Goal: Task Accomplishment & Management: Complete application form

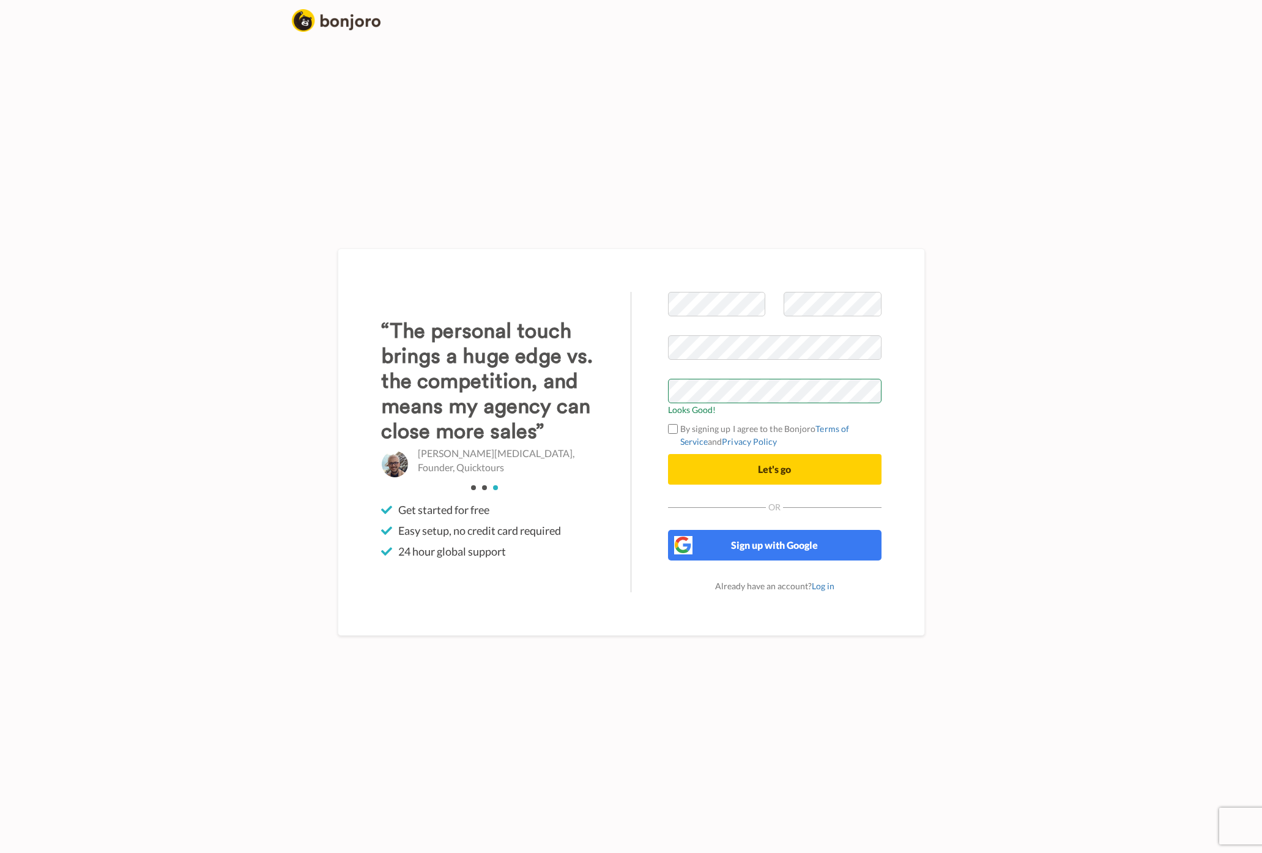
click at [656, 433] on div "Welcome to Bonjoro Looks Good! By signing up I agree to the Bonjoro Terms of Se…" at bounding box center [774, 442] width 287 height 300
click at [631, 432] on div "Welcome to Bonjoro Looks Good! By signing up I agree to the Bonjoro Terms of Se…" at bounding box center [774, 442] width 287 height 300
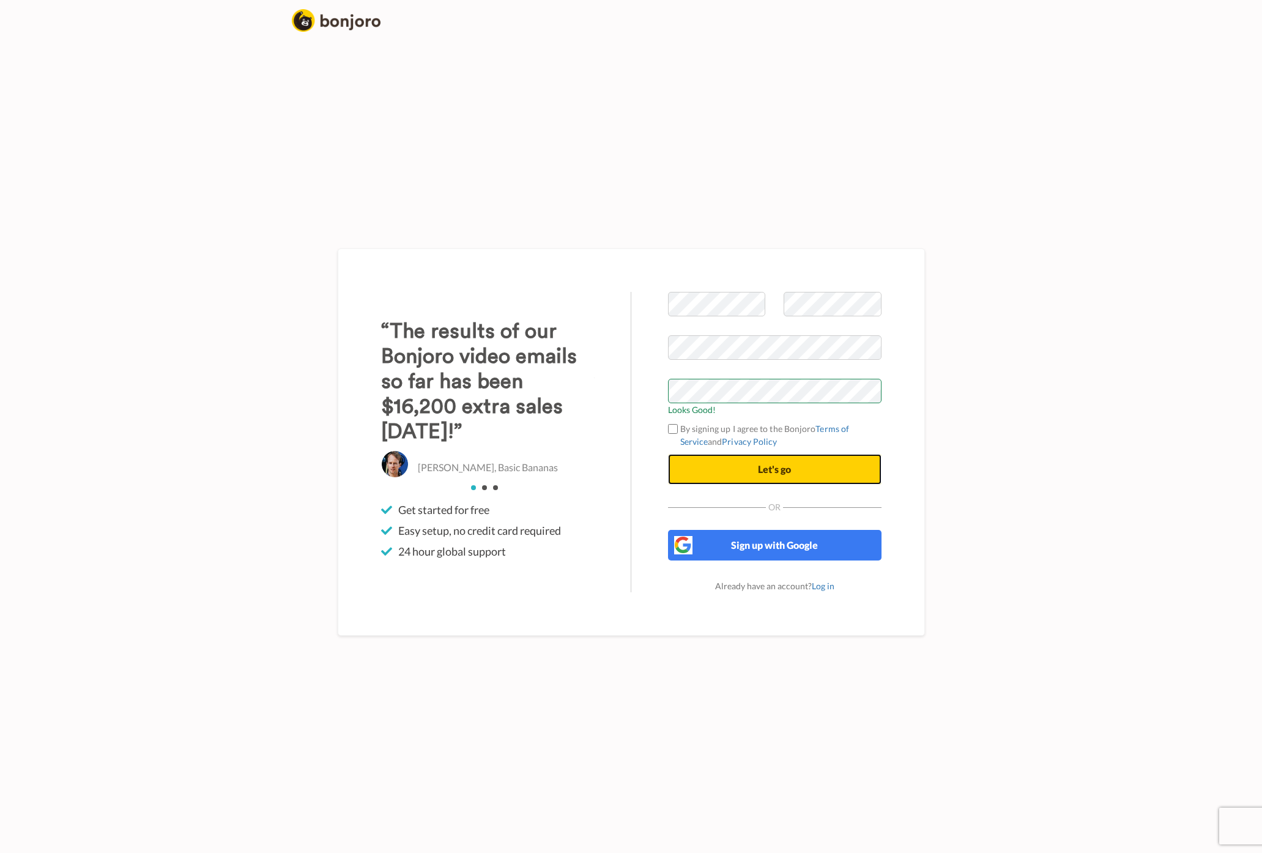
click at [761, 468] on span "Let's go" at bounding box center [774, 469] width 33 height 12
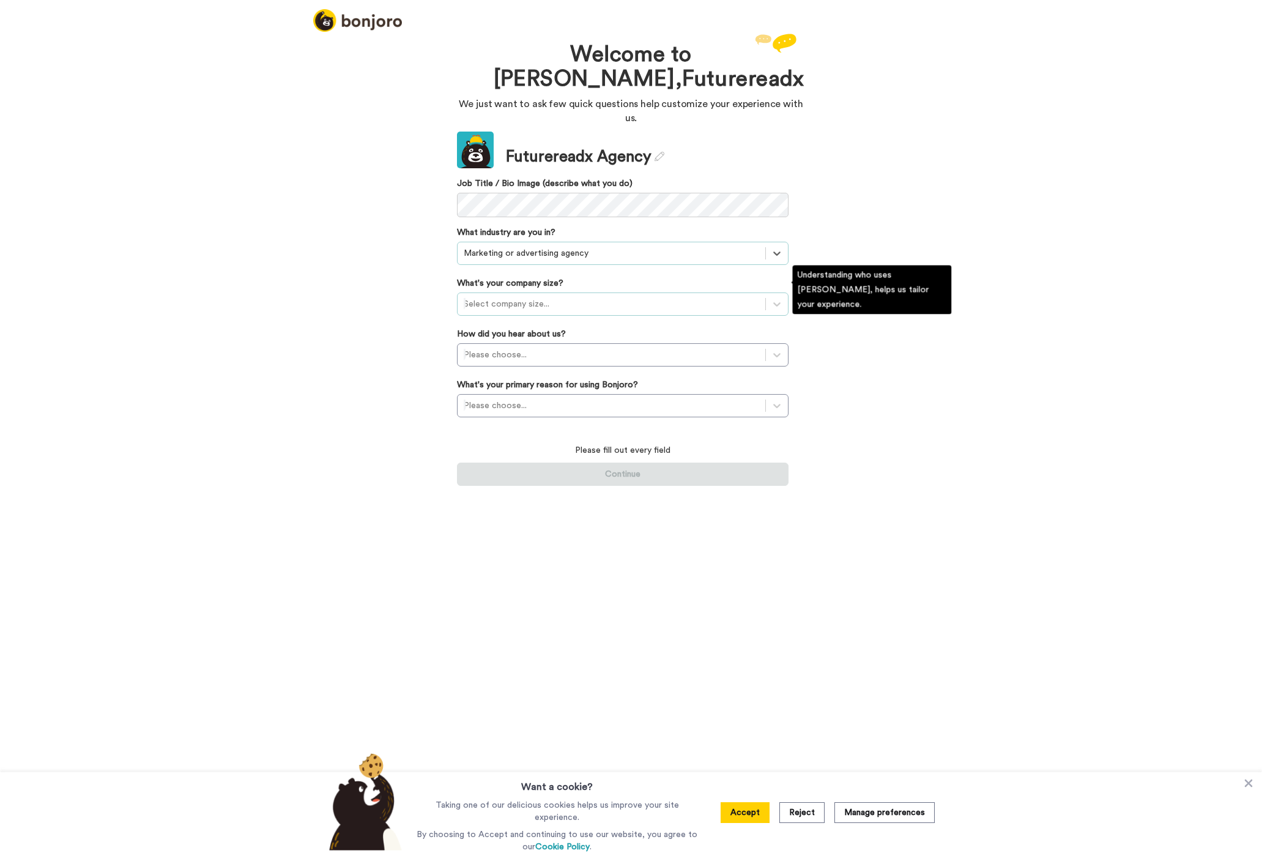
click at [480, 294] on div "Select company size..." at bounding box center [611, 304] width 308 height 20
click at [484, 323] on div "1-10 employees" at bounding box center [622, 334] width 331 height 22
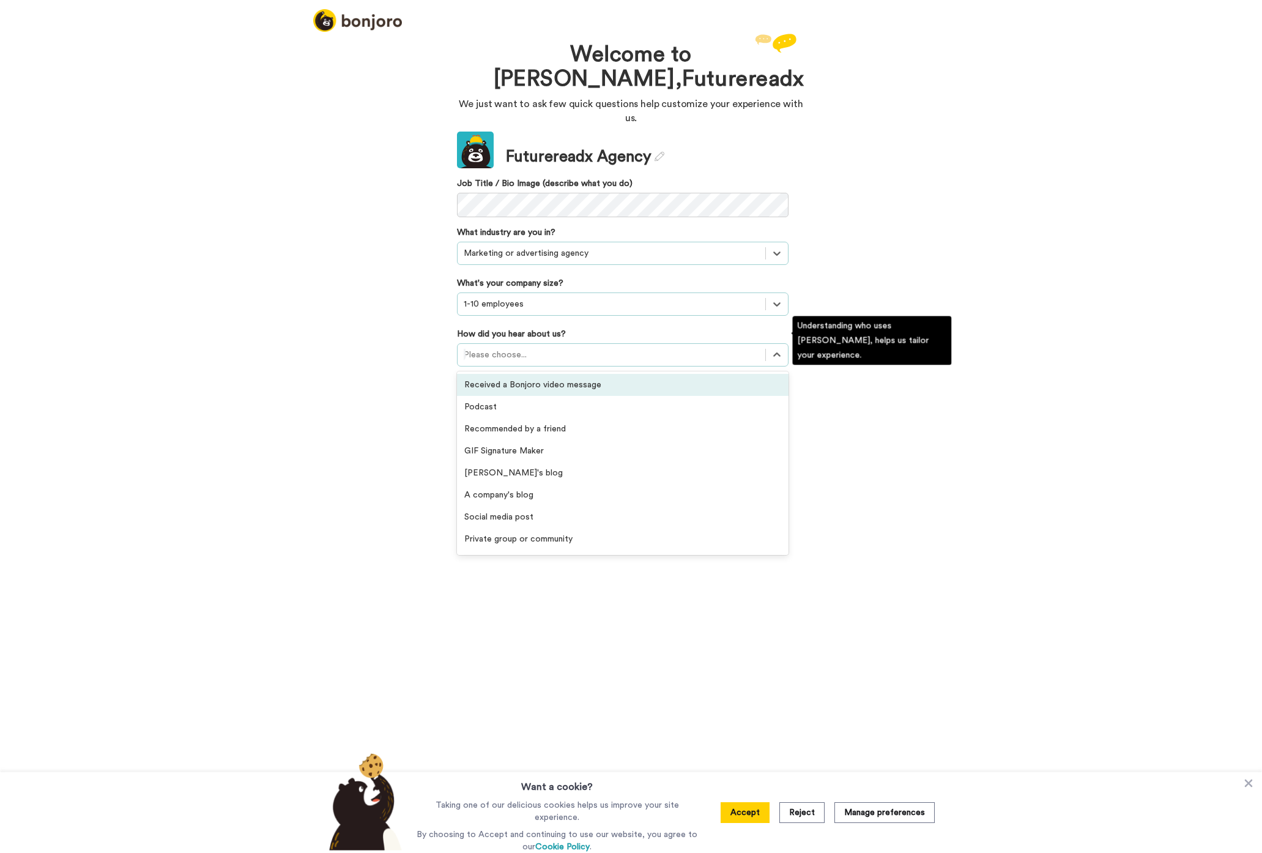
click at [481, 345] on div "Please choose..." at bounding box center [611, 355] width 308 height 20
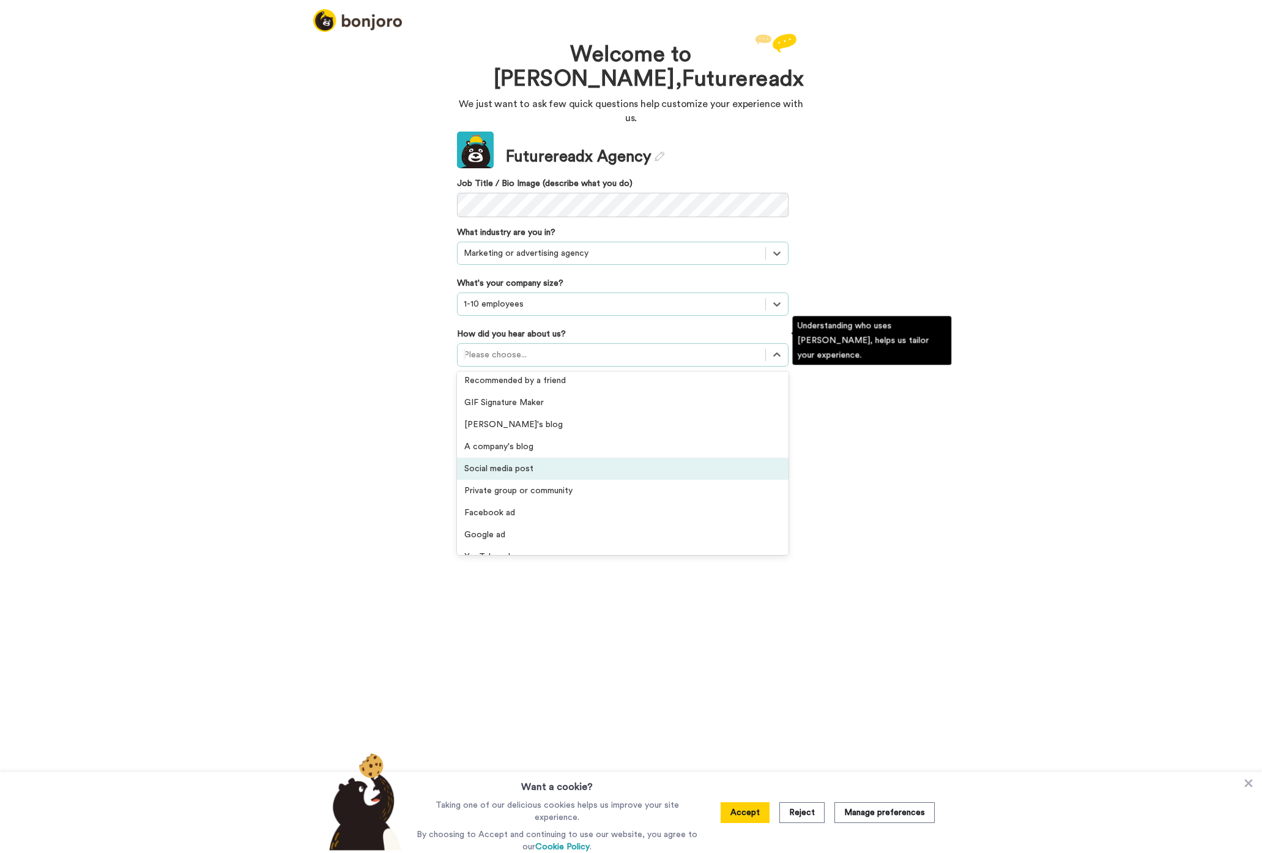
scroll to position [56, 0]
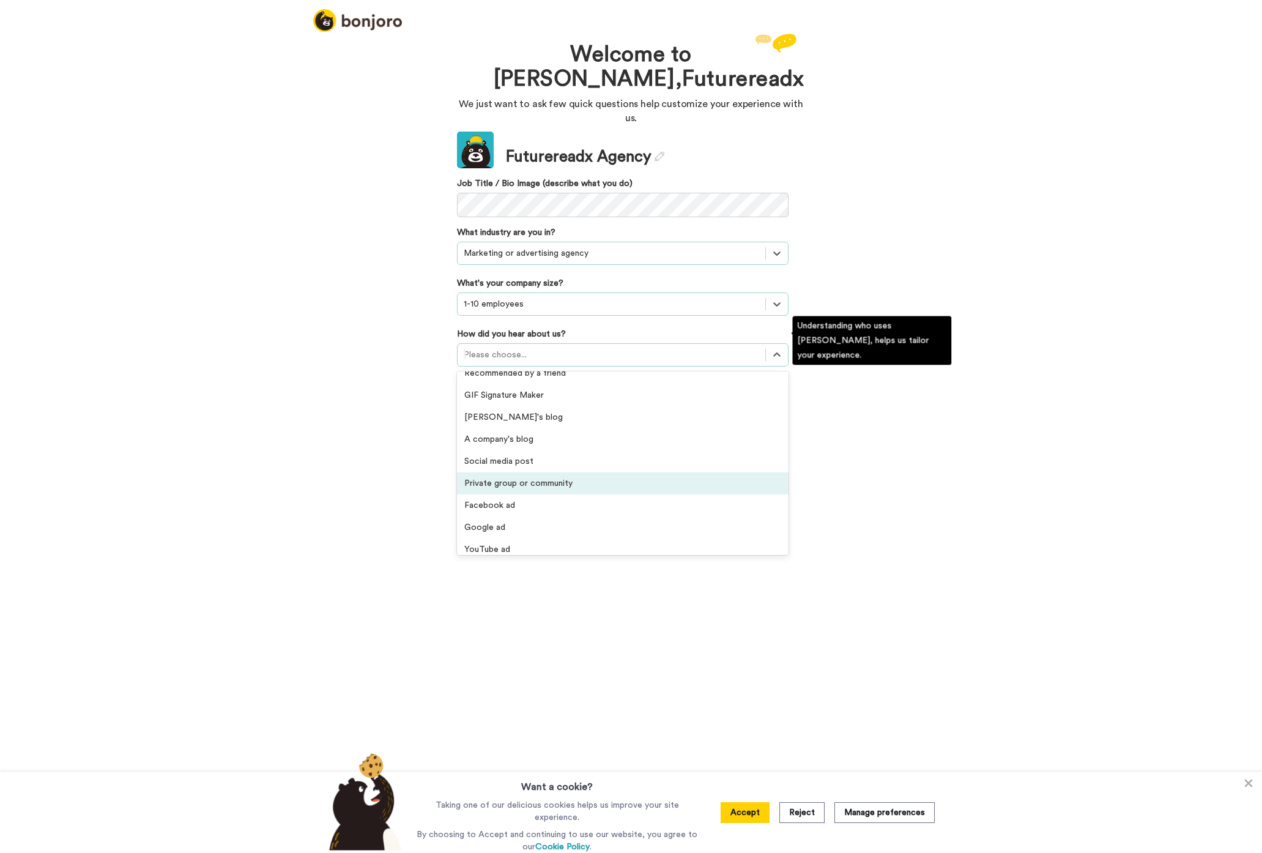
click at [675, 476] on div "Private group or community" at bounding box center [622, 483] width 331 height 22
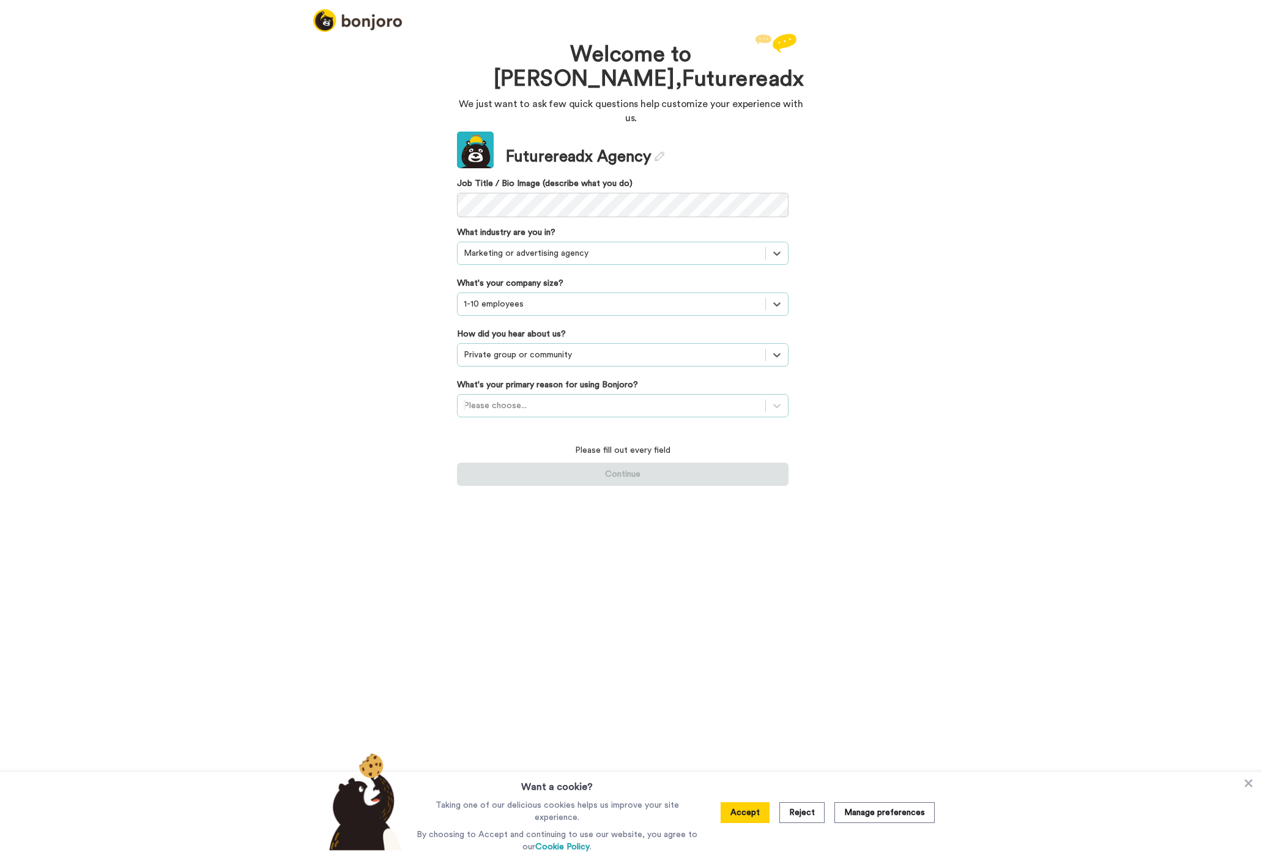
drag, startPoint x: 415, startPoint y: 391, endPoint x: 495, endPoint y: 391, distance: 80.7
click at [415, 391] on div "Welcome to Bonjoro, Futurereadx We just want to ask few quick questions help cu…" at bounding box center [631, 442] width 1262 height 822
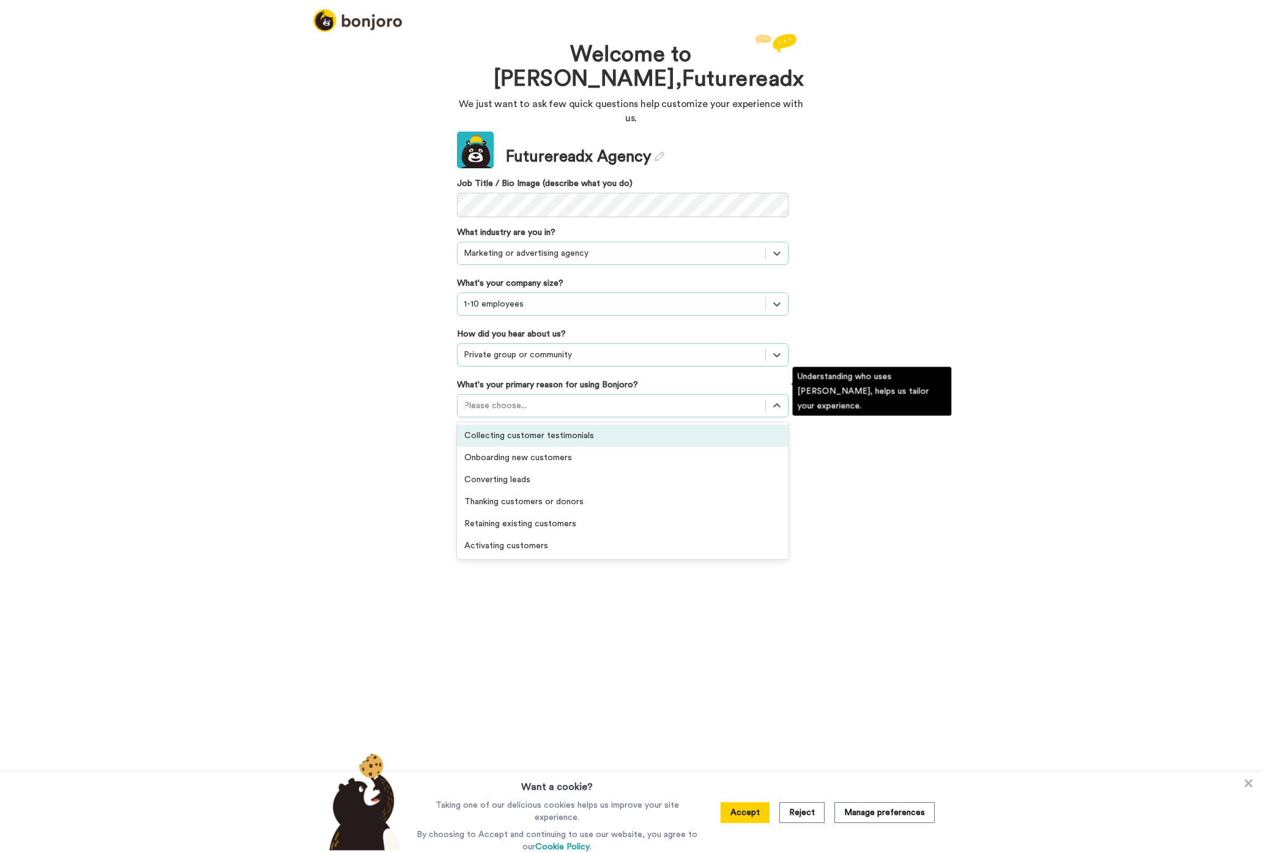
click at [506, 398] on div at bounding box center [611, 405] width 295 height 15
click at [578, 398] on div at bounding box center [611, 405] width 295 height 15
click at [572, 424] on div "Collecting customer testimonials" at bounding box center [622, 435] width 331 height 22
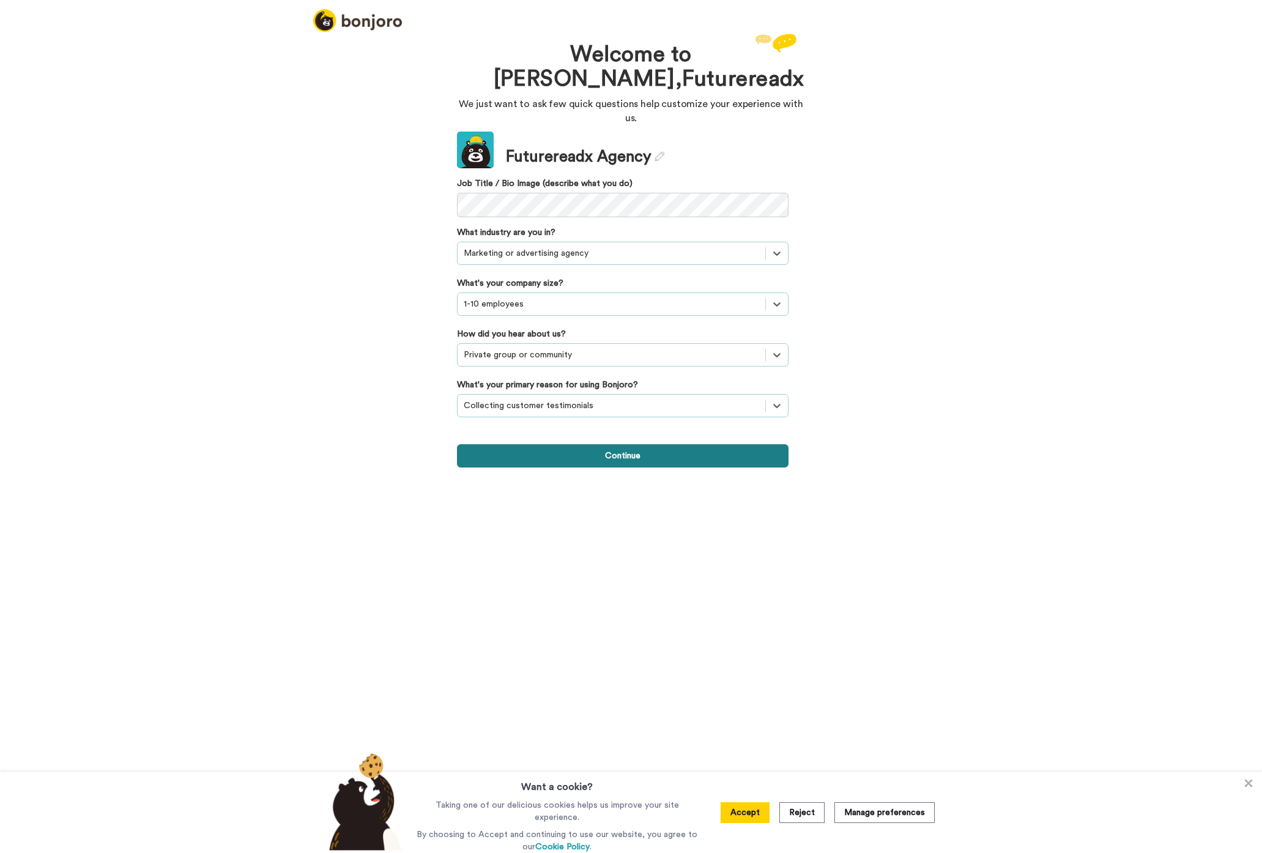
click at [536, 444] on button "Continue" at bounding box center [622, 455] width 331 height 23
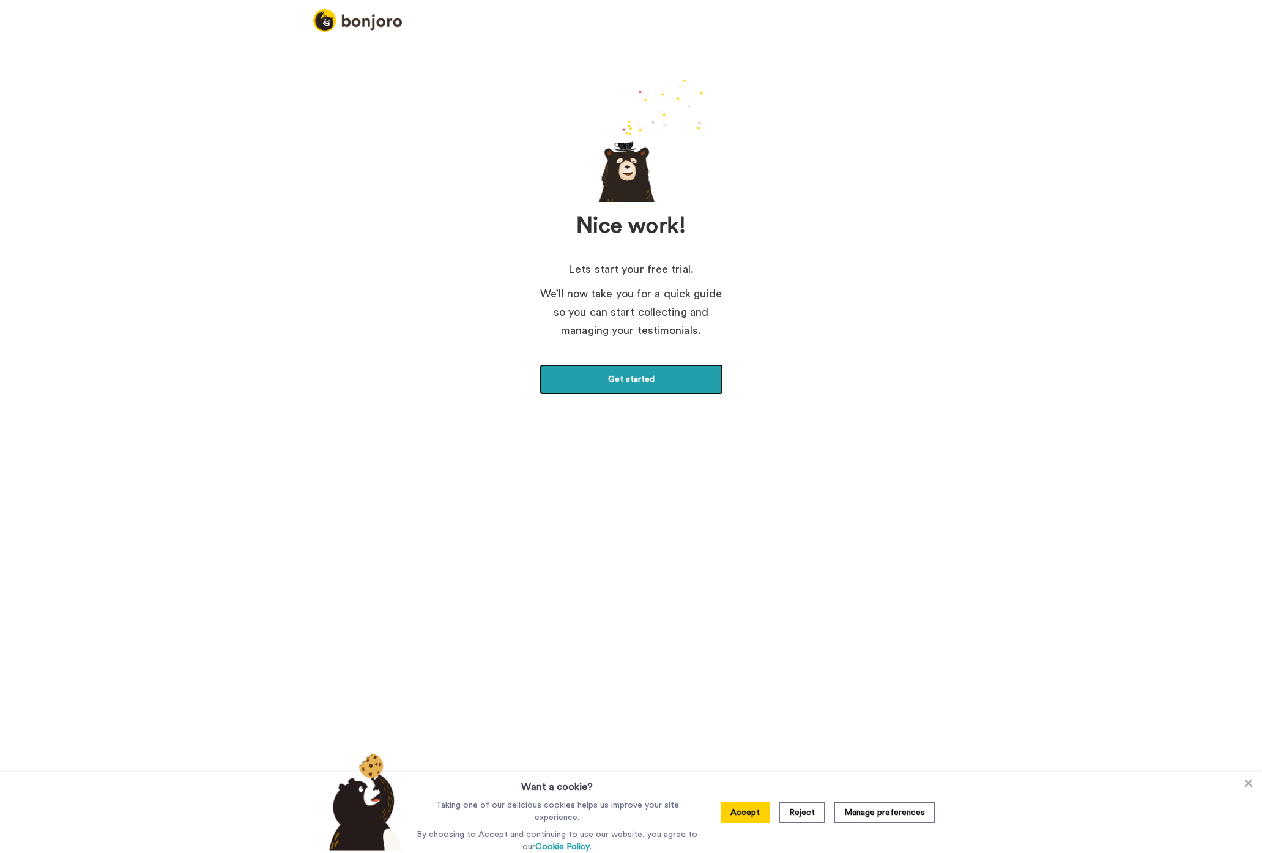
click at [631, 387] on link "Get started" at bounding box center [630, 379] width 183 height 31
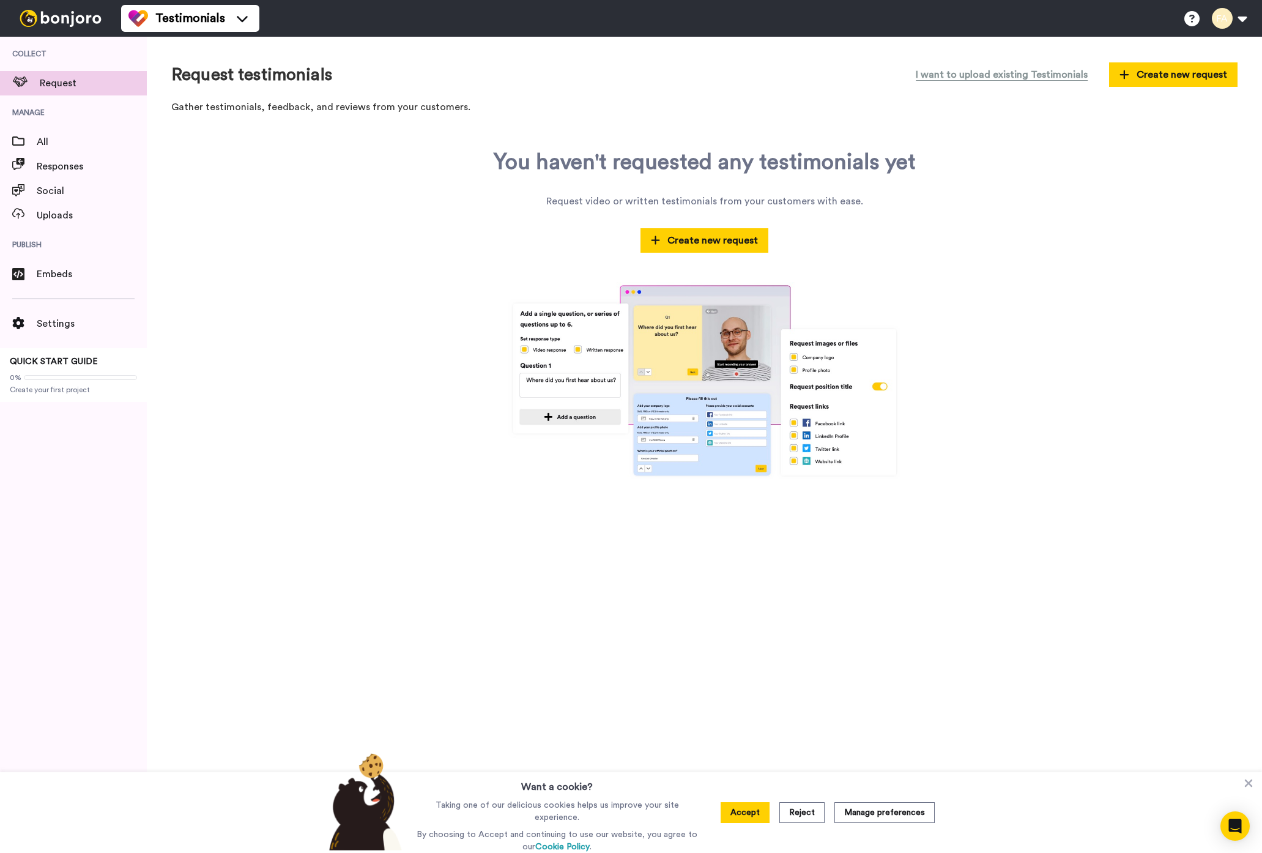
click at [314, 297] on div "You haven't requested any testimonials yet Request video or written testimonial…" at bounding box center [704, 314] width 1066 height 329
click at [343, 526] on div "Request testimonials I want to upload existing Testimonials Create new request …" at bounding box center [704, 445] width 1115 height 816
click at [680, 227] on div "You haven't requested any testimonials yet Request video or written testimonial…" at bounding box center [704, 314] width 1066 height 329
click at [681, 241] on span "Create new request" at bounding box center [705, 240] width 108 height 15
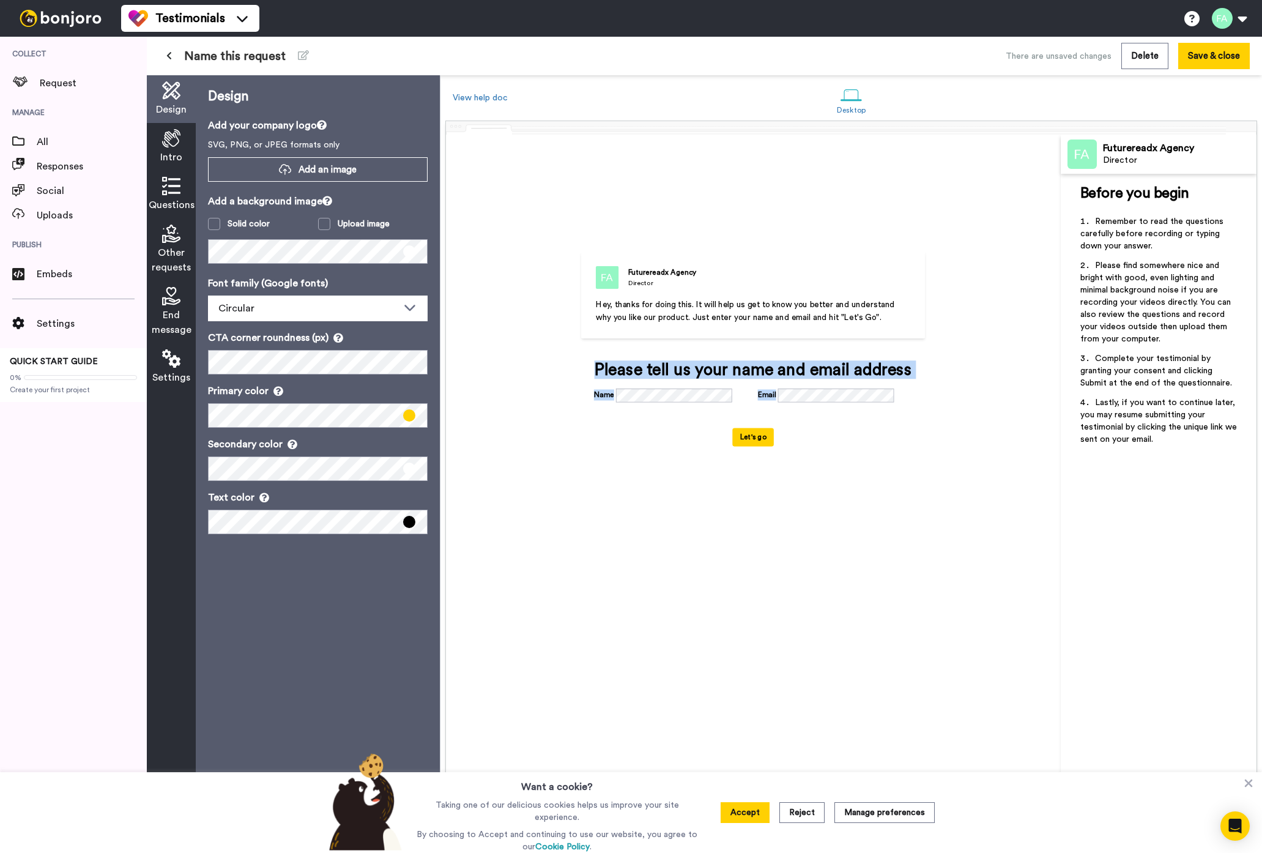
drag, startPoint x: 581, startPoint y: 363, endPoint x: 935, endPoint y: 393, distance: 355.3
click at [935, 393] on div "Futurereadx Agency Director Hey, thanks for doing this. It will help us get to …" at bounding box center [753, 484] width 461 height 524
click at [936, 386] on div "Futurereadx Agency Director Hey, thanks for doing this. It will help us get to …" at bounding box center [753, 484] width 461 height 524
click at [700, 355] on div "Hey, thanks for doing this. It will help us get to know you better and understa…" at bounding box center [753, 327] width 315 height 58
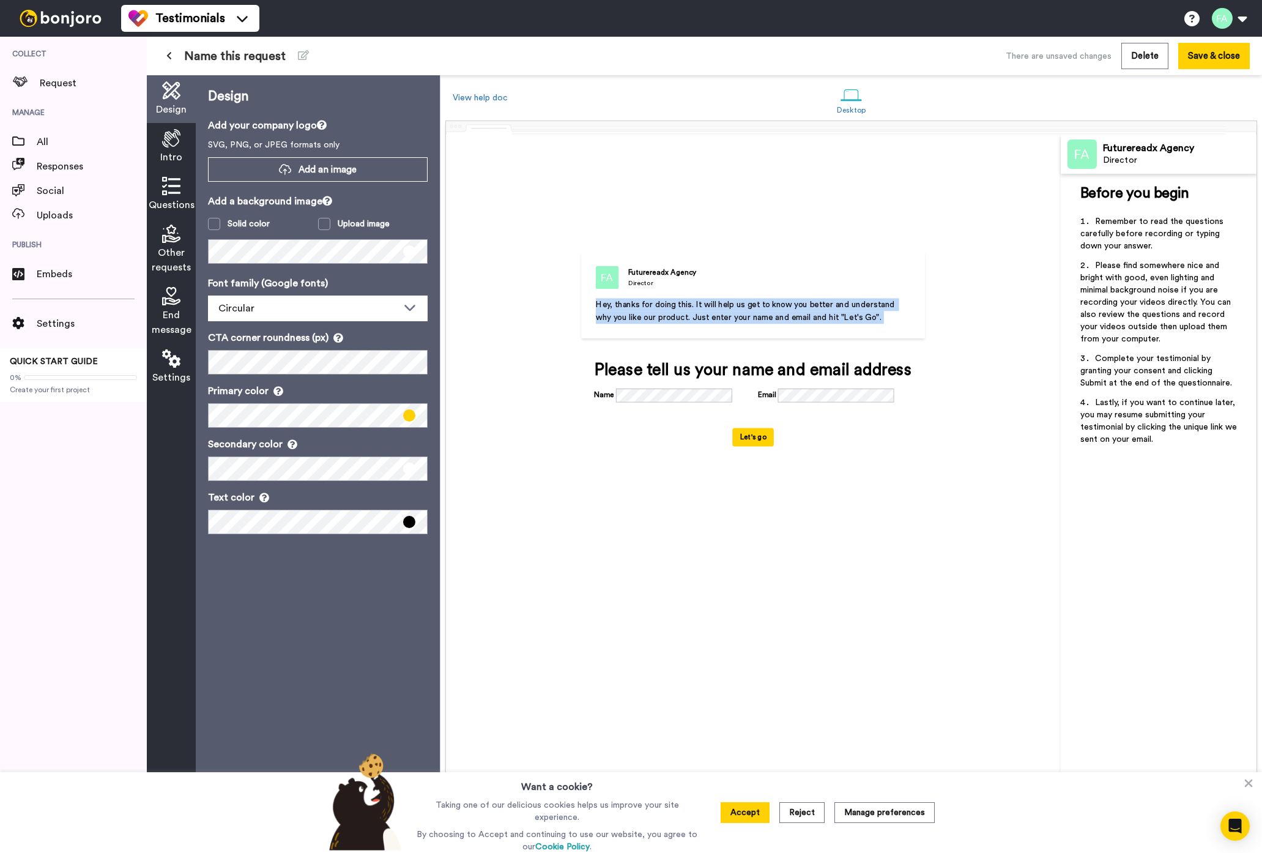
click at [700, 355] on div "Hey, thanks for doing this. It will help us get to know you better and understa…" at bounding box center [753, 327] width 315 height 58
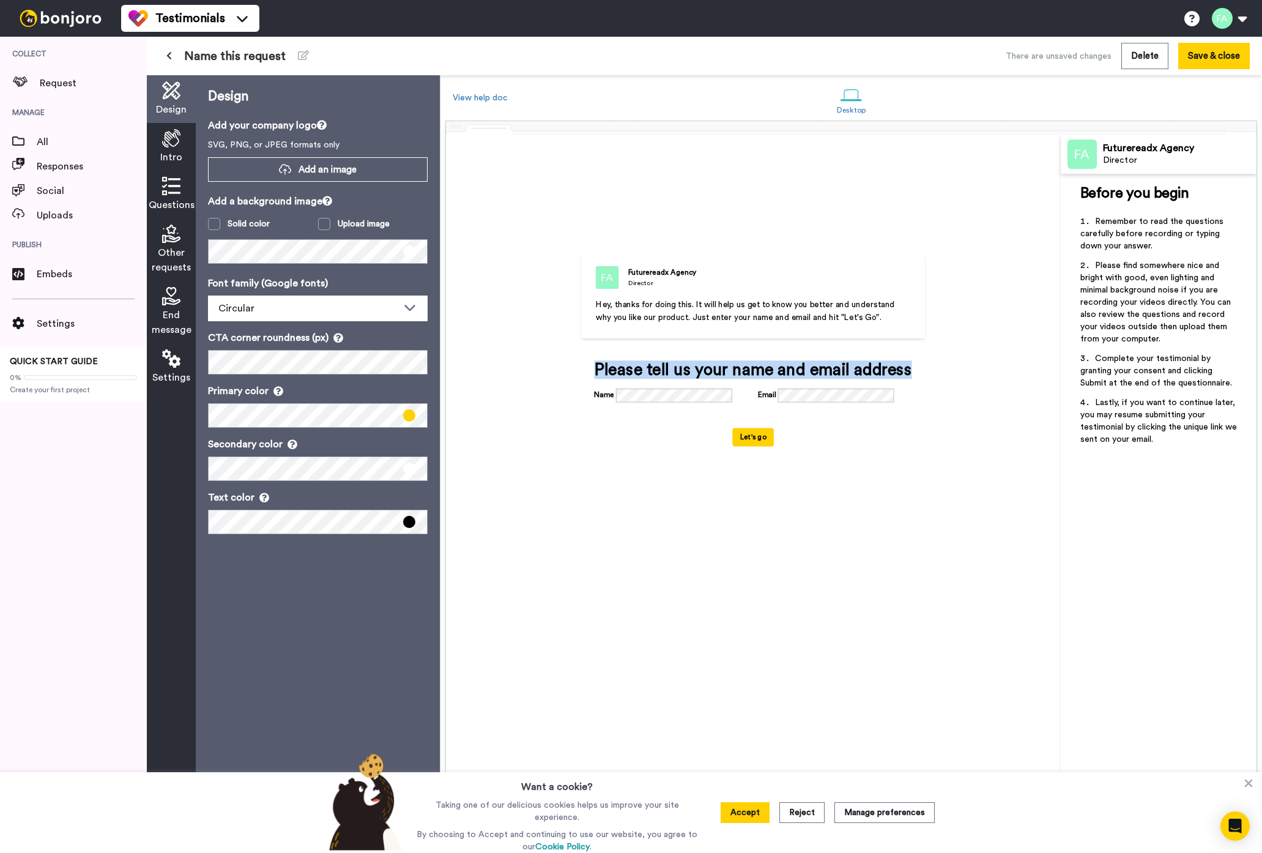
click at [510, 337] on div "Futurereadx Agency Director Hey, thanks for doing this. It will help us get to …" at bounding box center [753, 484] width 615 height 698
click at [706, 307] on span "Hey, thanks for doing this. It will help us get to know you better and understa…" at bounding box center [746, 310] width 301 height 21
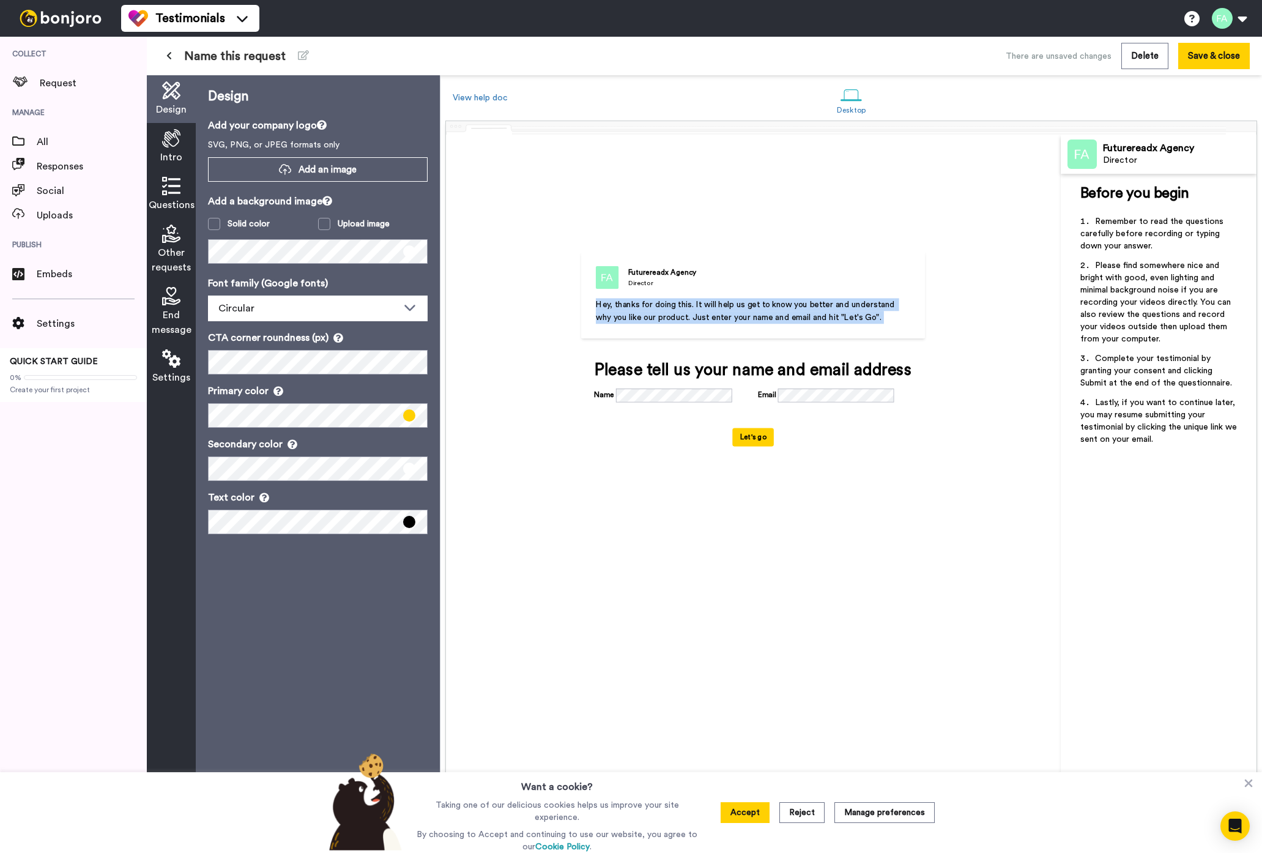
click at [706, 306] on span "Hey, thanks for doing this. It will help us get to know you better and understa…" at bounding box center [746, 310] width 301 height 21
click at [547, 308] on div "Futurereadx Agency Director Hey, thanks for doing this. It will help us get to …" at bounding box center [753, 484] width 461 height 524
click at [180, 145] on div "Intro" at bounding box center [171, 147] width 49 height 48
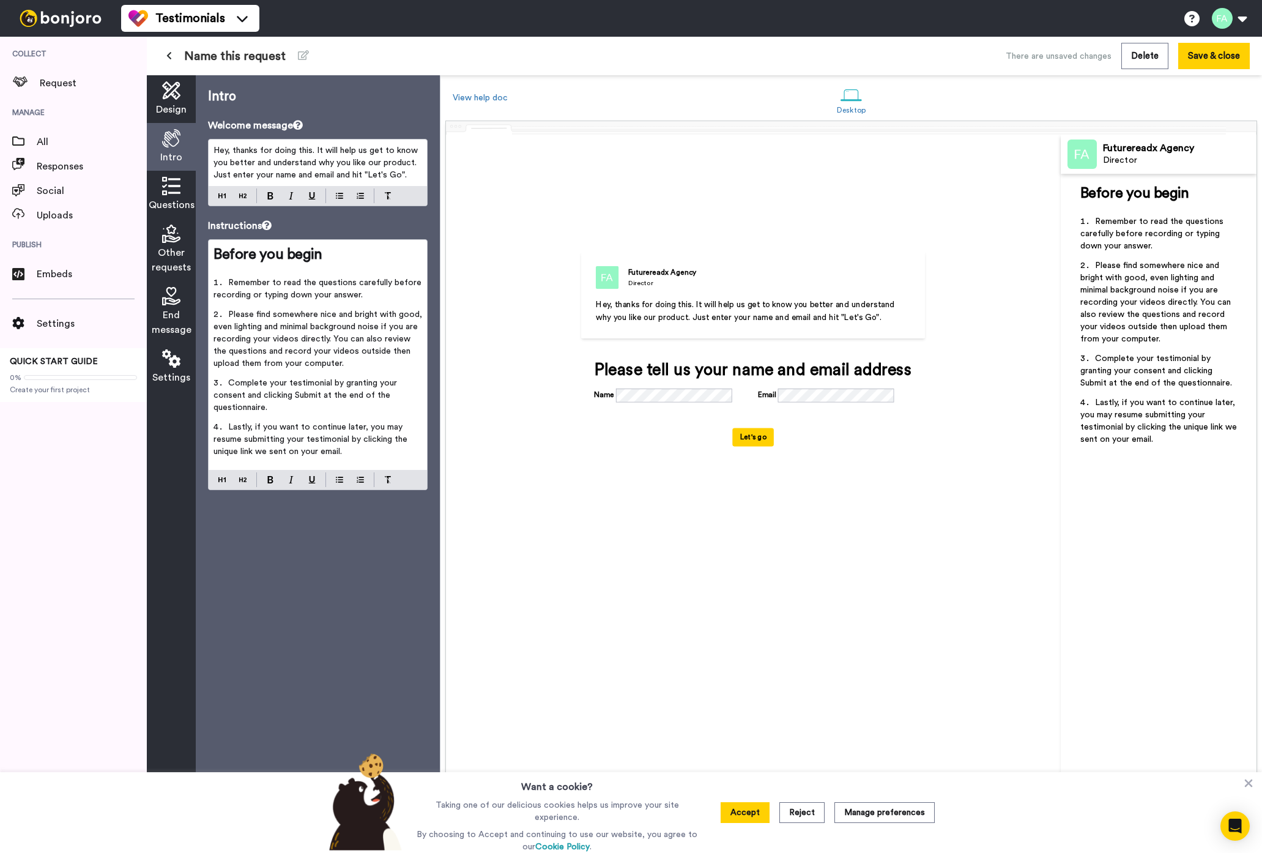
click at [316, 186] on div "Hey, thanks for doing this. It will help us get to know you better and understa…" at bounding box center [318, 162] width 218 height 46
click at [316, 163] on span "Hey, thanks for doing this. It will help us get to know you better and understa…" at bounding box center [316, 162] width 207 height 33
click at [306, 310] on span "Please find somewhere nice and bright with good, even lighting and minimal back…" at bounding box center [318, 338] width 211 height 57
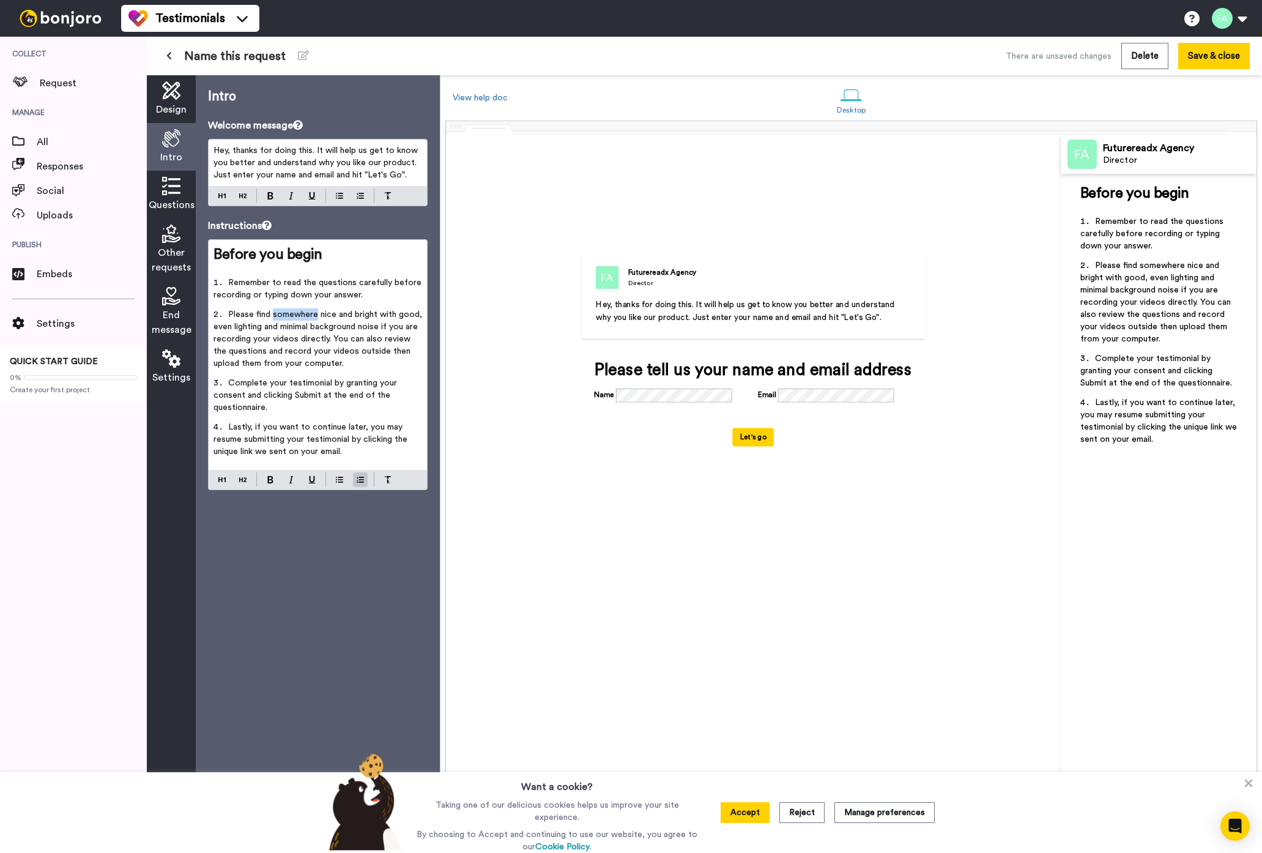
click at [306, 310] on span "Please find somewhere nice and bright with good, even lighting and minimal back…" at bounding box center [318, 338] width 211 height 57
click at [307, 292] on span "Remember to read the questions carefully before recording or typing down your a…" at bounding box center [318, 288] width 210 height 21
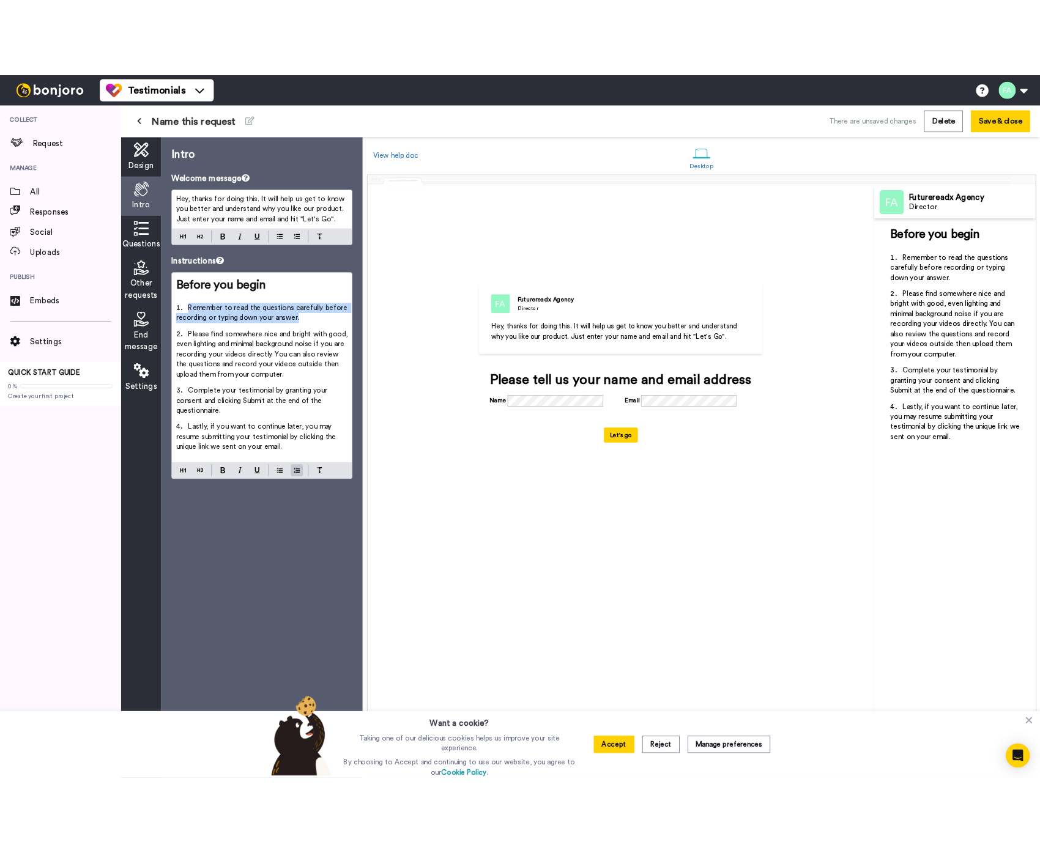
scroll to position [15, 0]
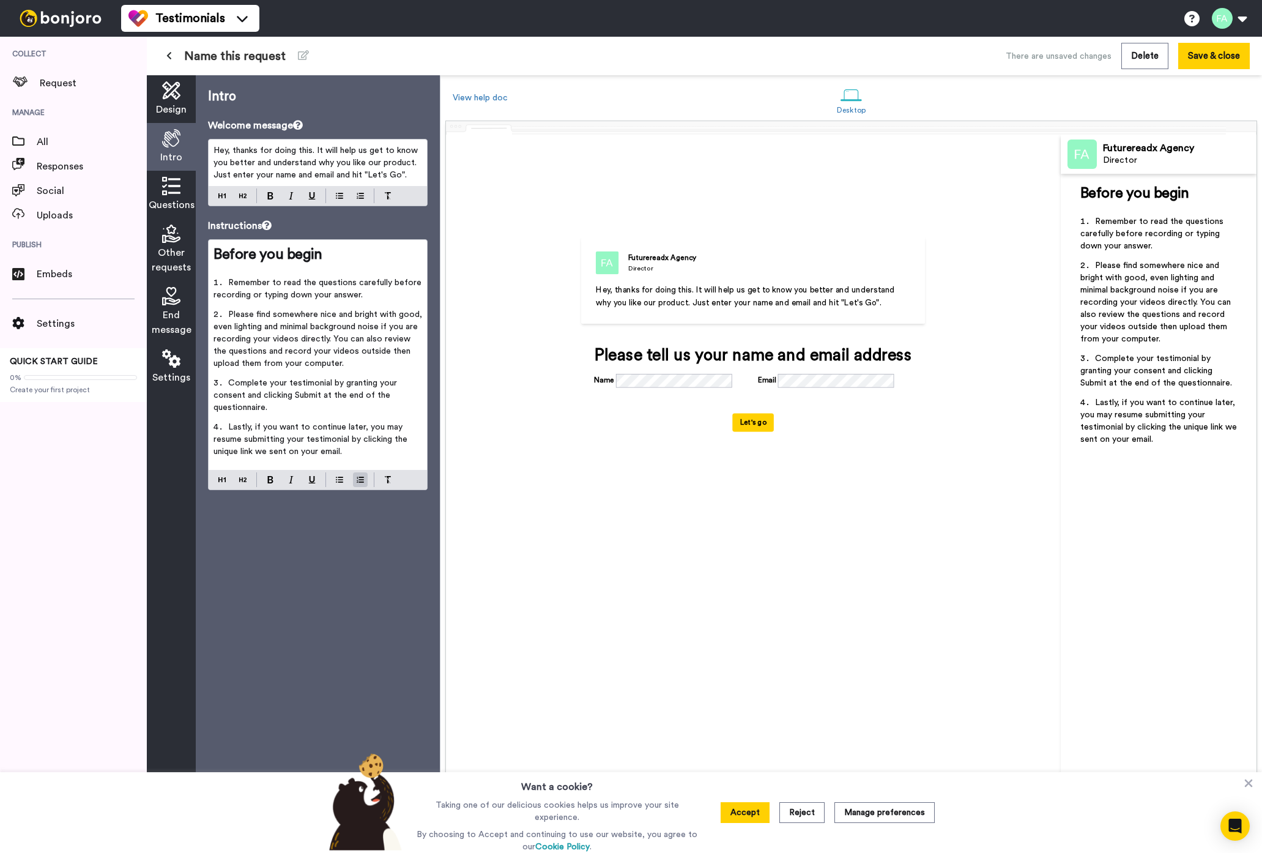
click at [260, 357] on span "Please find somewhere nice and bright with good, even lighting and minimal back…" at bounding box center [318, 338] width 211 height 57
click at [261, 438] on span "Lastly, if you want to continue later, you may resume submitting your testimoni…" at bounding box center [311, 439] width 196 height 33
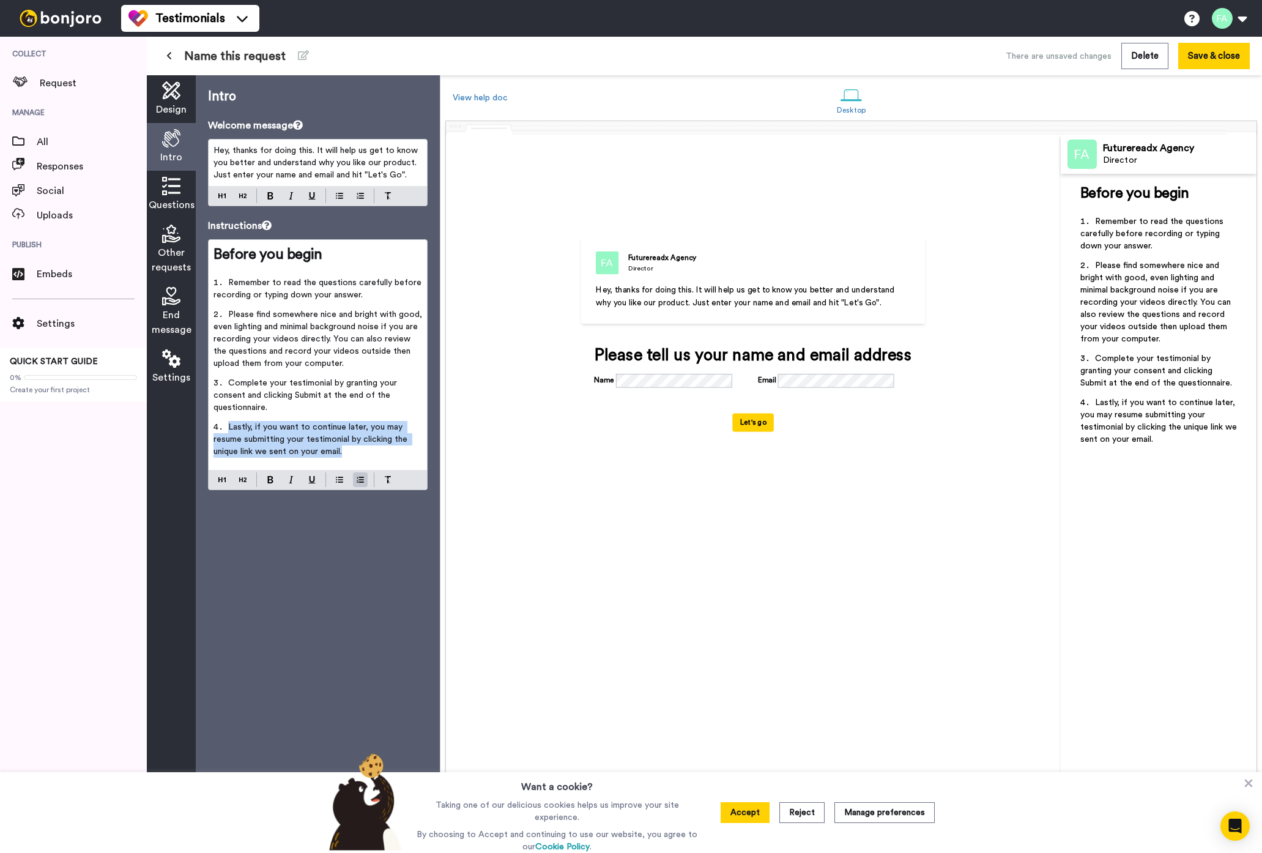
click at [261, 438] on span "Lastly, if you want to continue later, you may resume submitting your testimoni…" at bounding box center [311, 439] width 196 height 33
click at [173, 94] on icon at bounding box center [171, 90] width 18 height 18
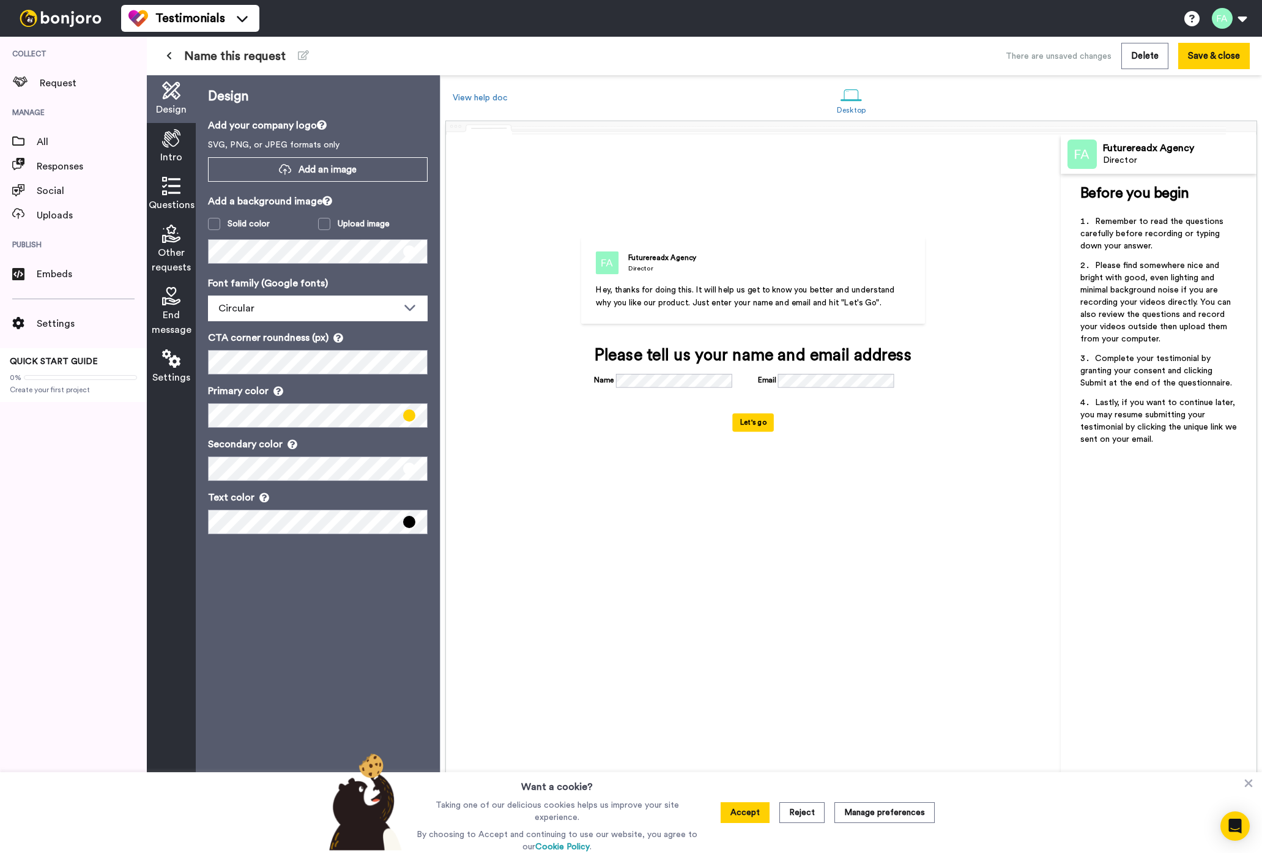
click at [610, 518] on div "Futurereadx Agency Director Hey, thanks for doing this. It will help us get to …" at bounding box center [753, 469] width 461 height 524
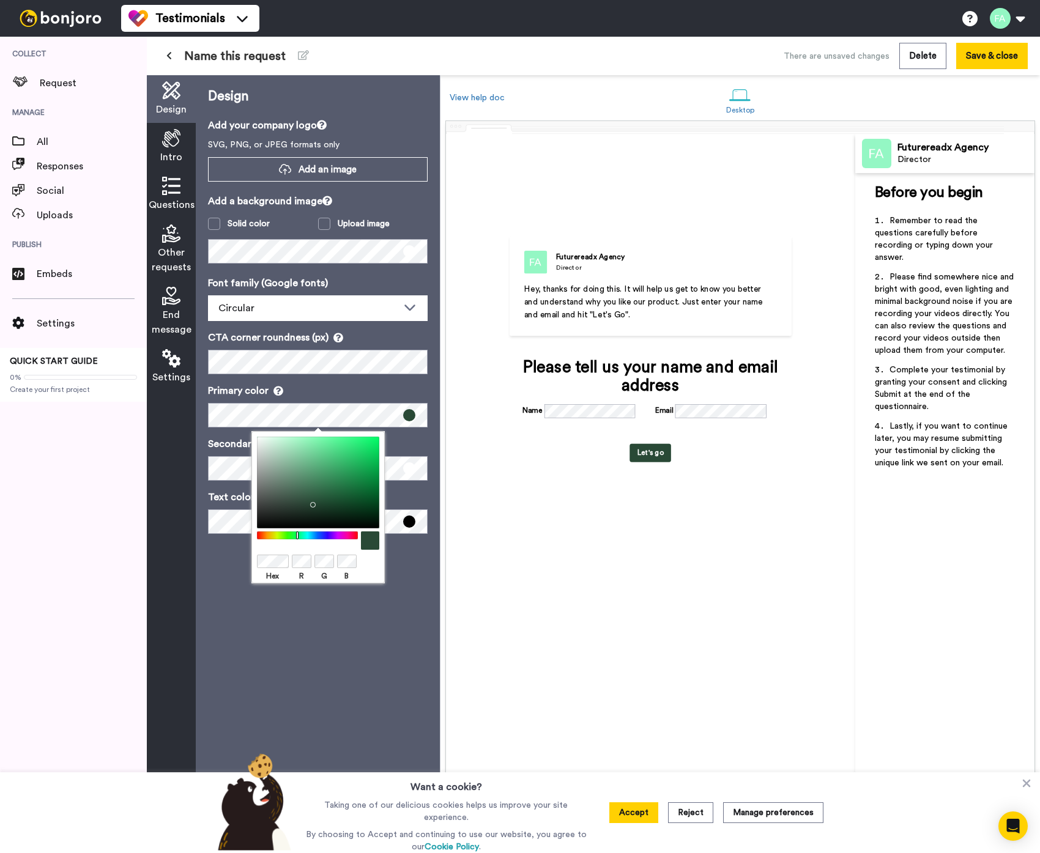
click at [344, 676] on div "Design Add your company logo SVG, PNG, or JPEG formats only Add an image Add a …" at bounding box center [318, 464] width 244 height 778
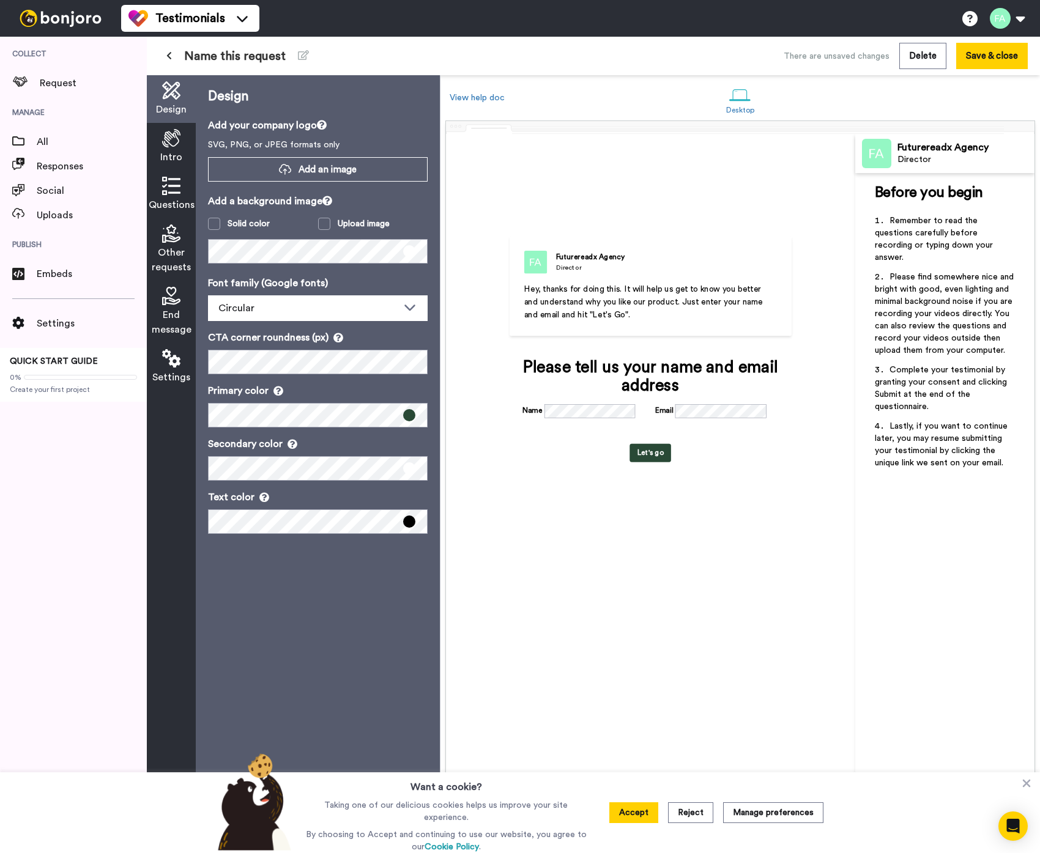
click at [353, 656] on div "Design Add your company logo SVG, PNG, or JPEG formats only Add an image Add a …" at bounding box center [318, 464] width 244 height 778
click at [308, 226] on label "Solid color" at bounding box center [263, 224] width 110 height 12
click at [391, 717] on div "Design Add your company logo SVG, PNG, or JPEG formats only Add an image Add a …" at bounding box center [318, 464] width 244 height 778
drag, startPoint x: 295, startPoint y: 617, endPoint x: 292, endPoint y: 591, distance: 25.9
click at [295, 617] on div "Design Add your company logo SVG, PNG, or JPEG formats only Add an image Add a …" at bounding box center [318, 464] width 244 height 778
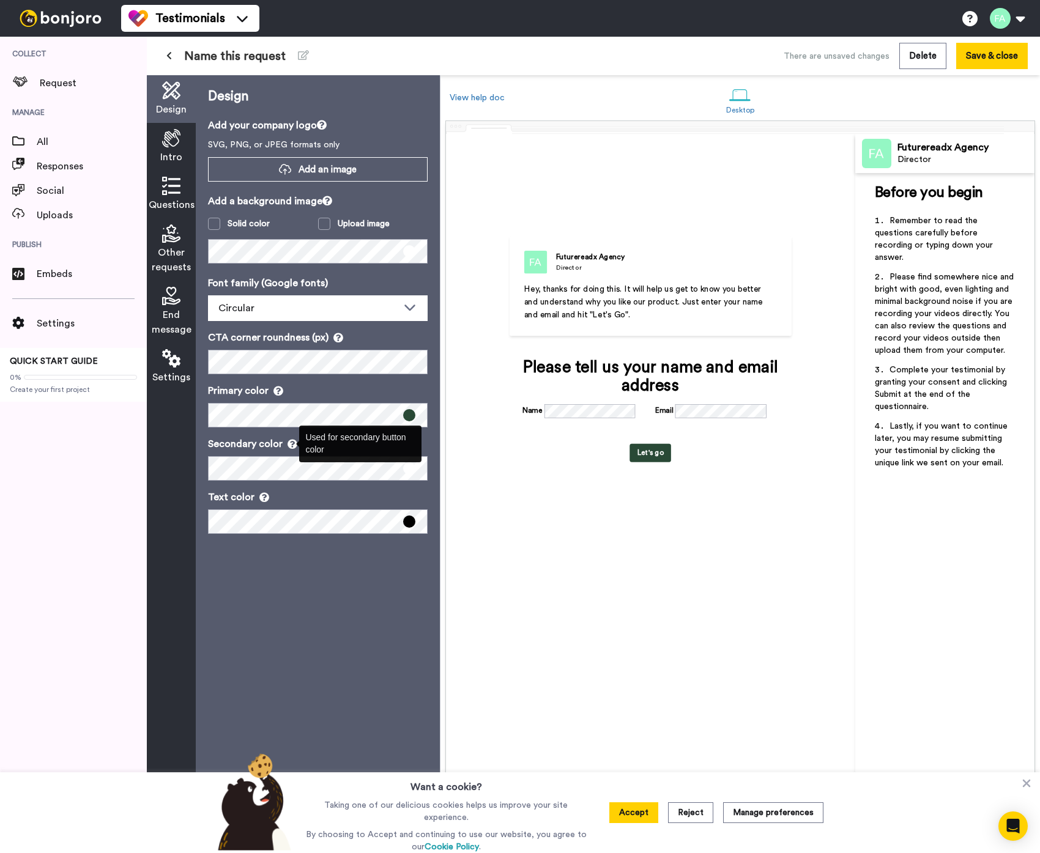
click at [290, 444] on icon at bounding box center [292, 444] width 10 height 10
click at [309, 654] on div "Design Add your company logo SVG, PNG, or JPEG formats only Add an image Add a …" at bounding box center [318, 464] width 244 height 778
click at [607, 462] on form "Name Email Let's go" at bounding box center [650, 433] width 256 height 58
click at [561, 420] on div "Name" at bounding box center [584, 413] width 124 height 18
click at [553, 394] on div "Please tell us your name and email address" at bounding box center [650, 376] width 256 height 37
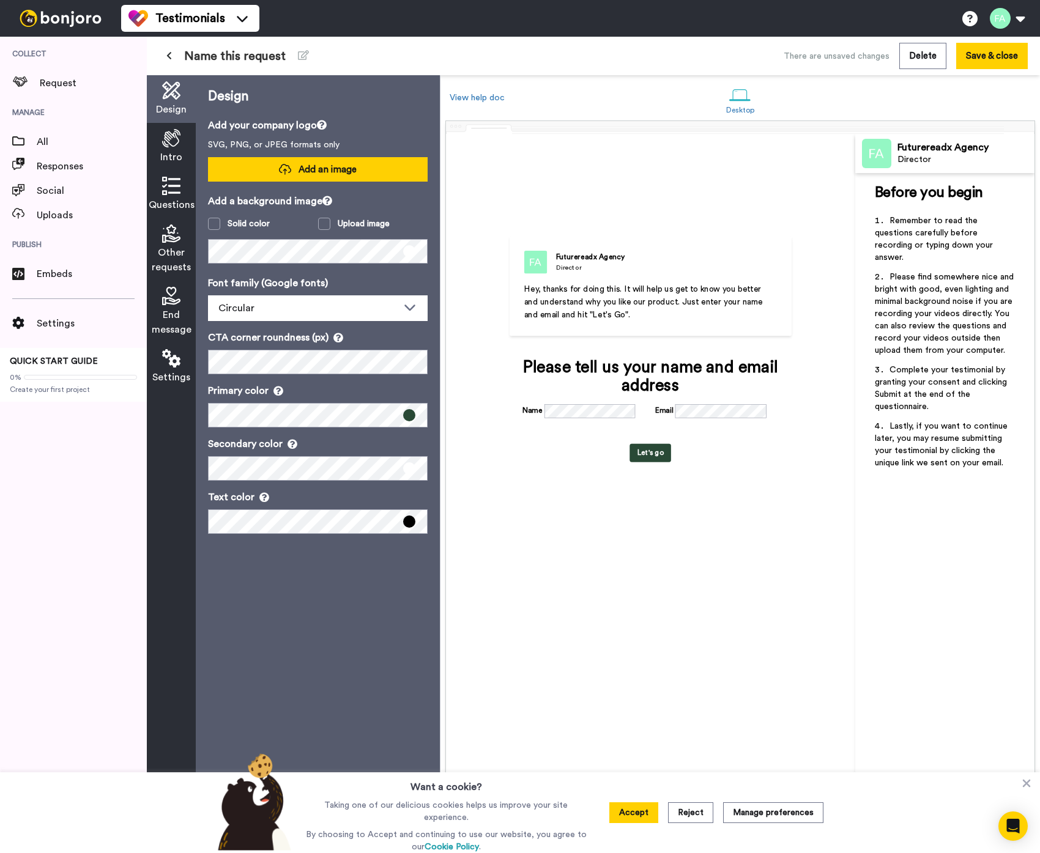
click at [281, 164] on icon at bounding box center [285, 169] width 12 height 13
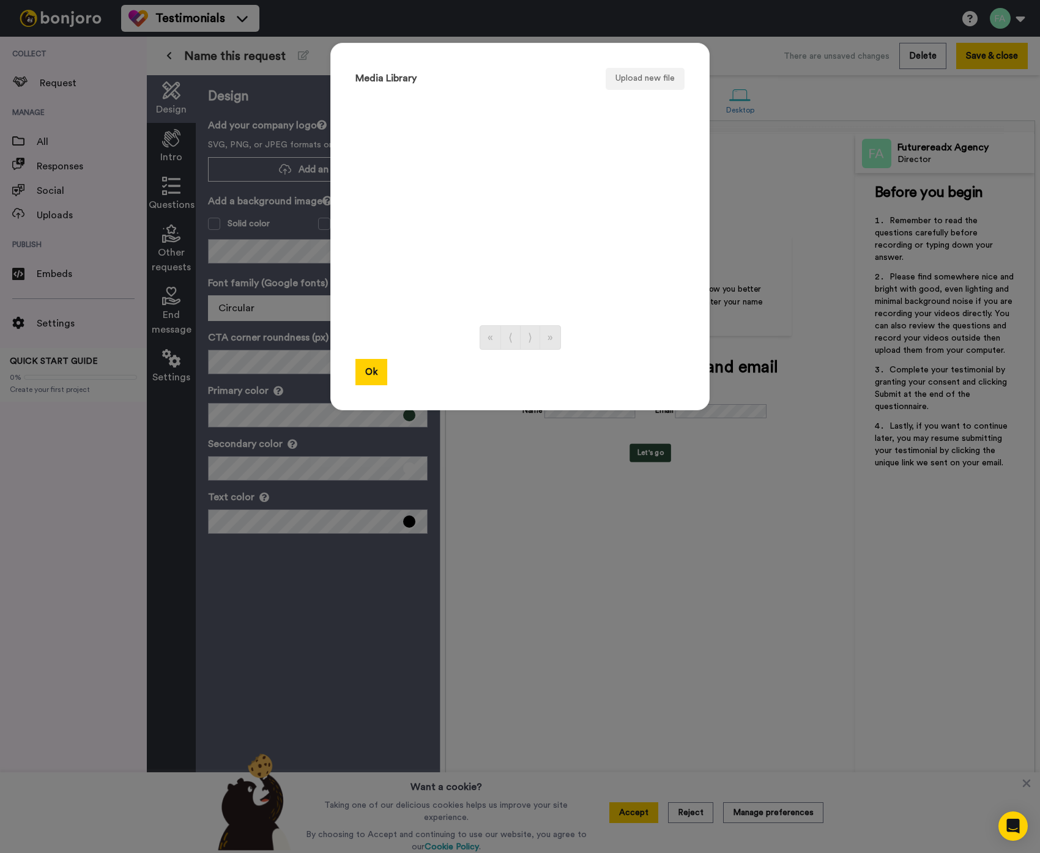
drag, startPoint x: 541, startPoint y: 163, endPoint x: 588, endPoint y: 113, distance: 68.8
click at [540, 164] on ul at bounding box center [519, 204] width 329 height 217
click at [622, 83] on button "Upload new file" at bounding box center [644, 79] width 79 height 22
click at [368, 374] on button "Ok" at bounding box center [371, 372] width 32 height 26
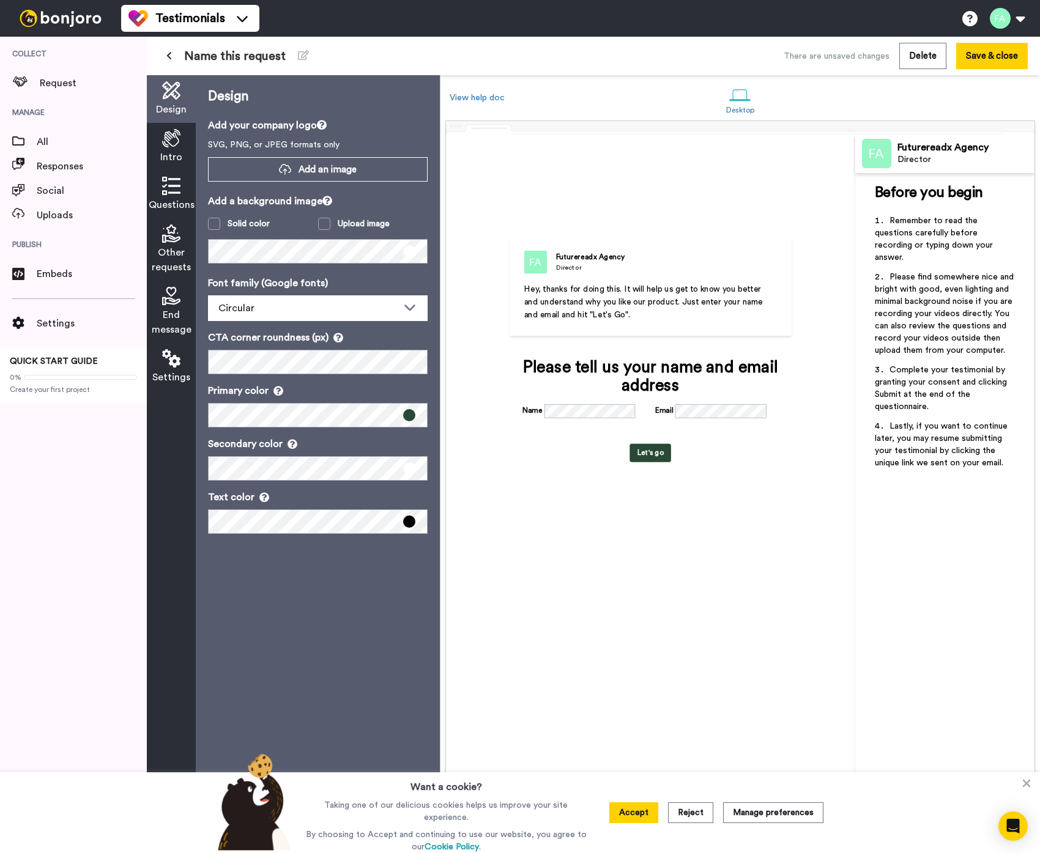
click at [287, 604] on div "Design Add your company logo SVG, PNG, or JPEG formats only Add an image Add a …" at bounding box center [318, 464] width 244 height 778
click at [279, 569] on div "Design Add your company logo SVG, PNG, or JPEG formats only Add an image Add a …" at bounding box center [318, 464] width 244 height 778
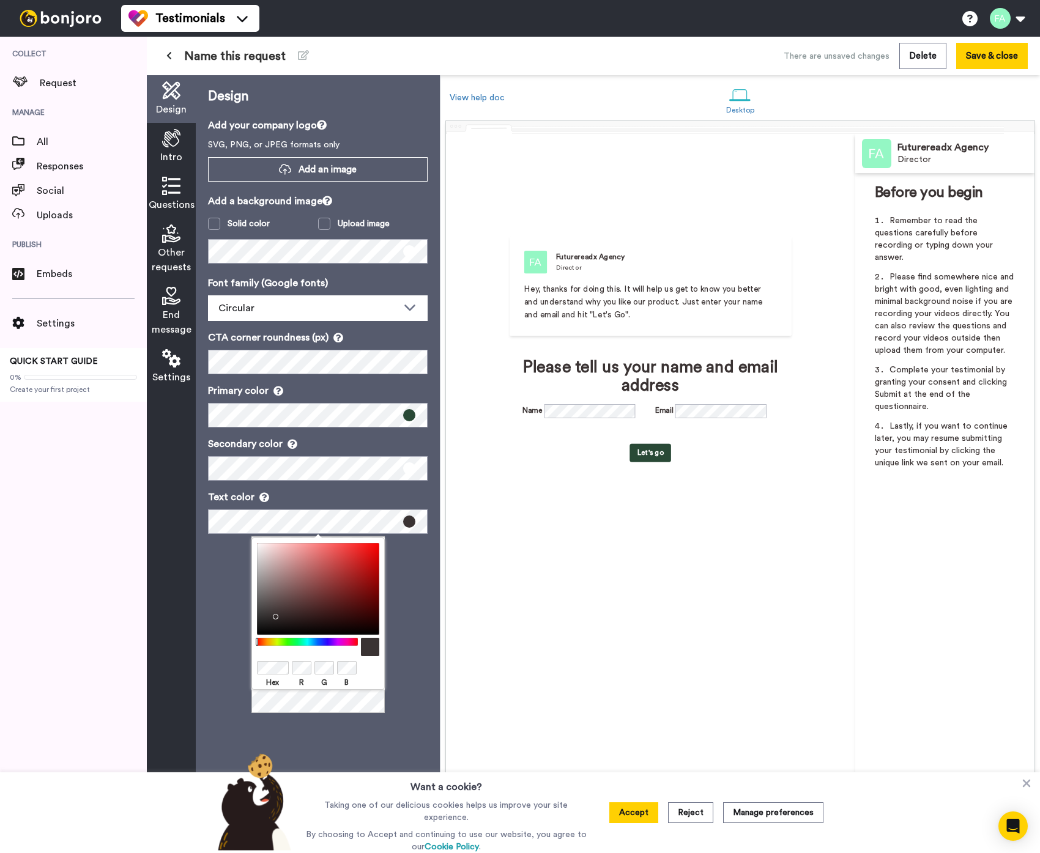
drag, startPoint x: 300, startPoint y: 604, endPoint x: 272, endPoint y: 612, distance: 29.1
click at [272, 612] on div at bounding box center [318, 589] width 122 height 92
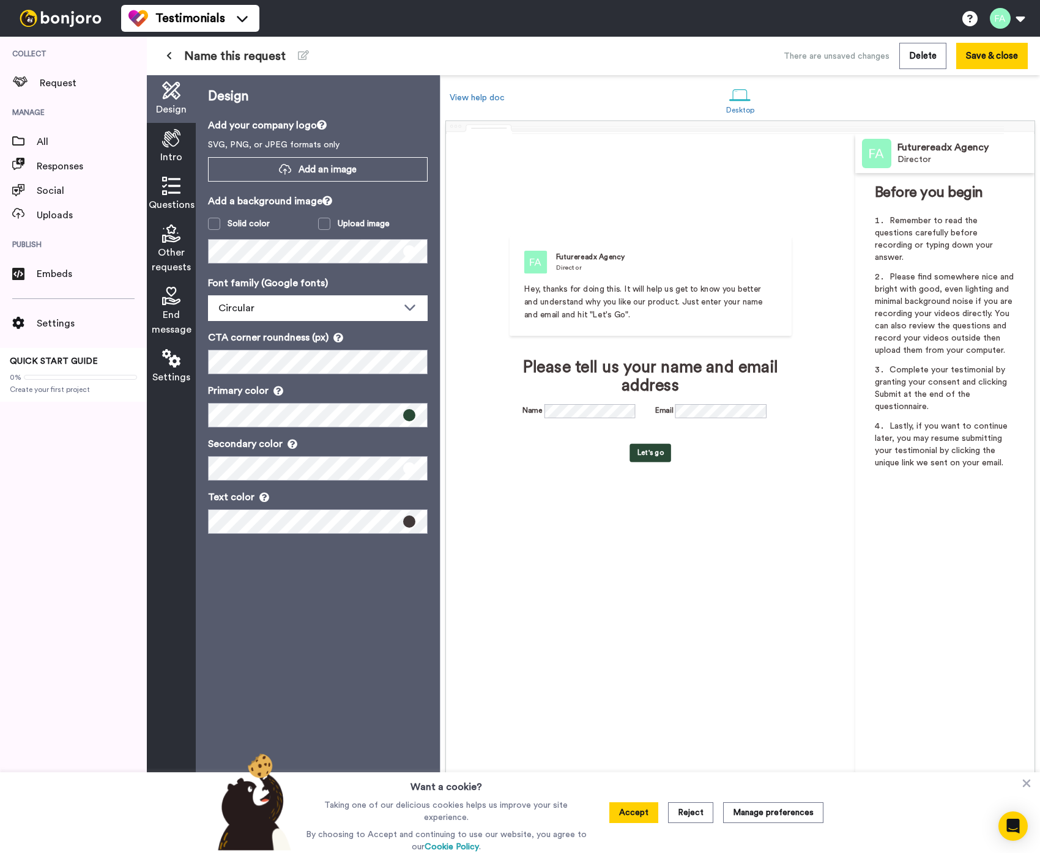
drag, startPoint x: 246, startPoint y: 608, endPoint x: 237, endPoint y: 536, distance: 72.7
click at [246, 607] on div "Design Add your company logo SVG, PNG, or JPEG formats only Add an image Add a …" at bounding box center [318, 464] width 244 height 778
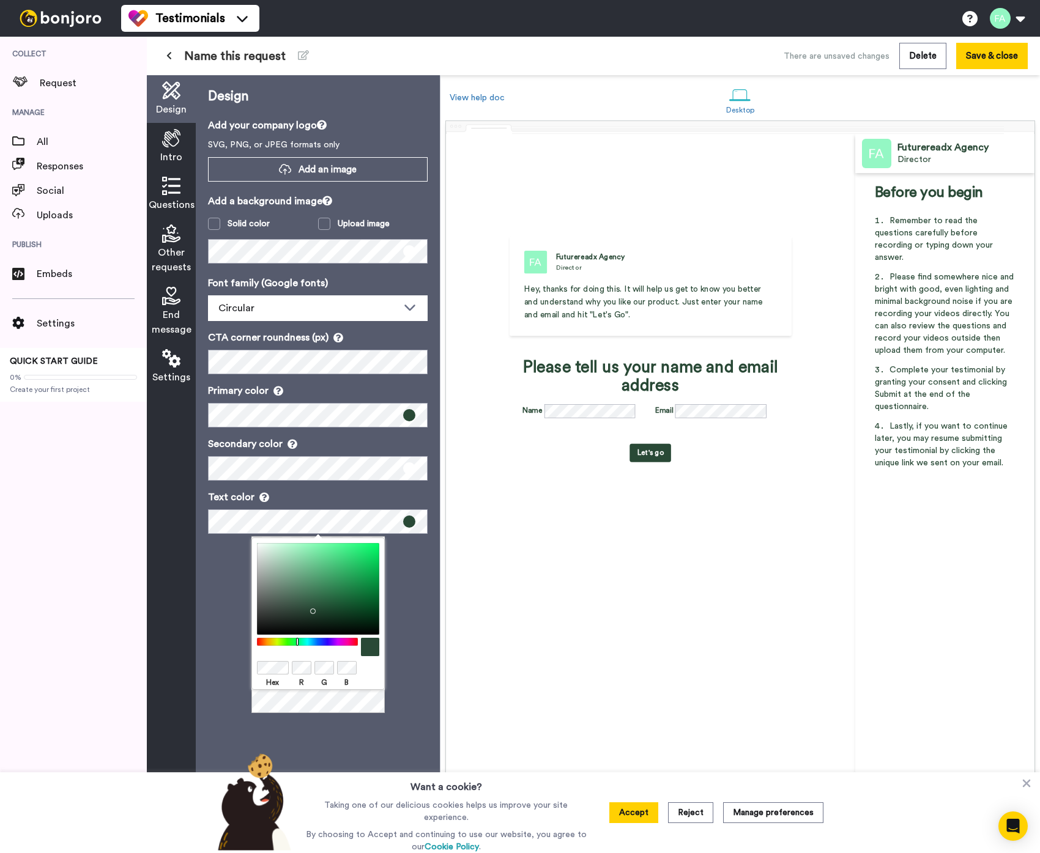
click at [196, 594] on div "Design Add your company logo SVG, PNG, or JPEG formats only Add an image Add a …" at bounding box center [318, 464] width 244 height 778
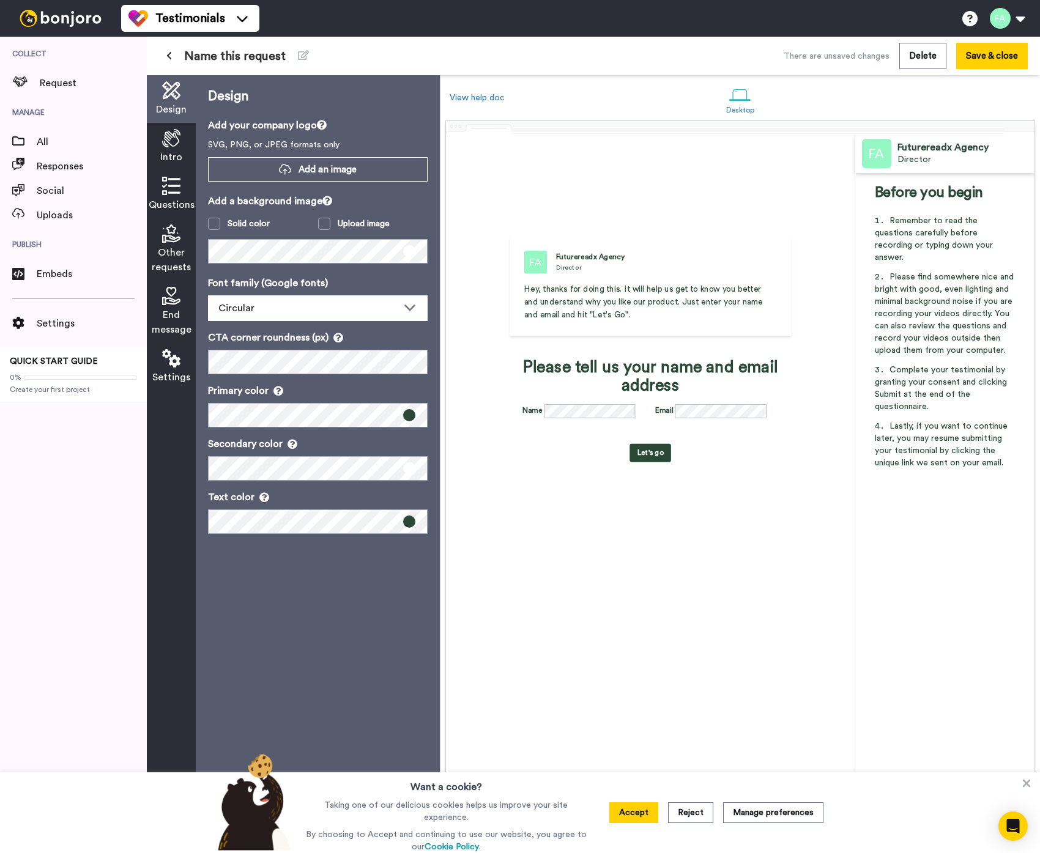
click at [251, 327] on div "Font family (Google fonts) Circular Abhaya Libre Alegreya Aleo Arapey Asap Cond…" at bounding box center [318, 405] width 220 height 258
click at [251, 306] on span "Circular" at bounding box center [236, 308] width 36 height 10
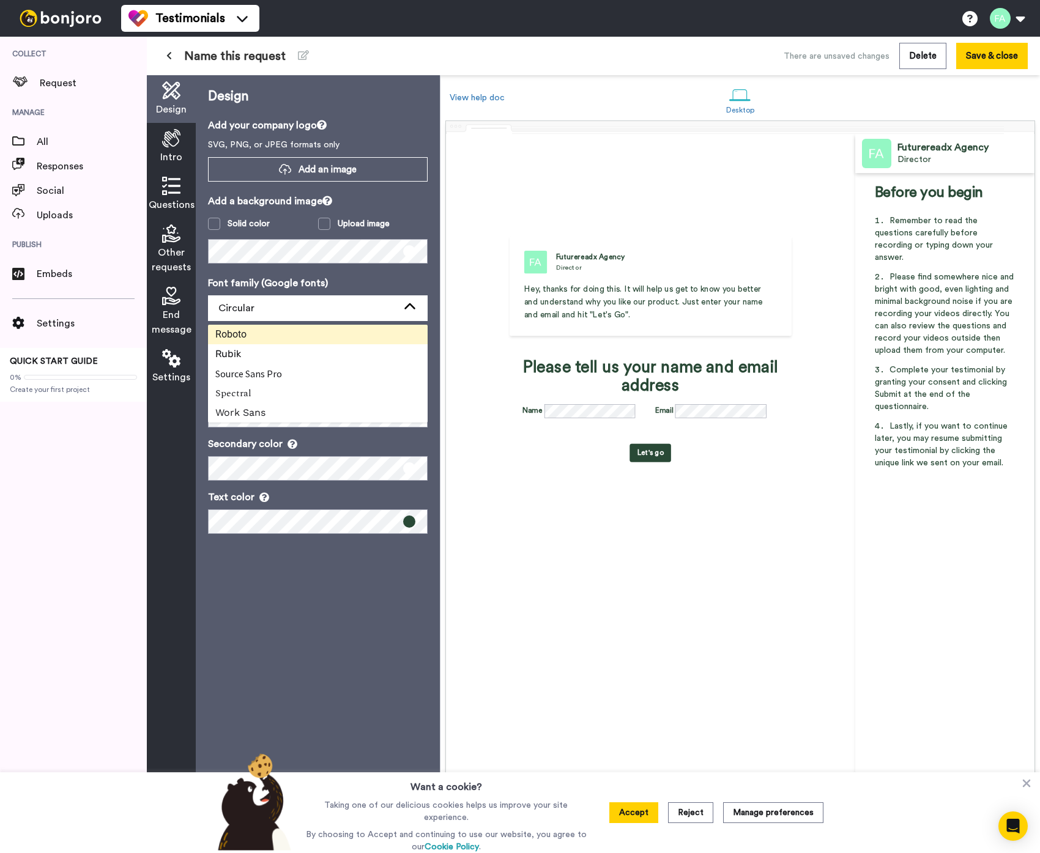
scroll to position [406, 0]
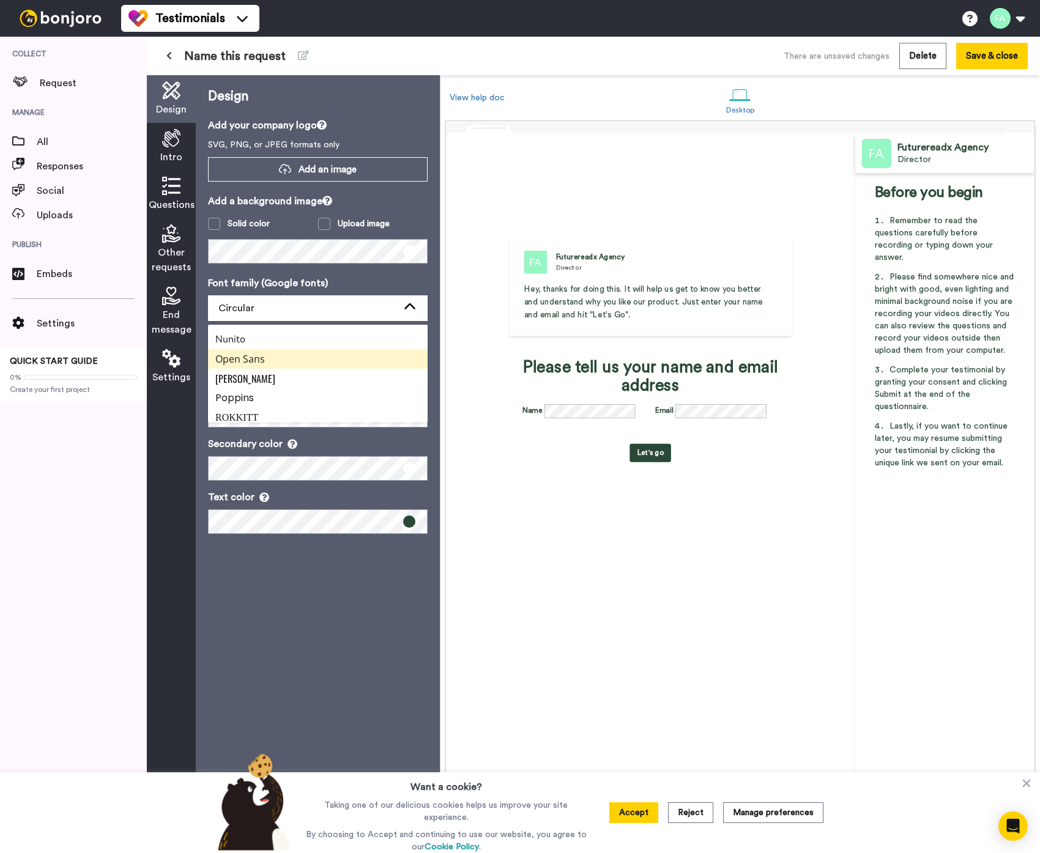
click at [260, 364] on span "Open Sans" at bounding box center [240, 358] width 50 height 13
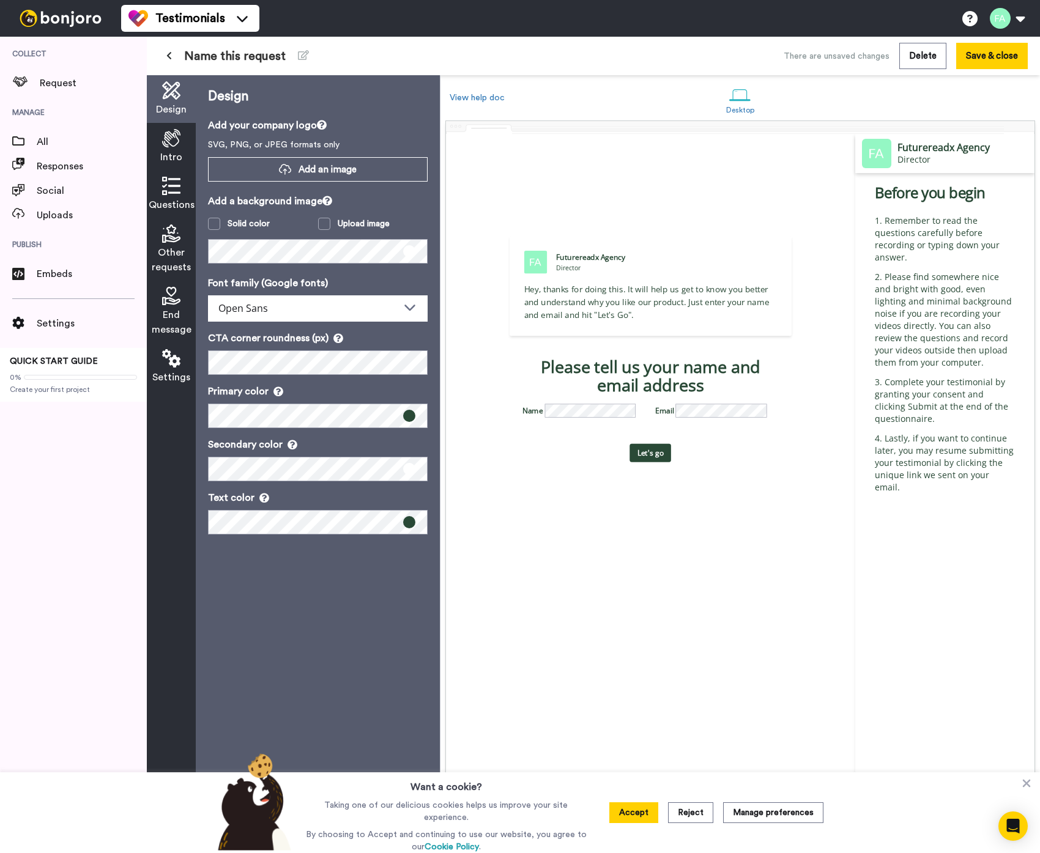
click at [309, 621] on div "Design Add your company logo SVG, PNG, or JPEG formats only Add an image Add a …" at bounding box center [318, 464] width 244 height 778
click at [302, 135] on div "Add your company logo SVG, PNG, or JPEG formats only Add an image" at bounding box center [318, 150] width 220 height 64
click at [309, 177] on button "Add an image" at bounding box center [318, 169] width 220 height 24
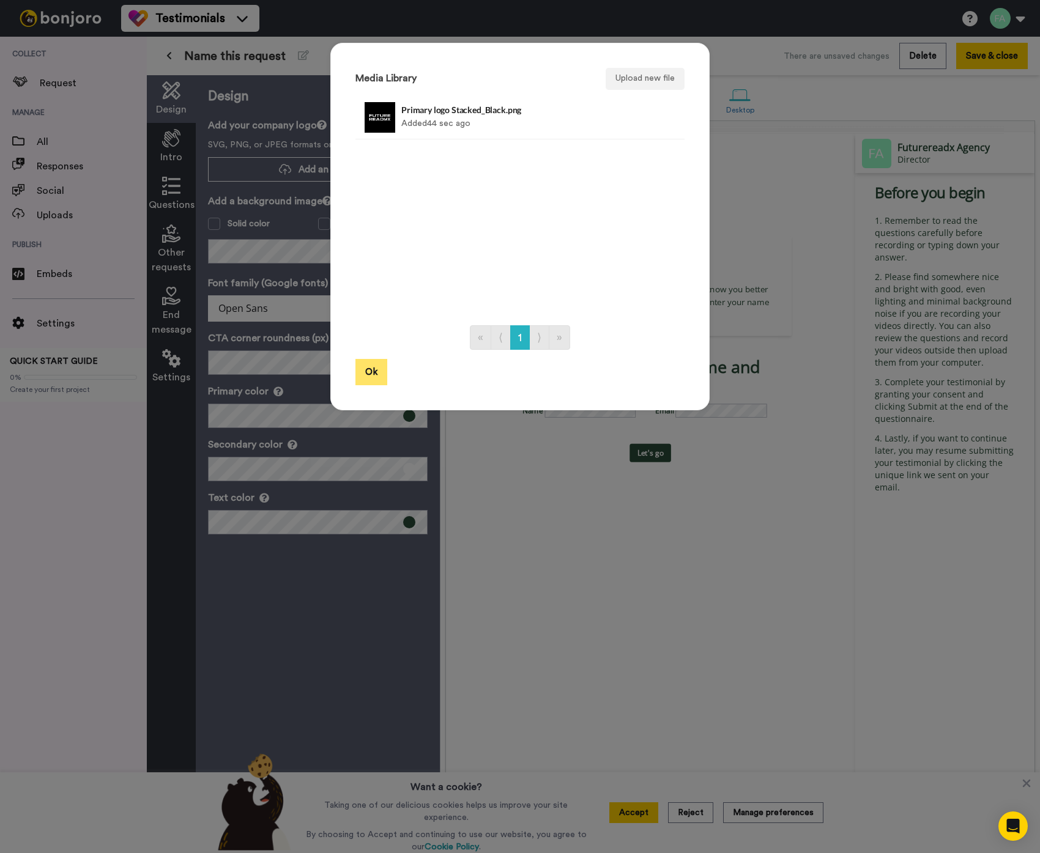
click at [363, 374] on button "Ok" at bounding box center [371, 372] width 32 height 26
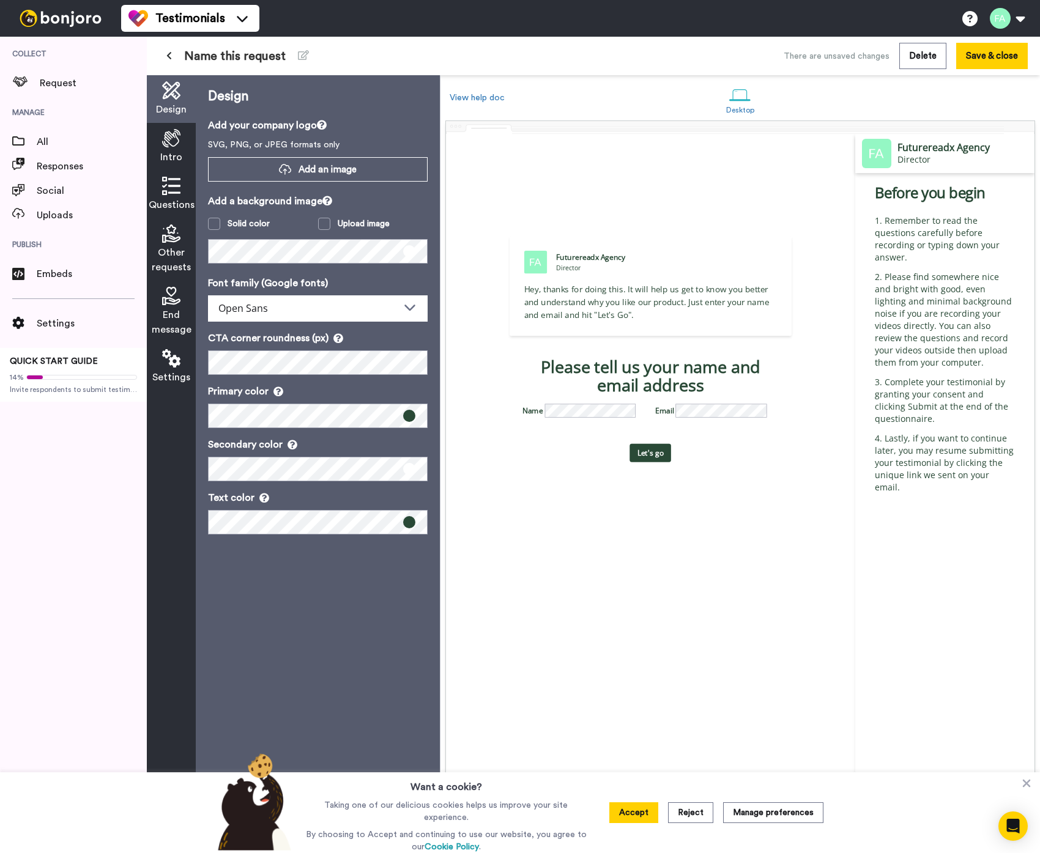
click at [335, 675] on div "Design Add your company logo SVG, PNG, or JPEG formats only Add an image Add a …" at bounding box center [318, 464] width 244 height 778
click at [629, 813] on button "Accept" at bounding box center [633, 812] width 49 height 21
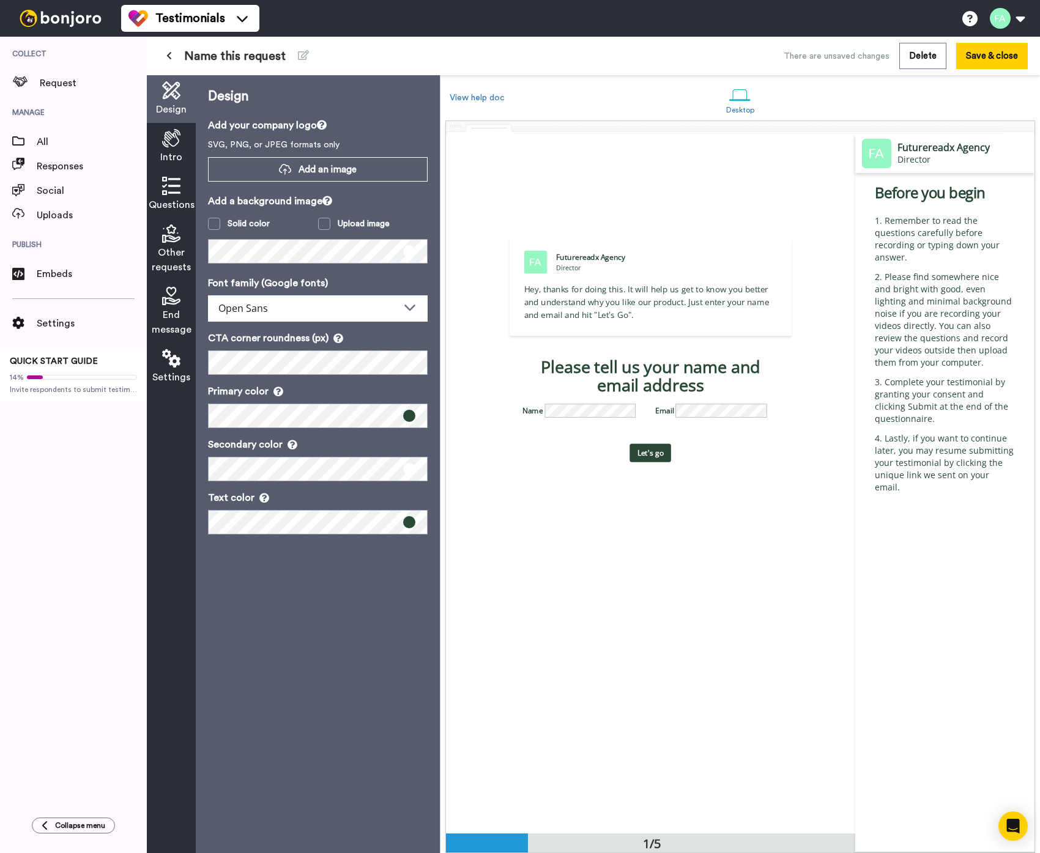
click at [321, 714] on div "Design Add your company logo SVG, PNG, or JPEG formats only Add an image Add a …" at bounding box center [318, 464] width 244 height 778
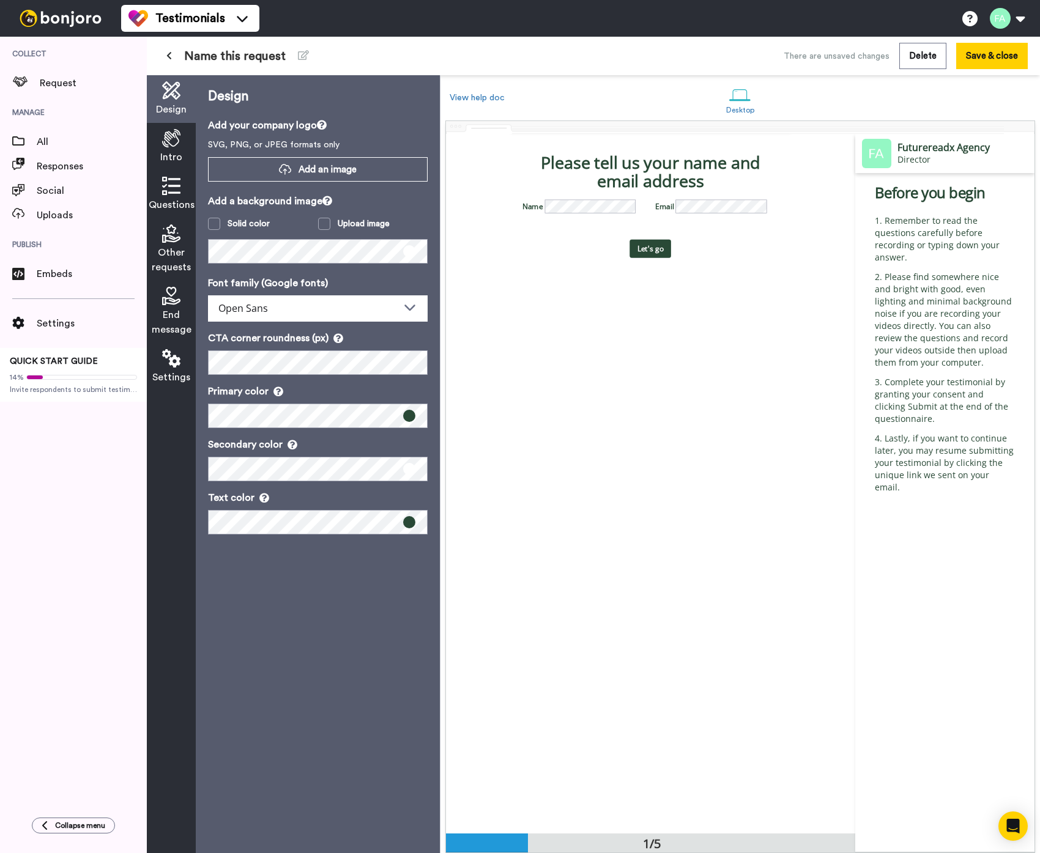
scroll to position [0, 0]
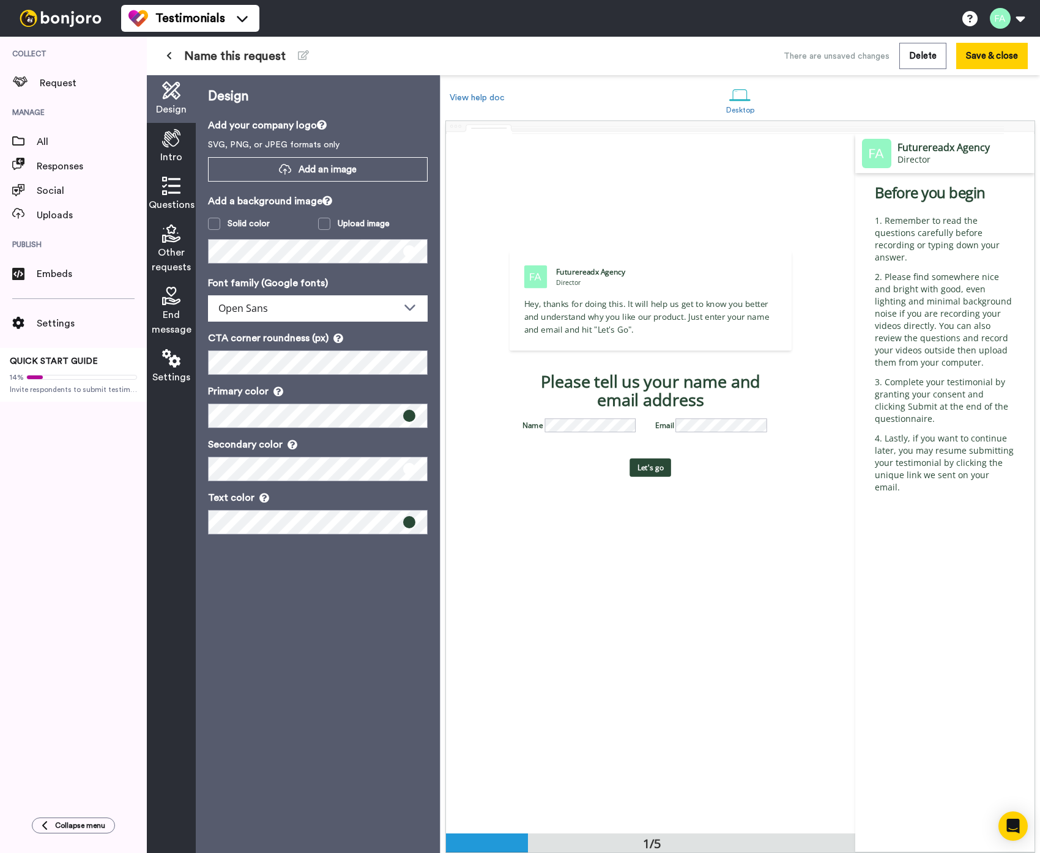
click at [988, 41] on div "Name this request There are unsaved changes Delete Save & close" at bounding box center [593, 56] width 893 height 39
click at [982, 53] on button "Save & close" at bounding box center [992, 56] width 72 height 26
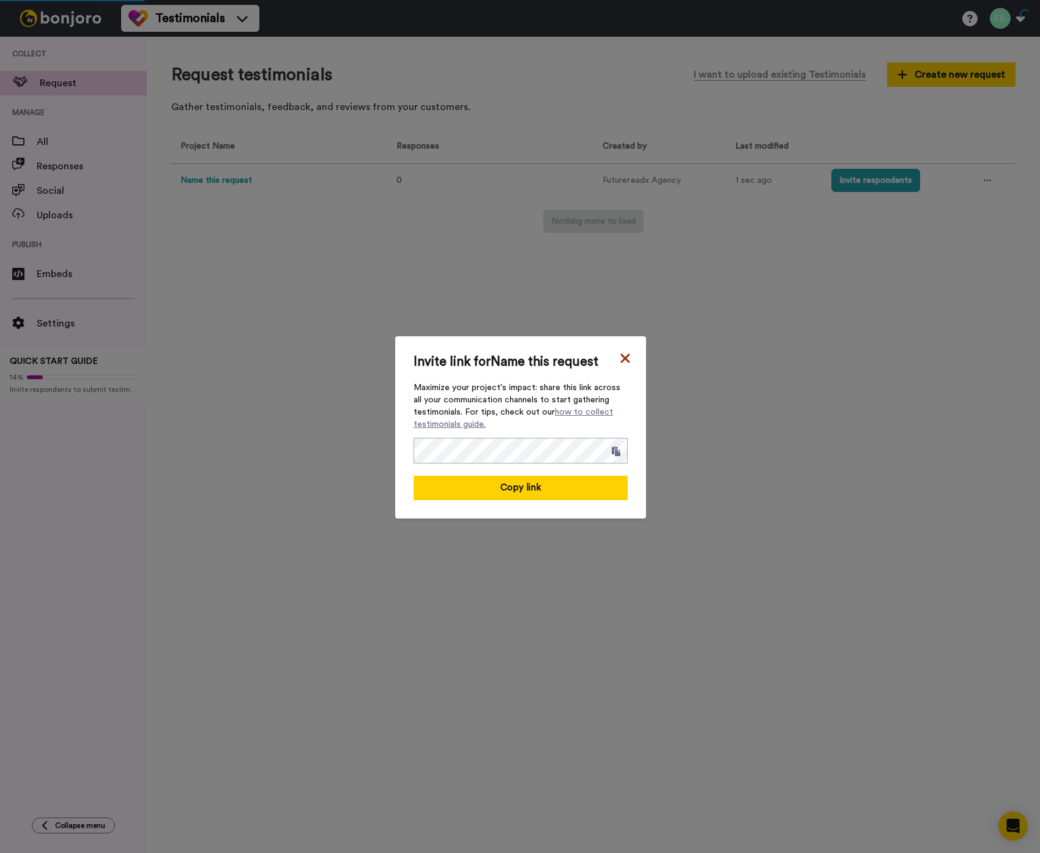
click at [625, 351] on icon at bounding box center [625, 358] width 12 height 15
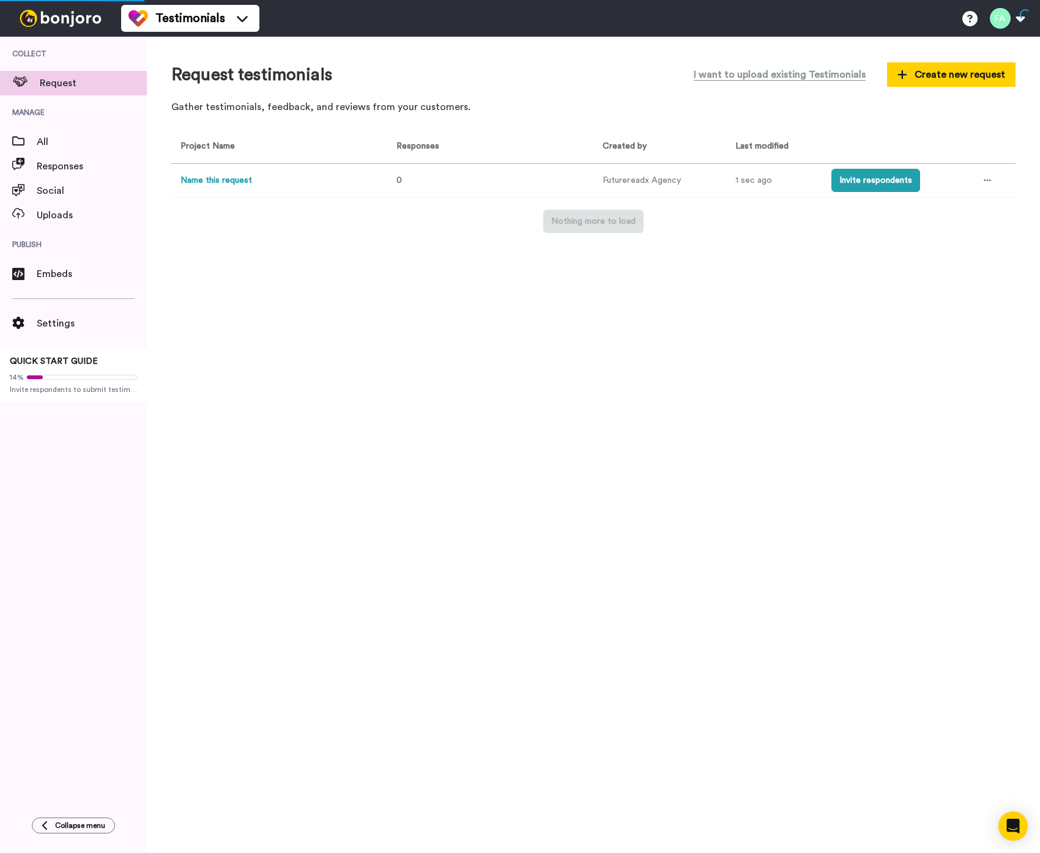
click at [488, 326] on div "Request testimonials I want to upload existing Testimonials Create new request …" at bounding box center [593, 445] width 893 height 816
click at [182, 167] on td "Name this request" at bounding box center [276, 181] width 211 height 34
click at [231, 191] on td "Name this request" at bounding box center [276, 181] width 211 height 34
click at [229, 180] on button "Name this request" at bounding box center [216, 180] width 72 height 13
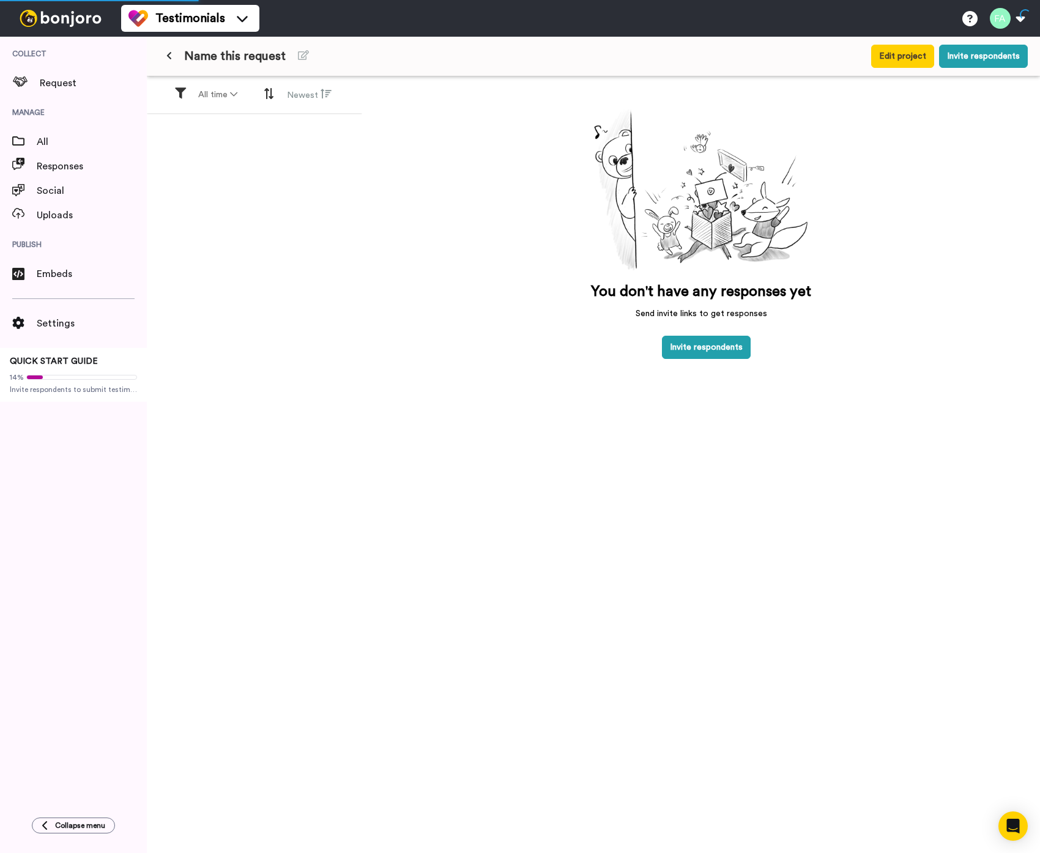
drag, startPoint x: 470, startPoint y: 394, endPoint x: 463, endPoint y: 385, distance: 11.4
click at [468, 398] on div "You don't have any responses yet Send invite links to get responses Invite resp…" at bounding box center [701, 484] width 678 height 816
click at [923, 61] on button "Edit project" at bounding box center [902, 56] width 63 height 23
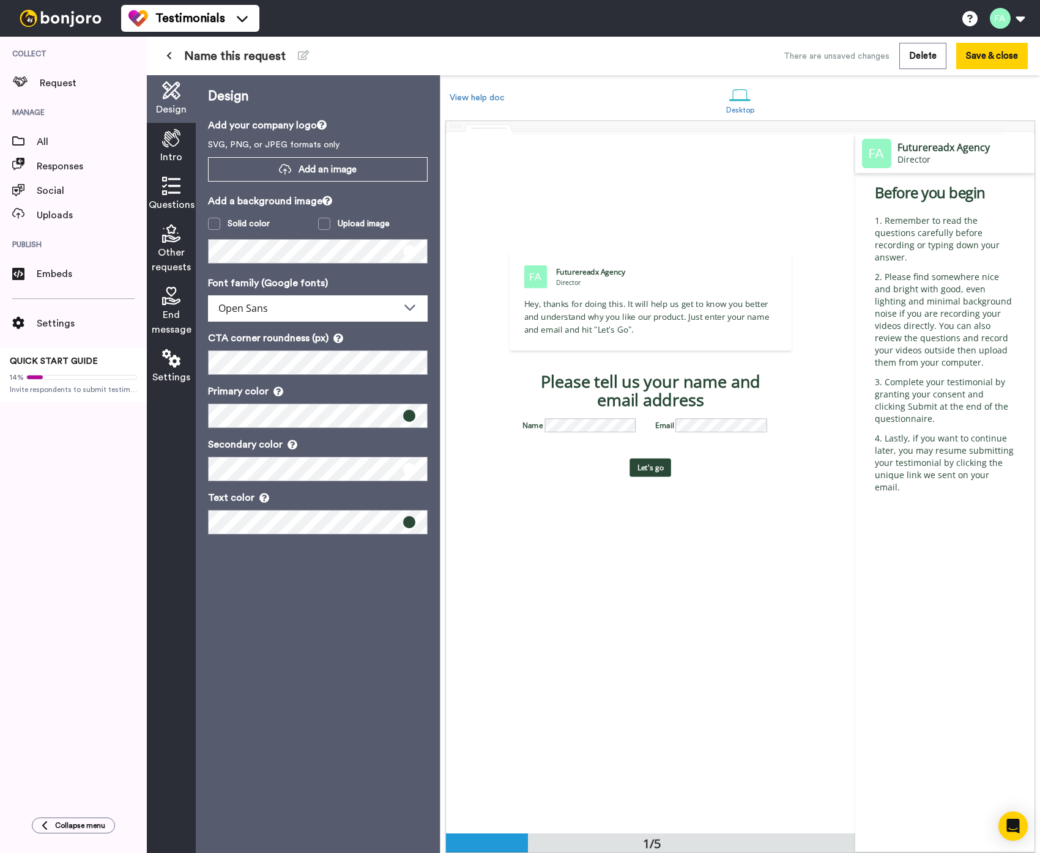
click at [338, 657] on div "Design Add your company logo SVG, PNG, or JPEG formats only Add an image Add a …" at bounding box center [318, 464] width 244 height 778
click at [631, 401] on div "Please tell us your name and email address" at bounding box center [650, 391] width 256 height 37
click at [533, 376] on div "Please tell us your name and email address" at bounding box center [650, 391] width 256 height 37
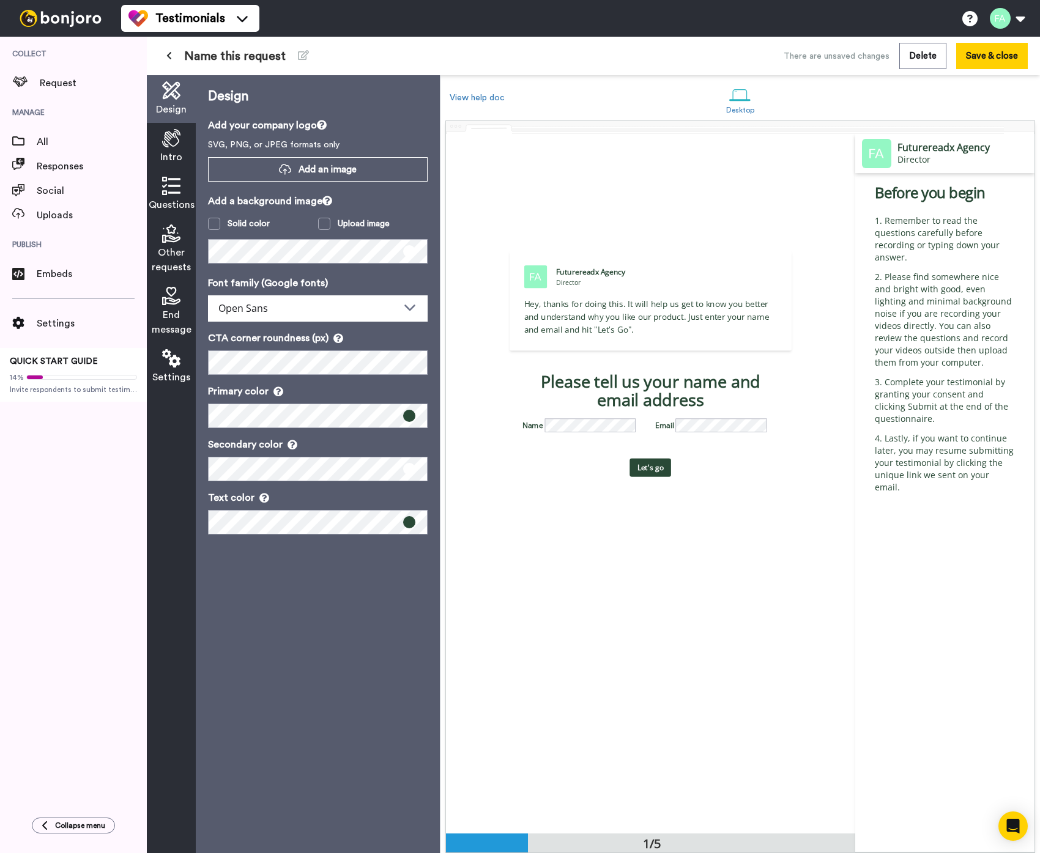
click at [528, 421] on label "Name" at bounding box center [532, 425] width 21 height 11
click at [163, 138] on icon at bounding box center [171, 138] width 18 height 18
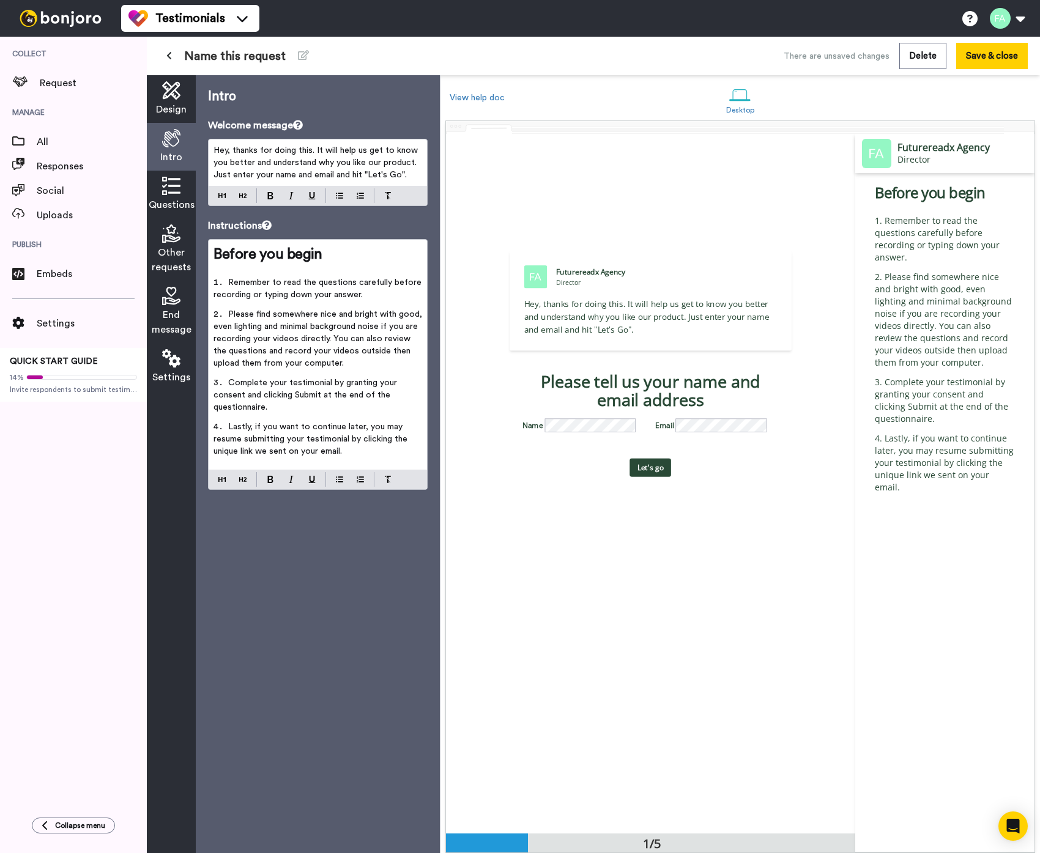
click at [231, 163] on span "Hey, thanks for doing this. It will help us get to know you better and understa…" at bounding box center [316, 162] width 207 height 33
click at [228, 148] on span "Hey, thanks for doing this. It will help us get to know you better and understa…" at bounding box center [316, 162] width 207 height 33
click at [281, 164] on span "Hey, thanks for doing this. It will help us get to know you better and understa…" at bounding box center [316, 162] width 207 height 33
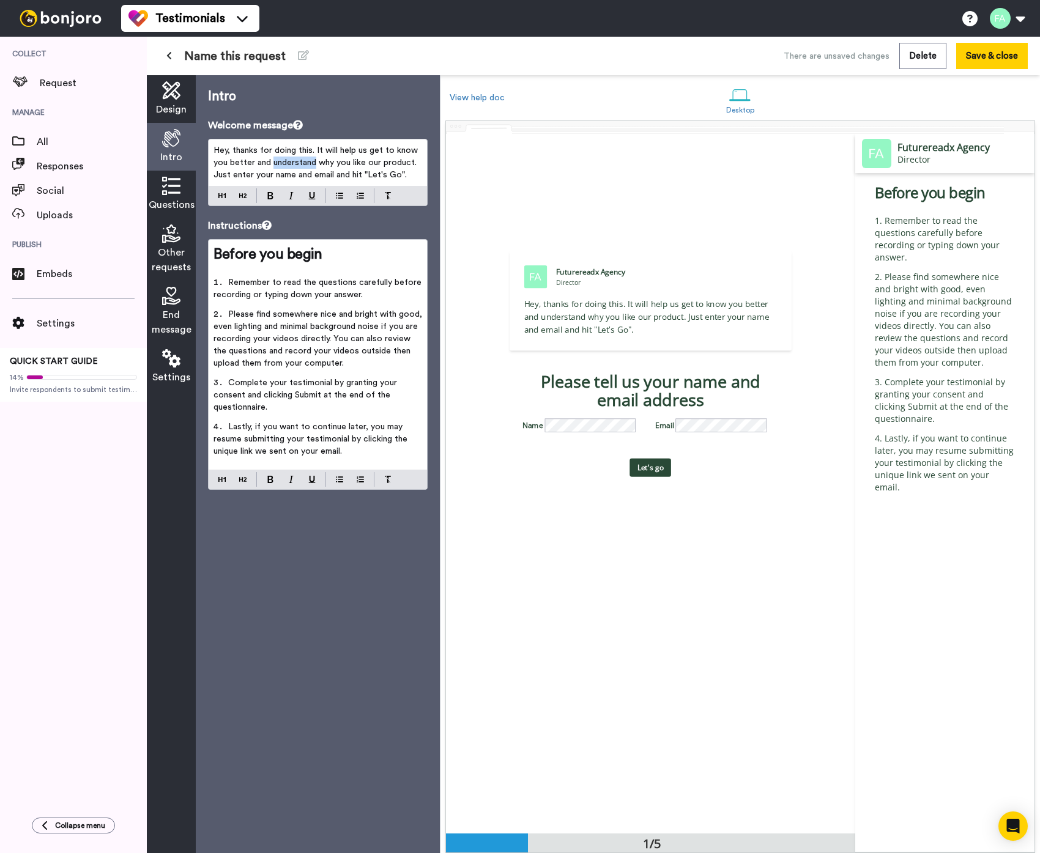
click at [281, 164] on span "Hey, thanks for doing this. It will help us get to know you better and understa…" at bounding box center [316, 162] width 207 height 33
click at [281, 160] on span "Hey, thanks for doing this. It will help us get to know you better and understa…" at bounding box center [316, 162] width 207 height 33
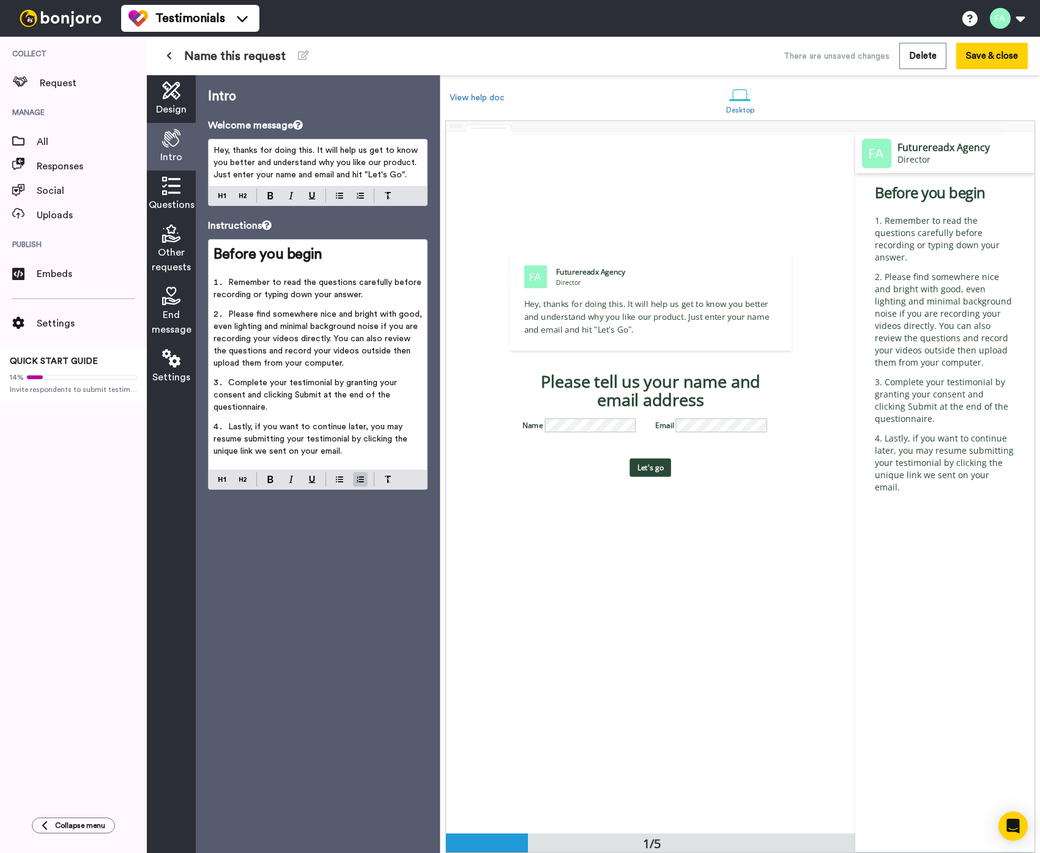
click at [282, 330] on span "Please find somewhere nice and bright with good, even lighting and minimal back…" at bounding box center [318, 338] width 211 height 57
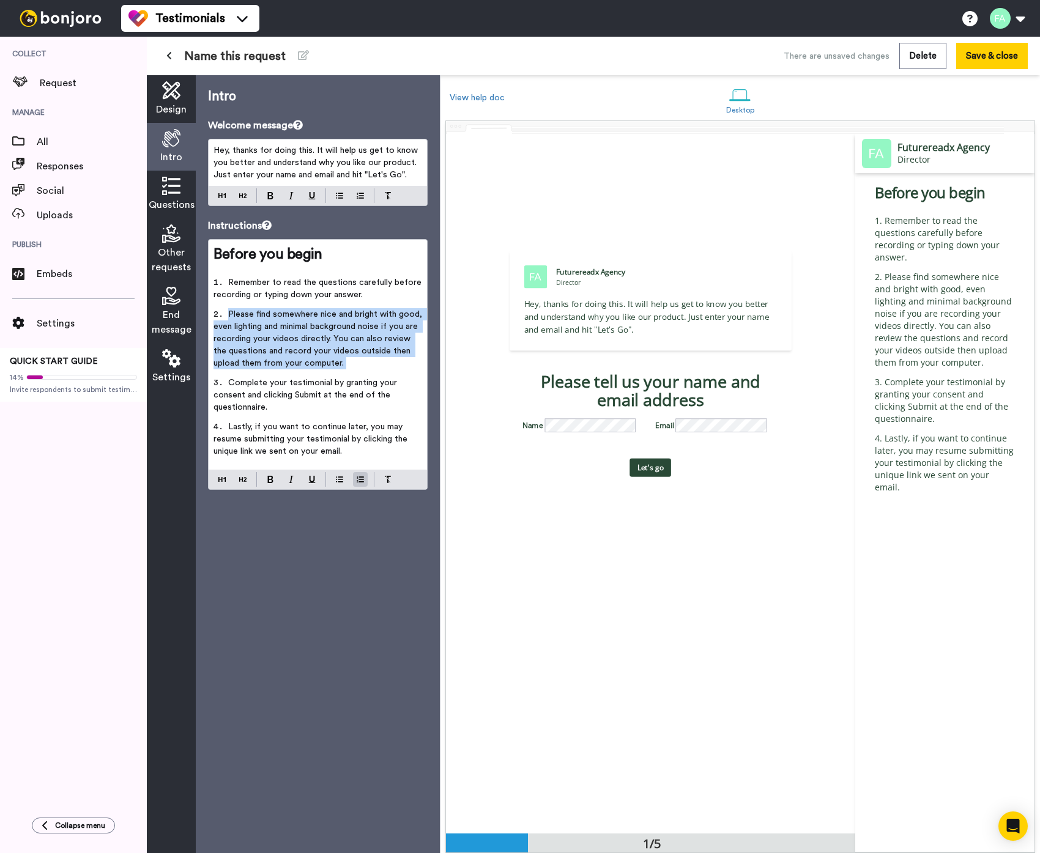
click at [282, 330] on span "Please find somewhere nice and bright with good, even lighting and minimal back…" at bounding box center [318, 338] width 211 height 57
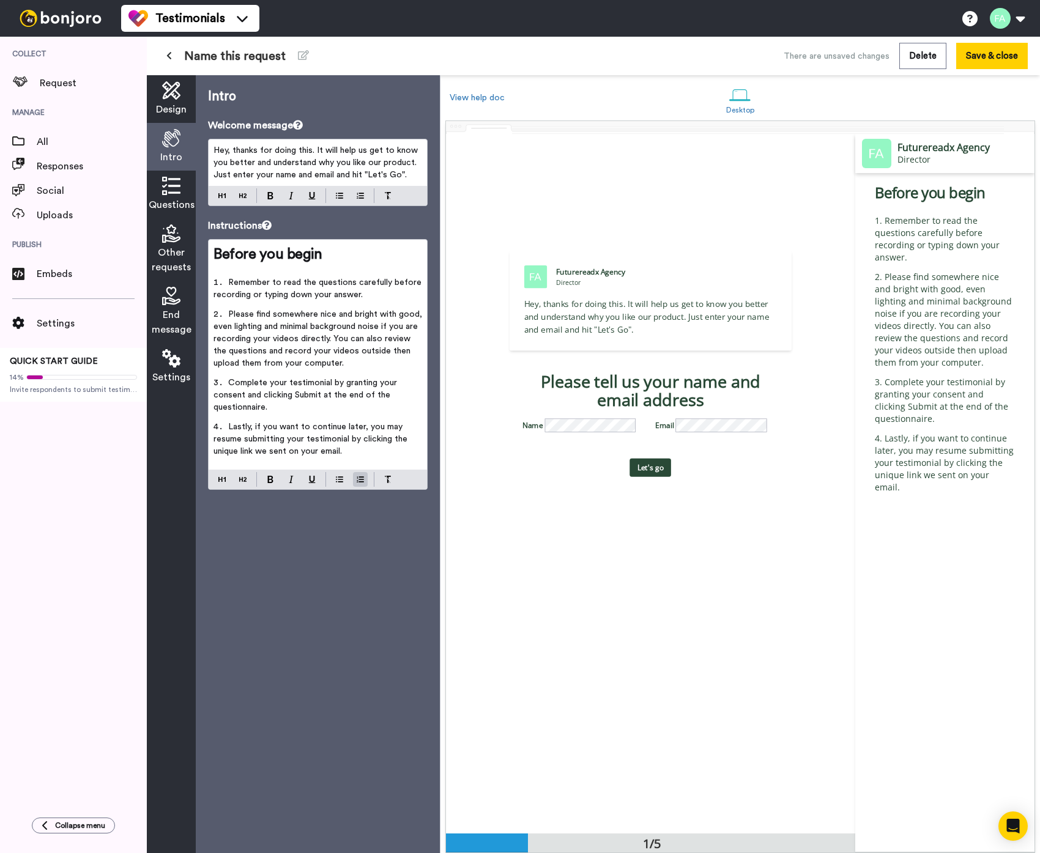
click at [278, 288] on span "Remember to read the questions carefully before recording or typing down your a…" at bounding box center [318, 288] width 210 height 21
click at [276, 301] on li "Remember to read the questions carefully before recording or typing down your a…" at bounding box center [317, 292] width 209 height 32
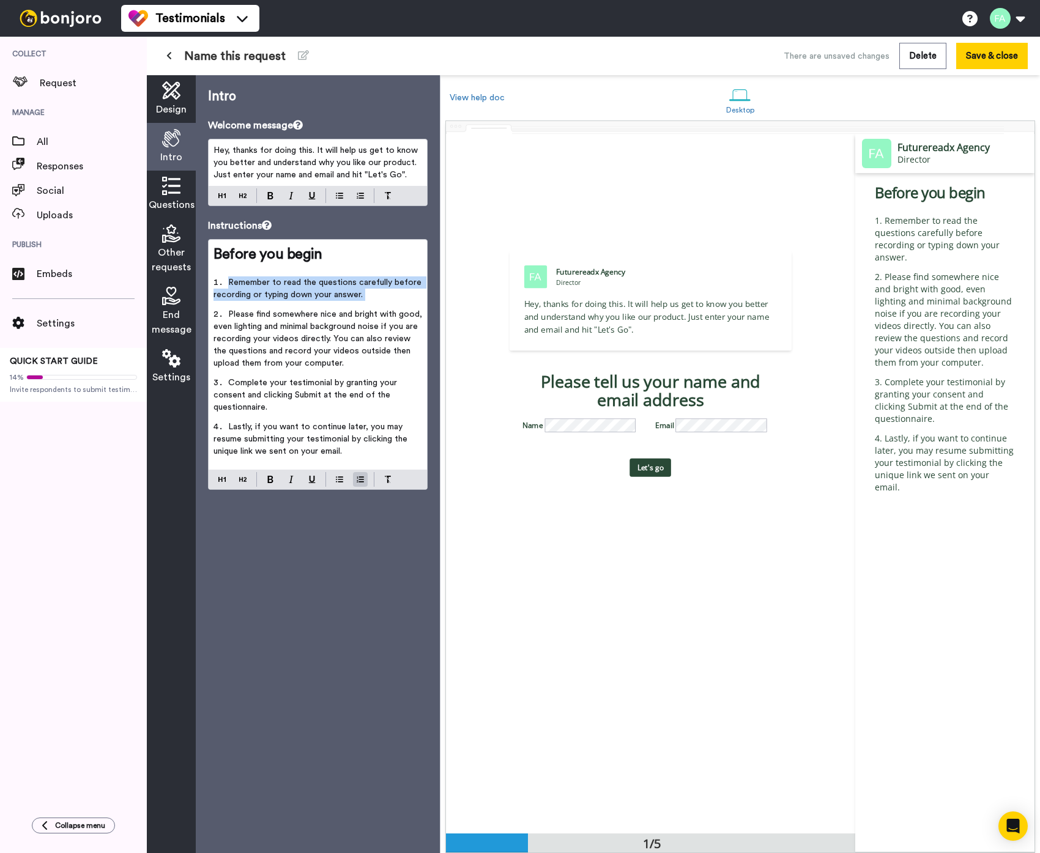
click at [276, 301] on li "Remember to read the questions carefully before recording or typing down your a…" at bounding box center [317, 292] width 209 height 32
click at [271, 317] on span "Please find somewhere nice and bright with good, even lighting and minimal back…" at bounding box center [318, 338] width 211 height 57
click at [271, 316] on span "Please find somewhere nice and bright with good, even lighting and minimal back…" at bounding box center [318, 338] width 211 height 57
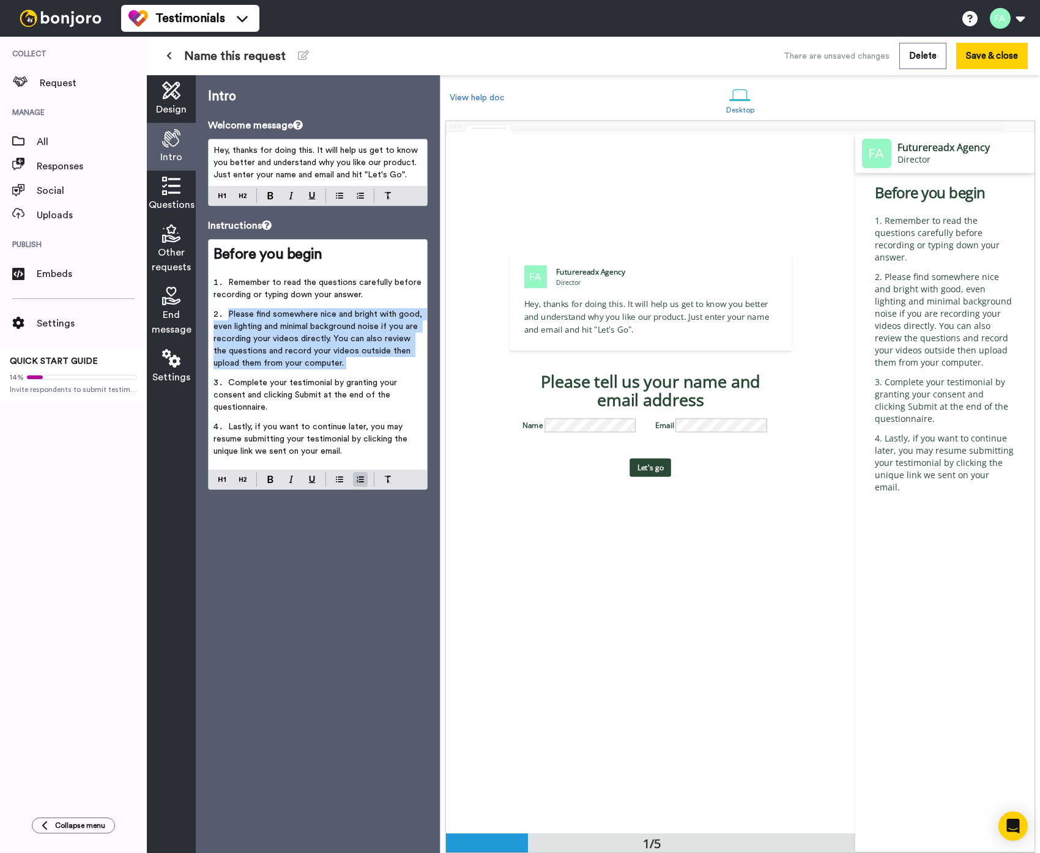
click at [271, 316] on span "Please find somewhere nice and bright with good, even lighting and minimal back…" at bounding box center [318, 338] width 211 height 57
click at [251, 376] on li "Please find somewhere nice and bright with good, even lighting and minimal back…" at bounding box center [317, 342] width 209 height 68
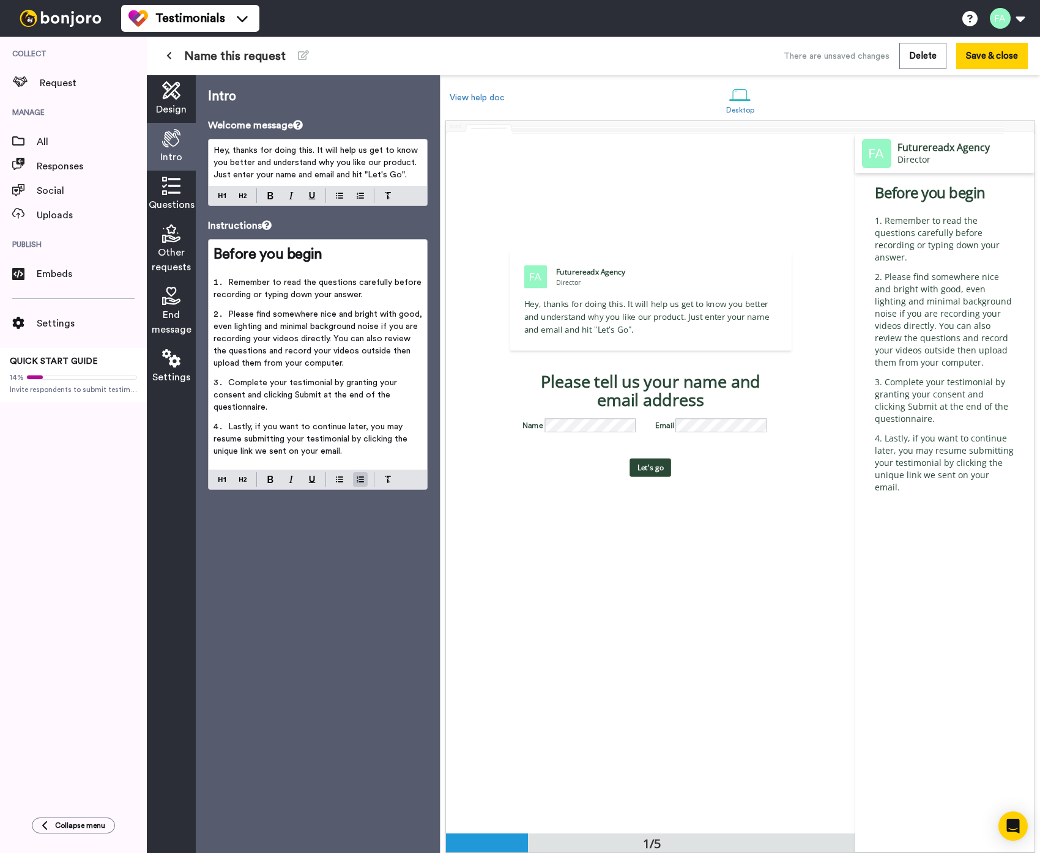
click at [251, 376] on li "Please find somewhere nice and bright with good, even lighting and minimal back…" at bounding box center [317, 342] width 209 height 68
click at [254, 350] on span "Please find somewhere nice and bright with good, even lighting and minimal back…" at bounding box center [318, 338] width 211 height 57
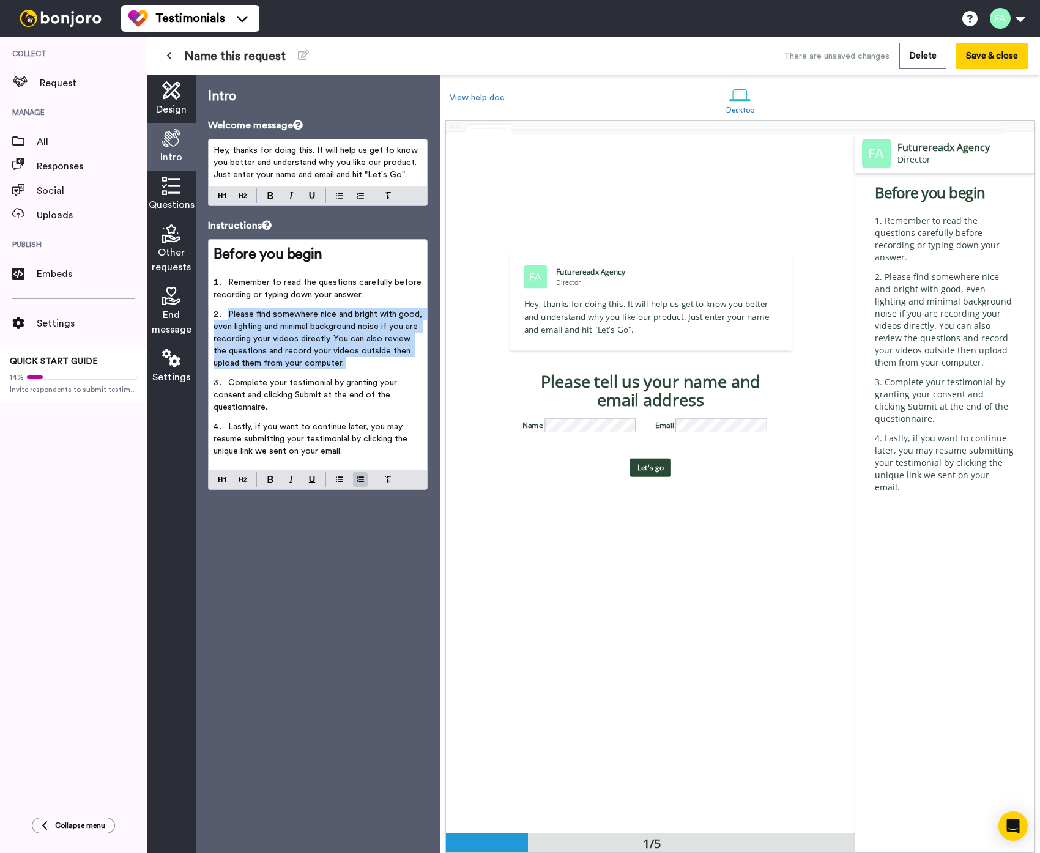
click at [254, 350] on span "Please find somewhere nice and bright with good, even lighting and minimal back…" at bounding box center [318, 338] width 211 height 57
click at [251, 343] on span "Please find somewhere nice and bright with good, even lighting and minimal back…" at bounding box center [318, 338] width 211 height 57
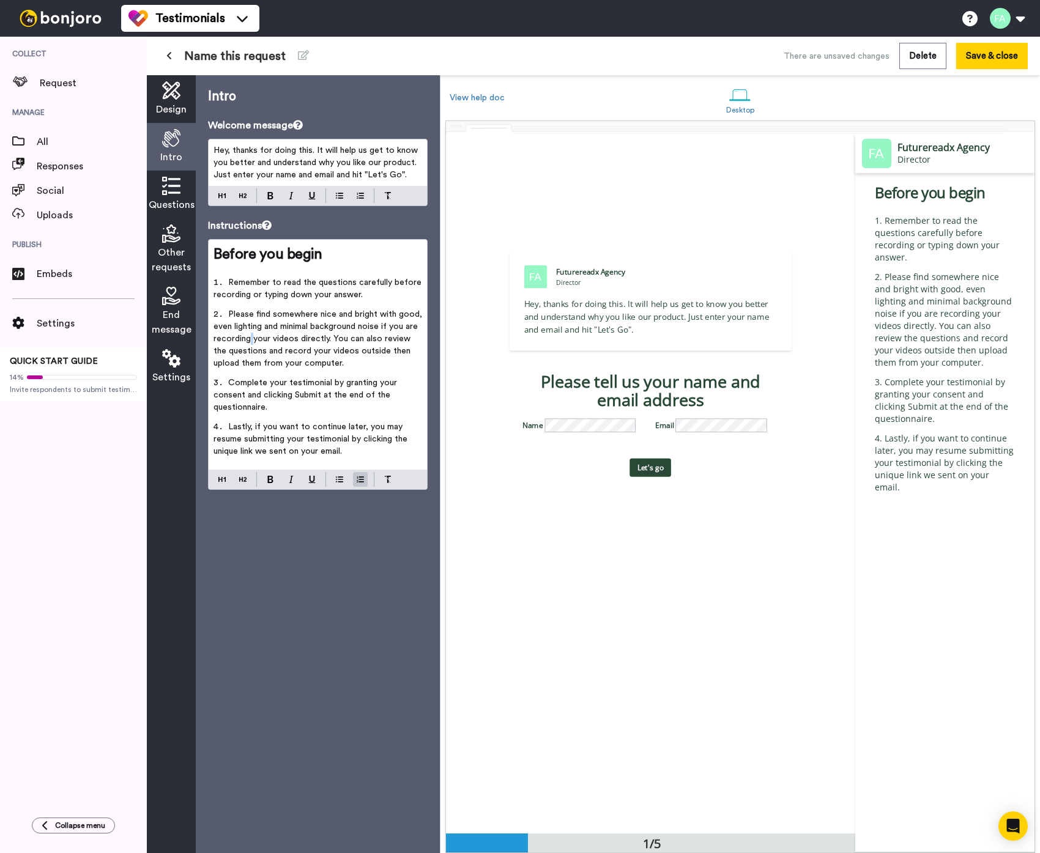
click at [251, 343] on span "Please find somewhere nice and bright with good, even lighting and minimal back…" at bounding box center [318, 338] width 211 height 57
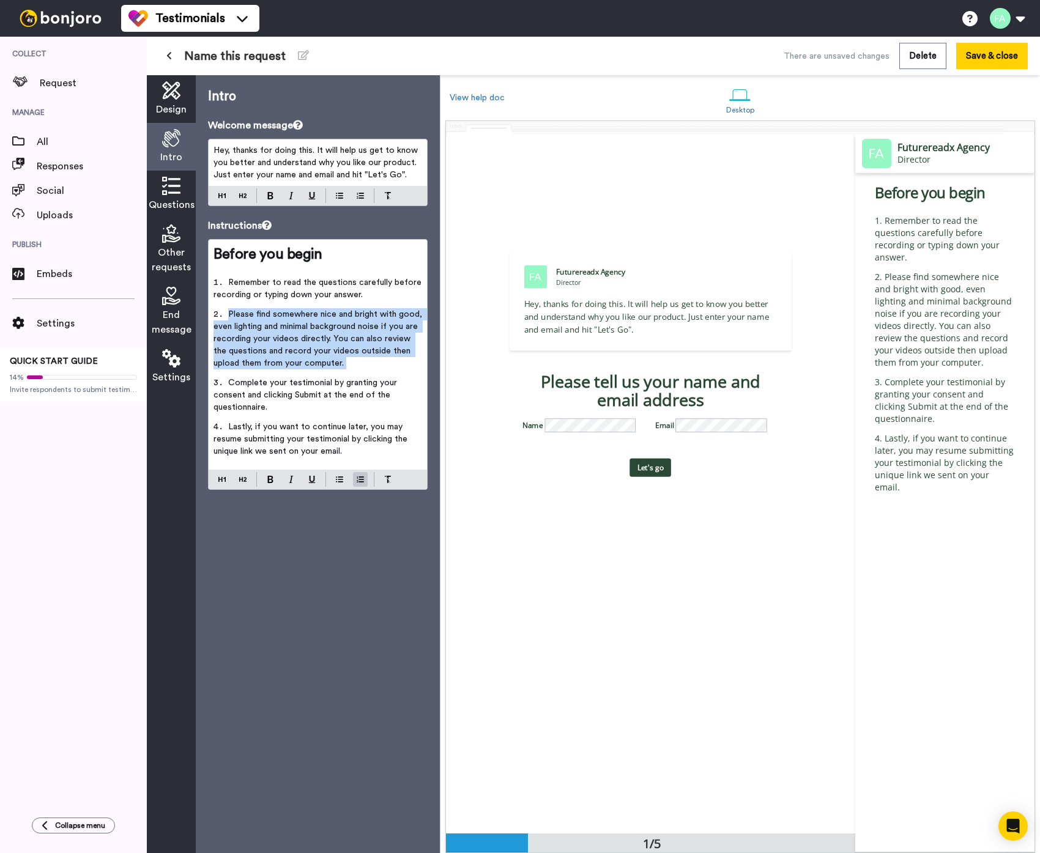
click at [251, 343] on span "Please find somewhere nice and bright with good, even lighting and minimal back…" at bounding box center [318, 338] width 211 height 57
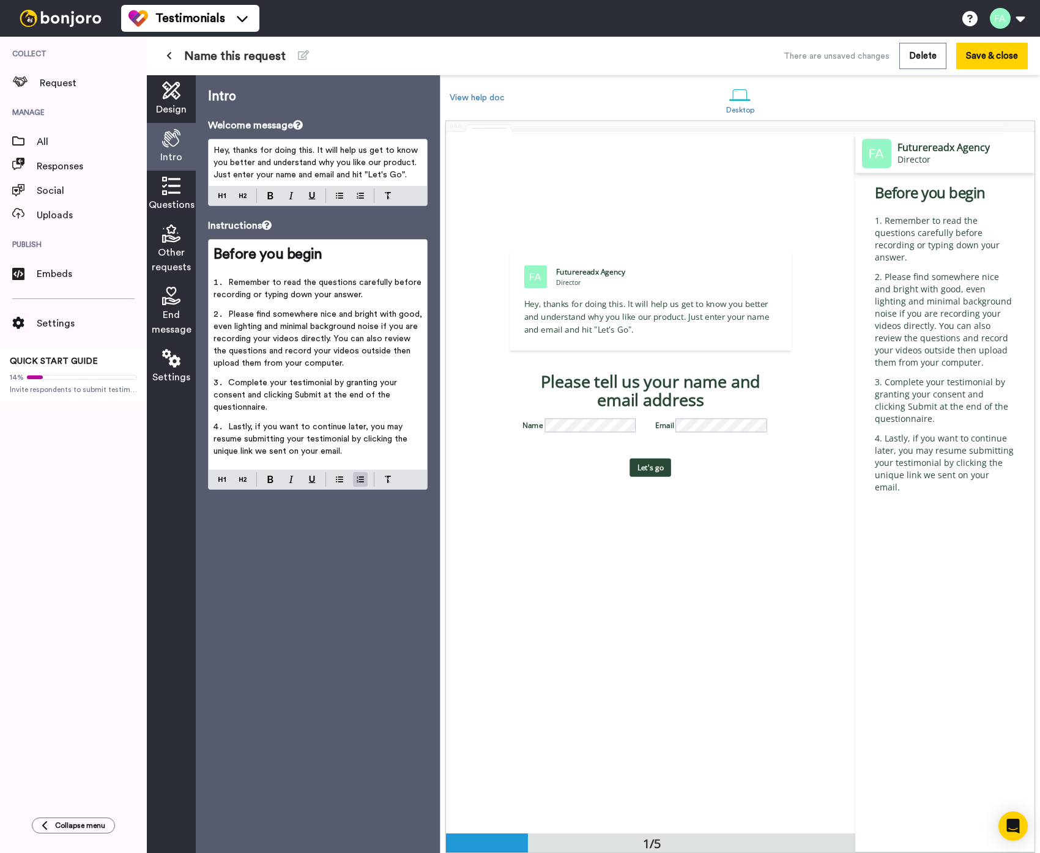
click at [257, 388] on li "Complete your testimonial by granting your consent and clicking Submit at the e…" at bounding box center [317, 399] width 209 height 44
click at [257, 379] on span "Complete your testimonial by granting your consent and clicking Submit at the e…" at bounding box center [306, 395] width 186 height 33
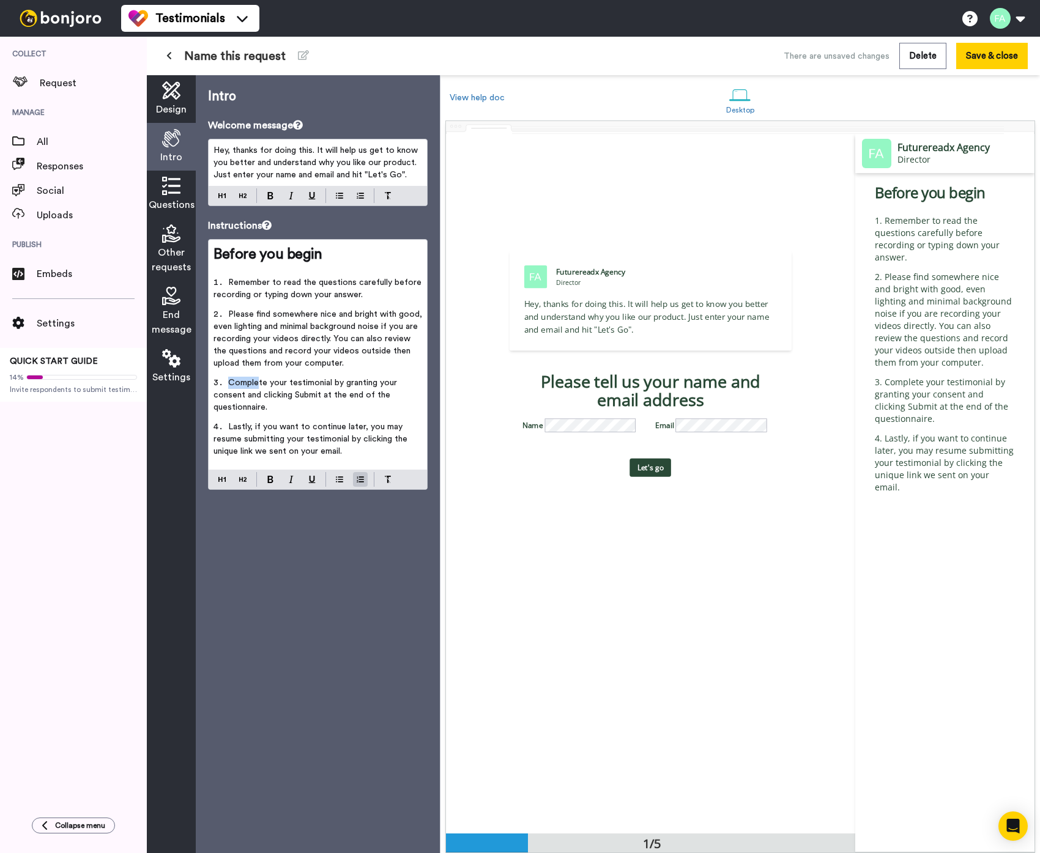
click at [257, 379] on span "Complete your testimonial by granting your consent and clicking Submit at the e…" at bounding box center [306, 395] width 186 height 33
click at [259, 441] on span "Lastly, if you want to continue later, you may resume submitting your testimoni…" at bounding box center [311, 439] width 196 height 33
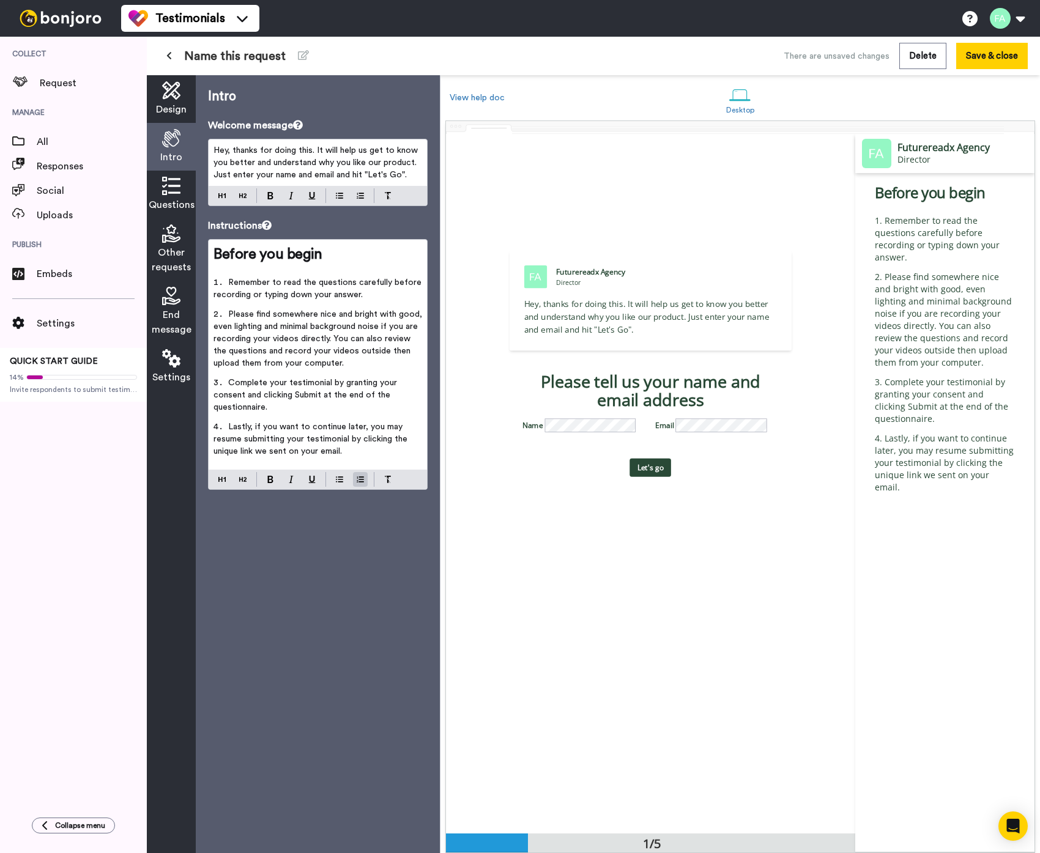
click at [264, 278] on span "Remember to read the questions carefully before recording or typing down your a…" at bounding box center [318, 288] width 210 height 21
click at [257, 305] on li "Remember to read the questions carefully before recording or typing down your a…" at bounding box center [317, 292] width 209 height 32
click at [257, 310] on span "Please find somewhere nice and bright with good, even lighting and minimal back…" at bounding box center [318, 338] width 211 height 57
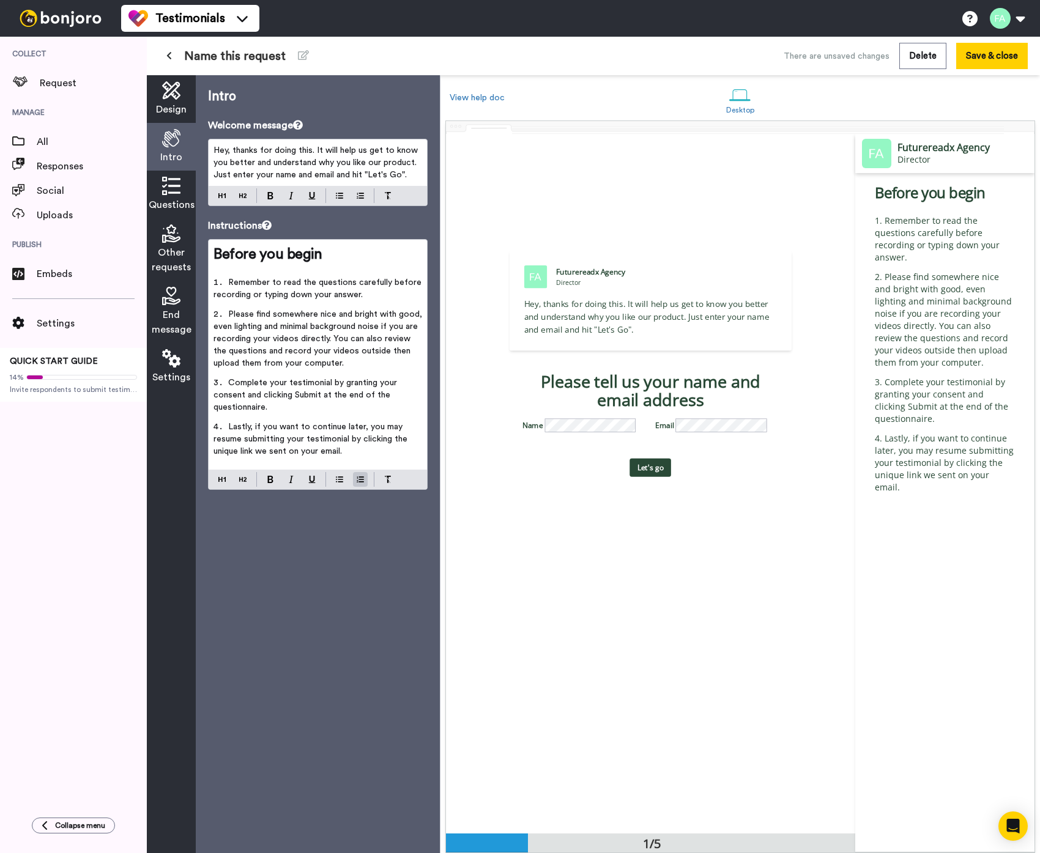
click at [229, 314] on span "Please find somewhere nice and bright with good, even lighting and minimal back…" at bounding box center [318, 338] width 211 height 57
drag, startPoint x: 334, startPoint y: 338, endPoint x: 317, endPoint y: 360, distance: 27.9
click at [317, 358] on li "Please find somewhere nice and bright with good, even lighting and minimal back…" at bounding box center [317, 342] width 209 height 68
click at [278, 403] on li "Complete your testimonial by granting your consent and clicking Submit at the e…" at bounding box center [317, 399] width 209 height 44
click at [182, 198] on span "Questions" at bounding box center [172, 205] width 46 height 15
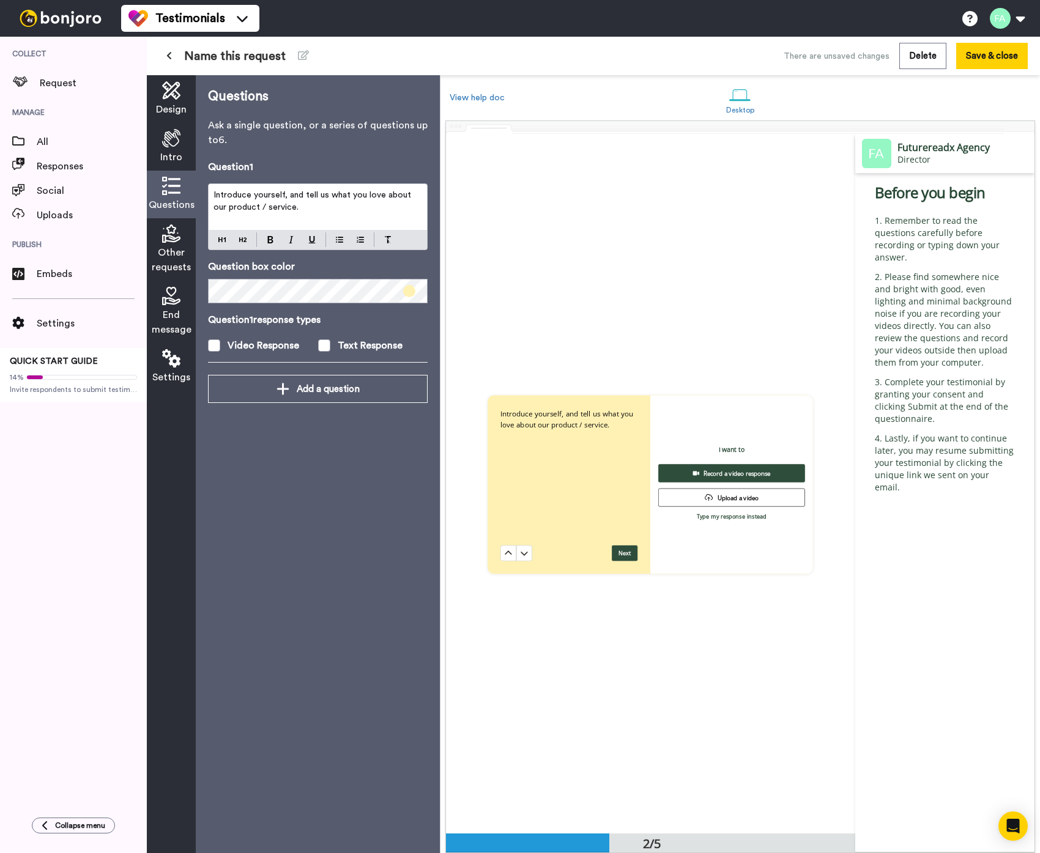
scroll to position [700, 0]
click at [258, 198] on span "Introduce yourself, and tell us what you love about our product / service." at bounding box center [313, 201] width 200 height 21
click at [258, 200] on span "Introduce yourself, and tell us what you love about our product / service." at bounding box center [313, 201] width 200 height 21
click at [290, 207] on p "Introduce yourself, and tell us what you love about our product / service." at bounding box center [317, 201] width 209 height 24
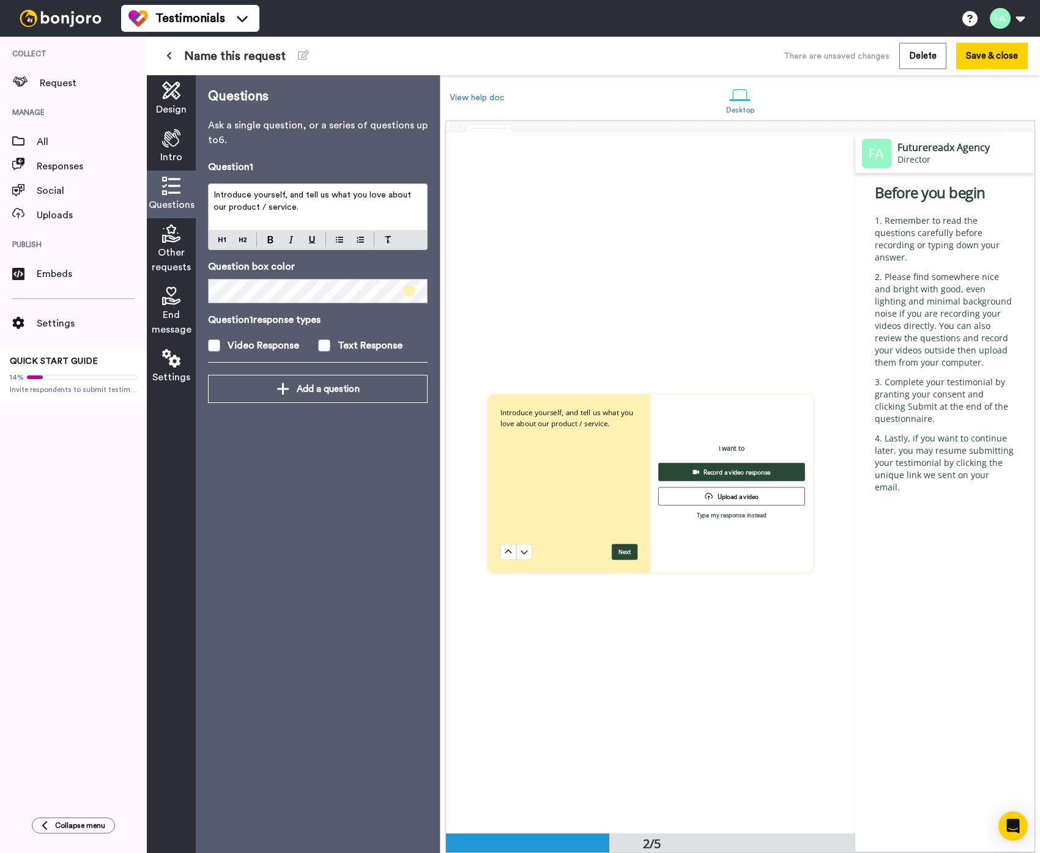
click at [290, 207] on p "Introduce yourself, and tell us what you love about our product / service." at bounding box center [317, 201] width 209 height 24
click at [238, 207] on span "Introduce yourself, and tell us what you love about our product / service." at bounding box center [313, 201] width 200 height 21
click at [262, 204] on span "Introduce yourself, and tell us what you love about our product / service." at bounding box center [313, 201] width 200 height 21
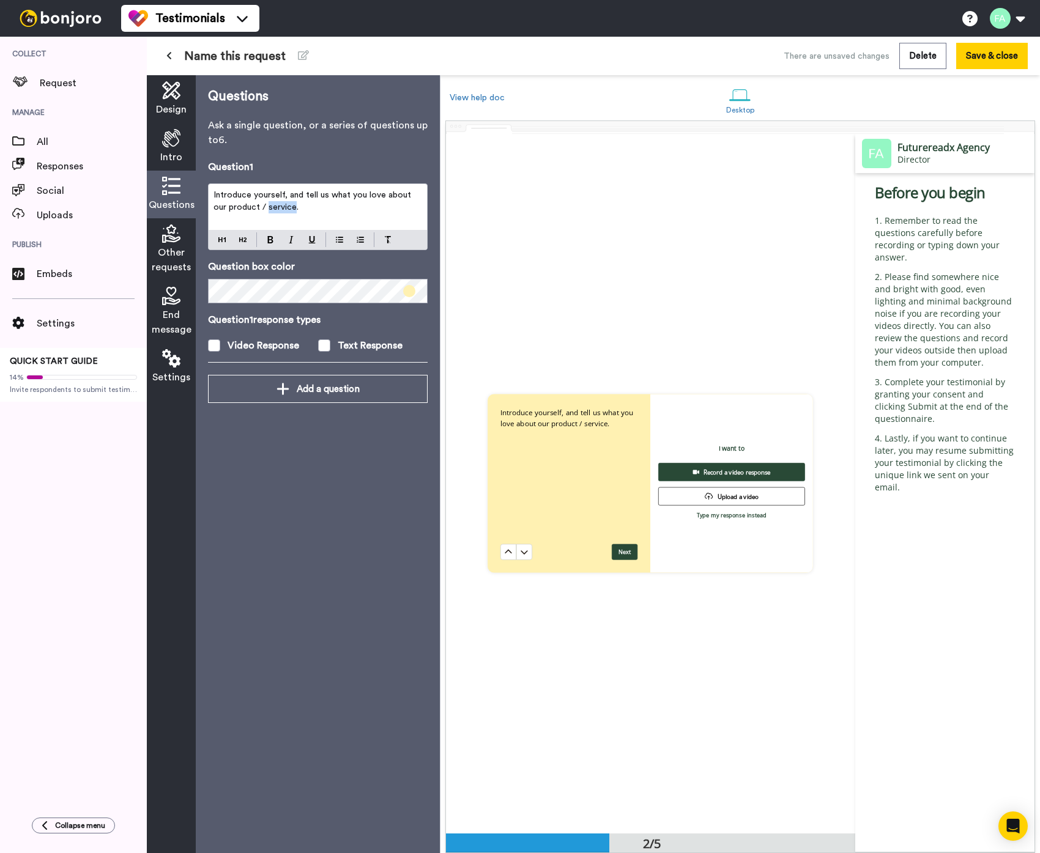
click at [262, 204] on span "Introduce yourself, and tell us what you love about our product / service." at bounding box center [313, 201] width 200 height 21
click at [264, 204] on span "Introduce yourself, and tell us what you love about our product / service." at bounding box center [313, 201] width 200 height 21
drag, startPoint x: 366, startPoint y: 194, endPoint x: 369, endPoint y: 207, distance: 12.6
click at [369, 207] on p "Introduce yourself, and tell us what you love about our product / service." at bounding box center [317, 201] width 209 height 24
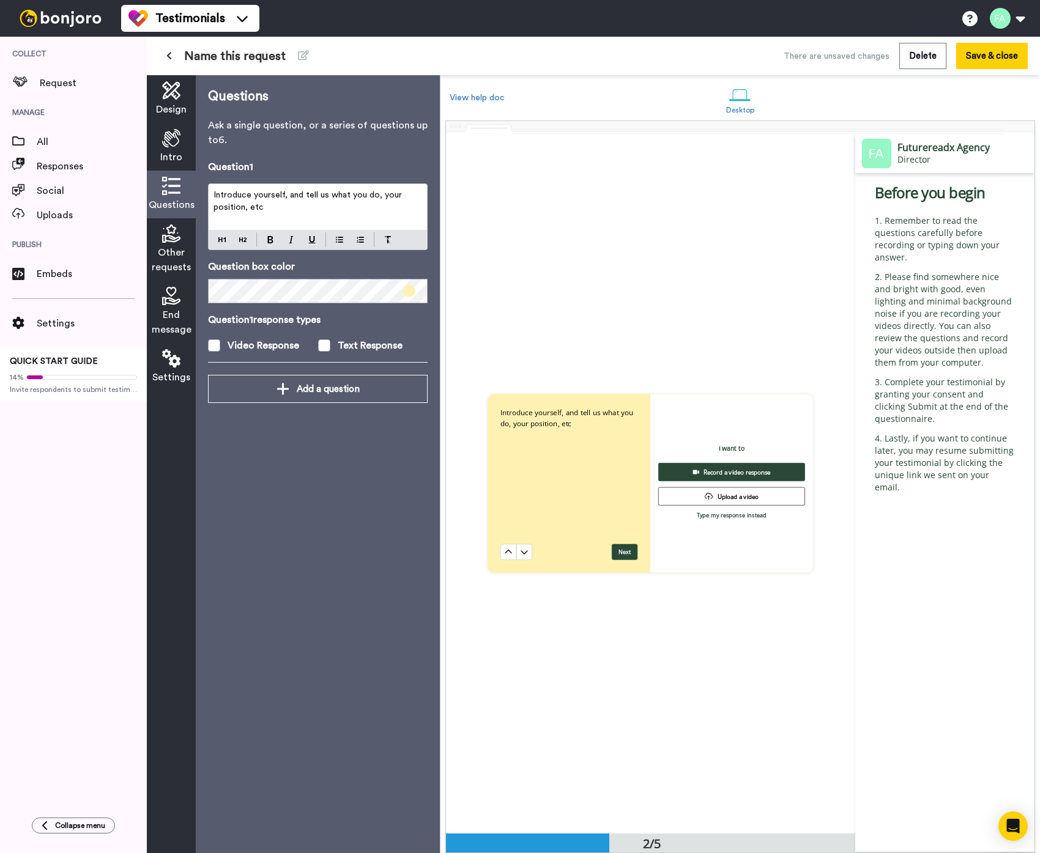
click at [362, 623] on div "Questions Ask a single question, or a series of questions up to 6 . Question 1 …" at bounding box center [318, 464] width 244 height 778
click at [323, 346] on span at bounding box center [324, 345] width 12 height 12
click at [321, 493] on div "Questions Ask a single question, or a series of questions up to 6 . Question 1 …" at bounding box center [318, 464] width 244 height 778
click at [320, 489] on div "Questions Ask a single question, or a series of questions up to 6 . Question 1 …" at bounding box center [318, 464] width 244 height 778
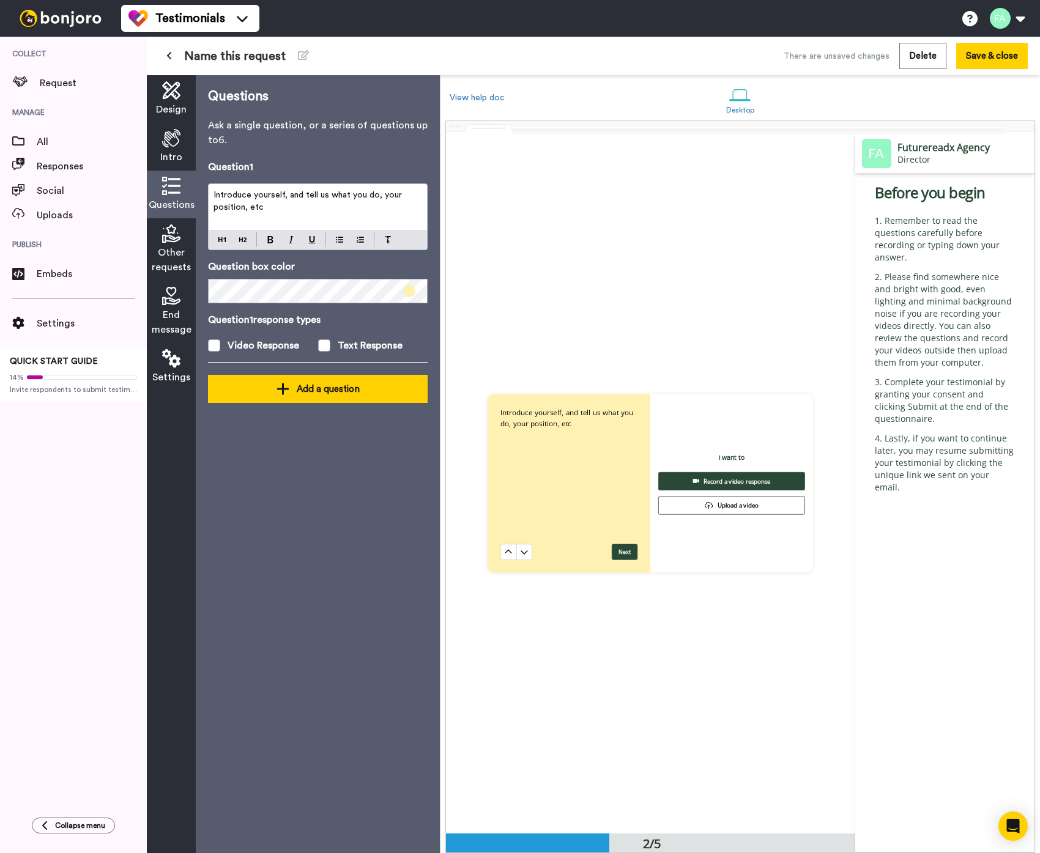
click at [294, 388] on div "Add a question" at bounding box center [318, 389] width 200 height 15
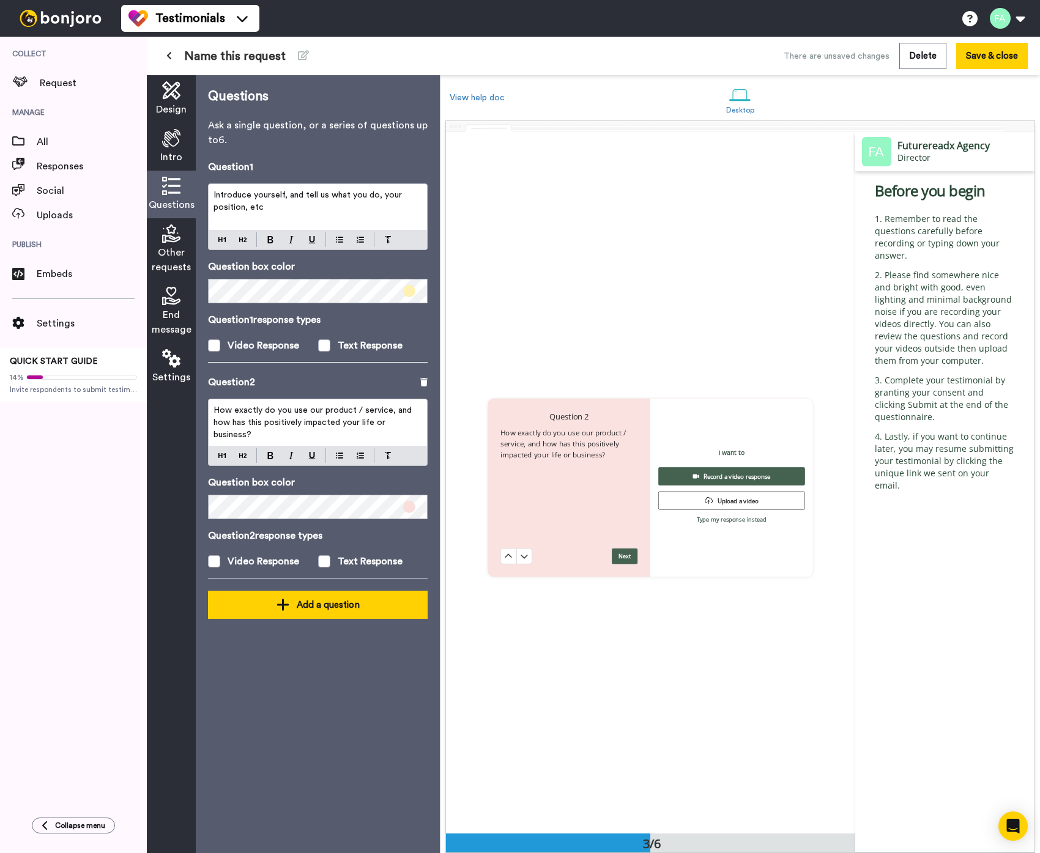
scroll to position [1399, 0]
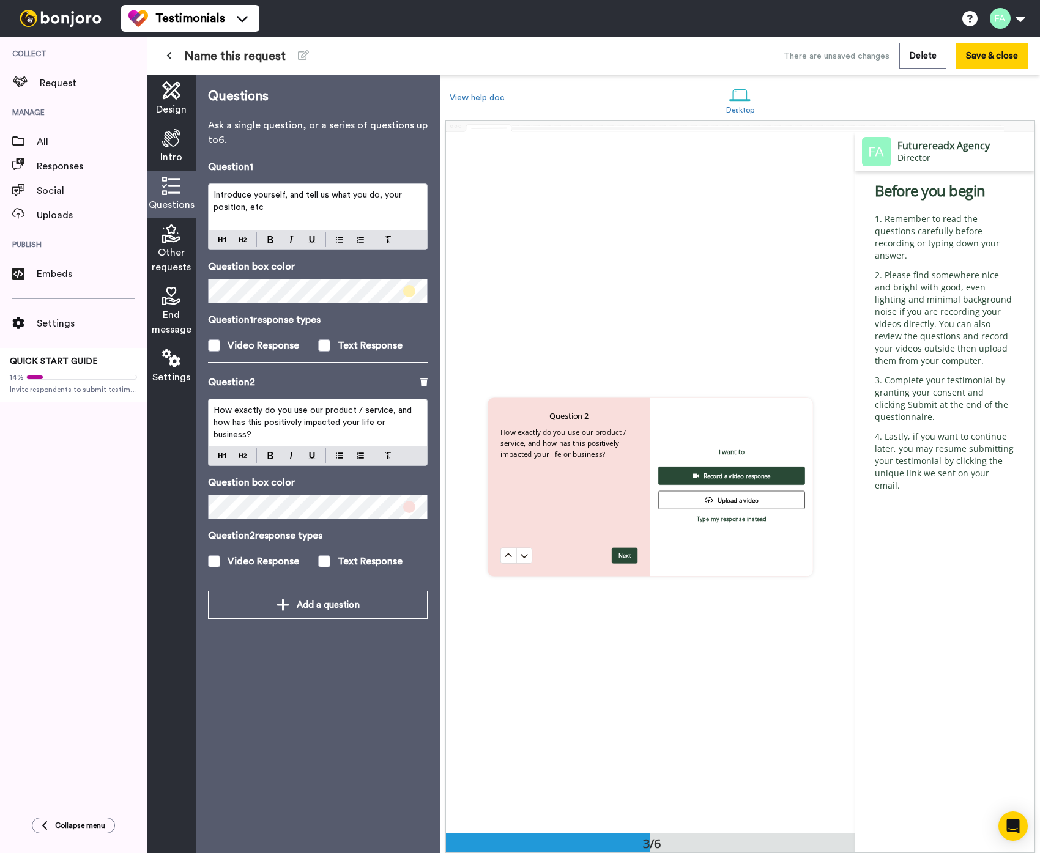
drag, startPoint x: 336, startPoint y: 699, endPoint x: 335, endPoint y: 670, distance: 28.8
click at [336, 700] on div "Questions Ask a single question, or a series of questions up to 6 . Question 1 …" at bounding box center [318, 464] width 244 height 778
click at [182, 166] on div "Intro" at bounding box center [171, 147] width 49 height 48
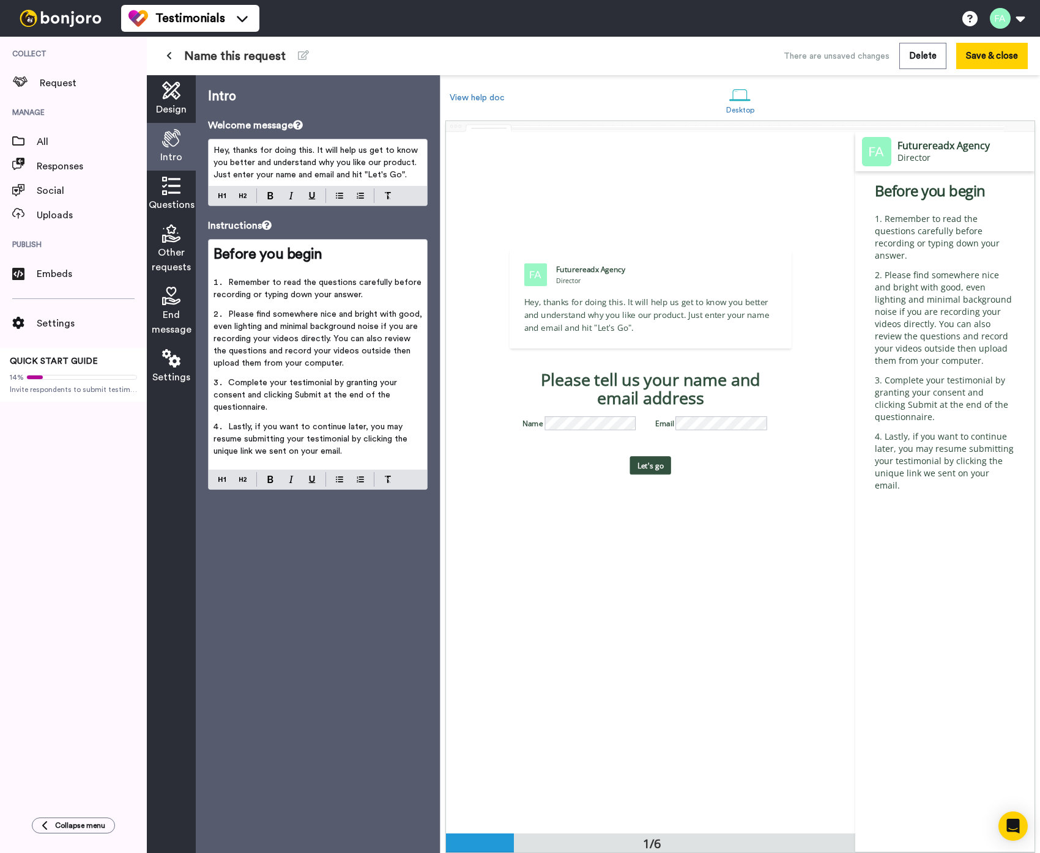
scroll to position [0, 0]
click at [188, 199] on span "Questions" at bounding box center [172, 205] width 46 height 15
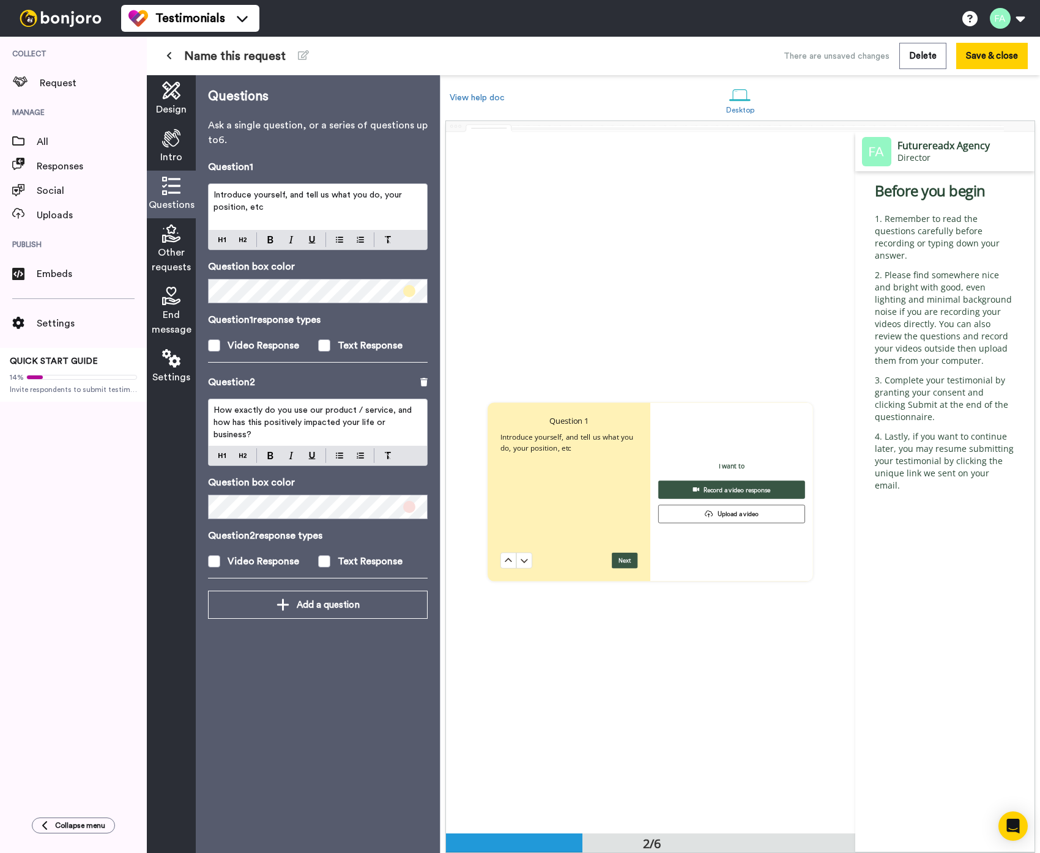
scroll to position [701, 0]
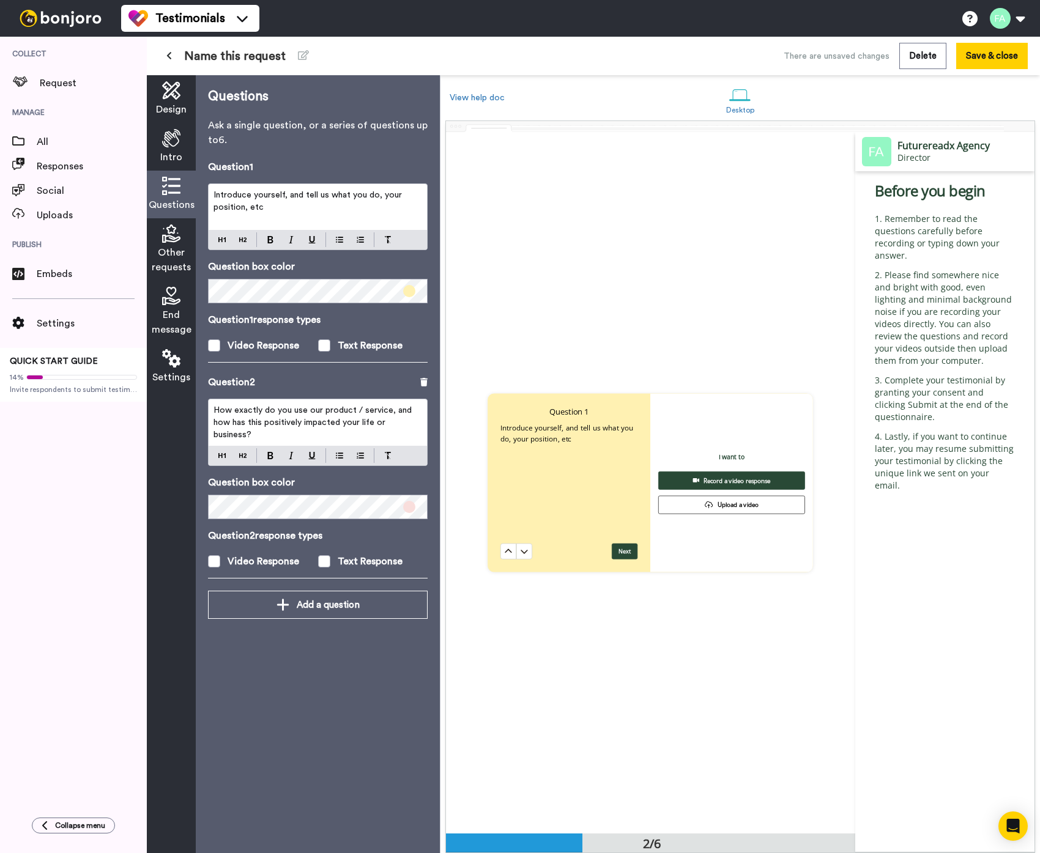
click at [352, 759] on div "Questions Ask a single question, or a series of questions up to 6 . Question 1 …" at bounding box center [318, 464] width 244 height 778
click at [994, 64] on button "Save & close" at bounding box center [992, 56] width 72 height 26
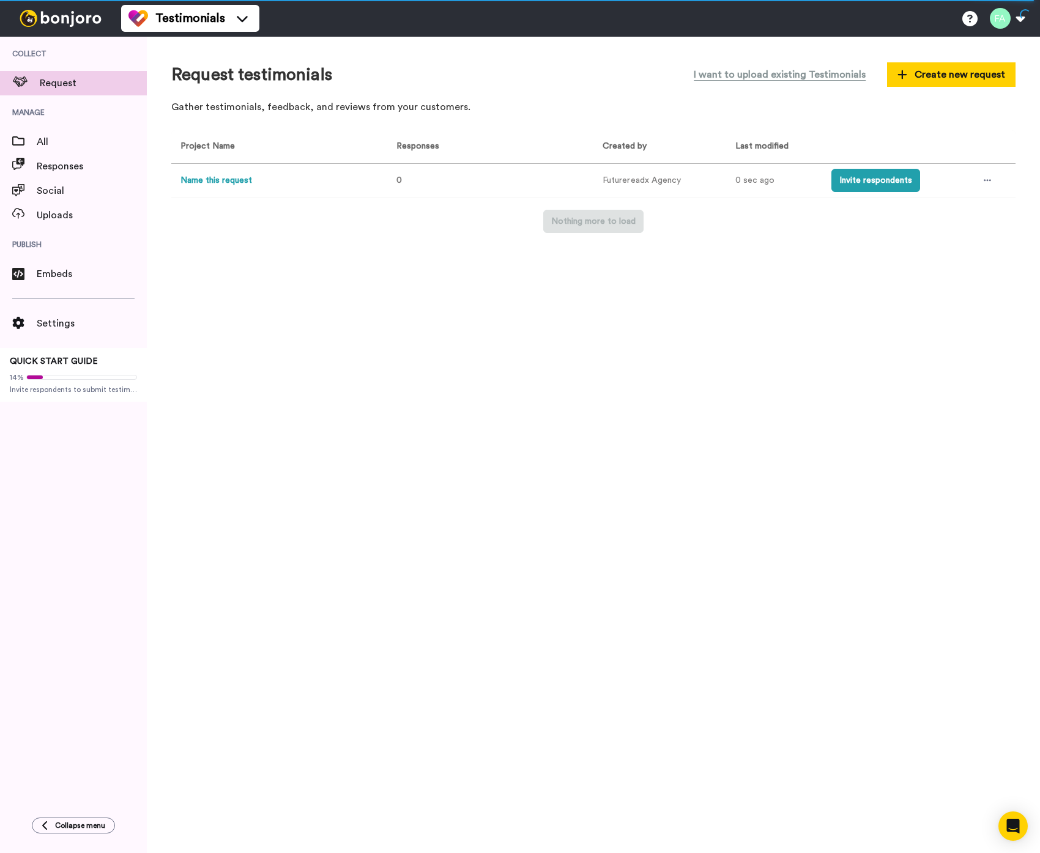
click at [472, 450] on div "Request testimonials I want to upload existing Testimonials Create new request …" at bounding box center [593, 445] width 893 height 816
